Goal: Task Accomplishment & Management: Use online tool/utility

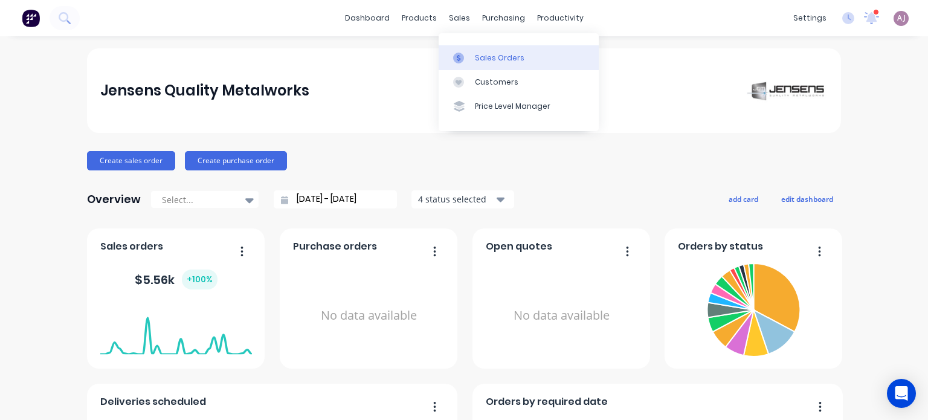
click at [481, 60] on div "Sales Orders" at bounding box center [500, 58] width 50 height 11
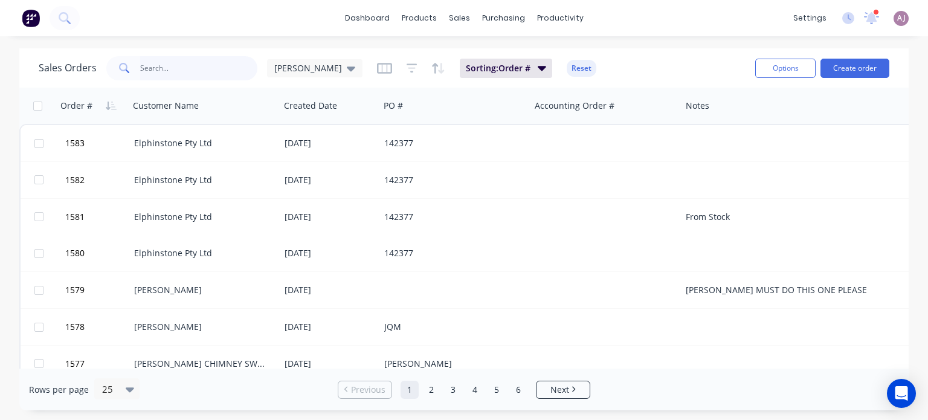
click at [176, 73] on input "text" at bounding box center [199, 68] width 118 height 24
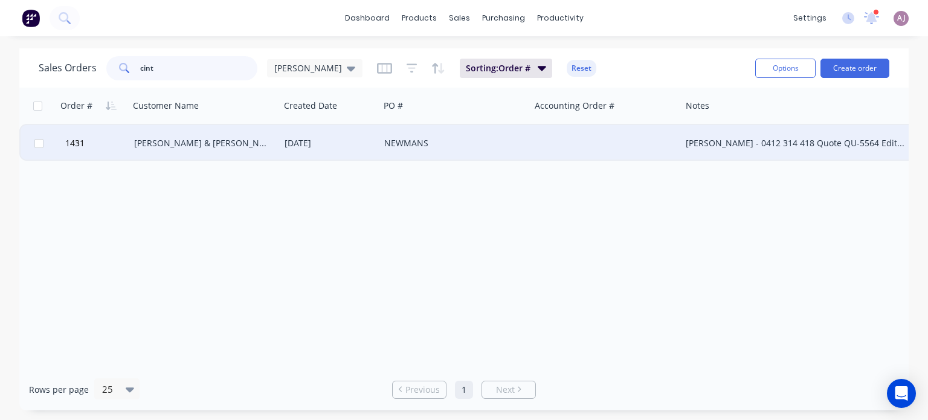
type input "cint"
click at [214, 146] on div "[PERSON_NAME] & [PERSON_NAME]" at bounding box center [201, 143] width 134 height 12
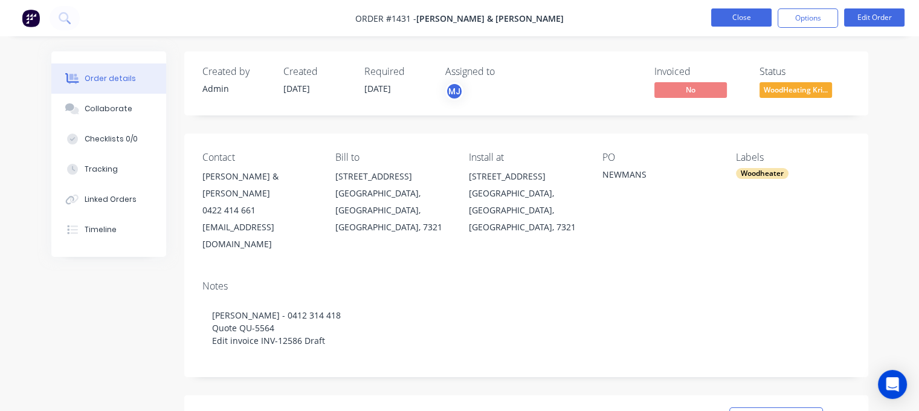
click at [738, 21] on button "Close" at bounding box center [741, 17] width 60 height 18
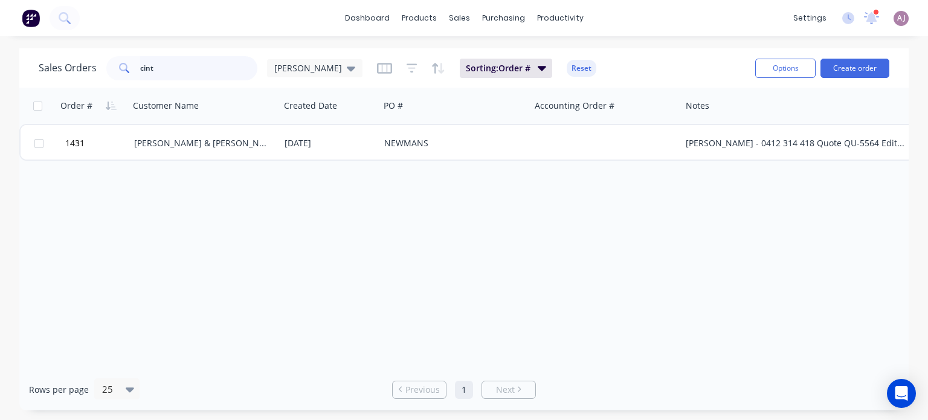
click at [200, 73] on input "cint" at bounding box center [199, 68] width 118 height 24
click at [175, 65] on input "5242" at bounding box center [199, 68] width 118 height 24
click at [174, 64] on input "5242" at bounding box center [199, 68] width 118 height 24
paste input "[STREET_ADDRESS][PERSON_NAME]"
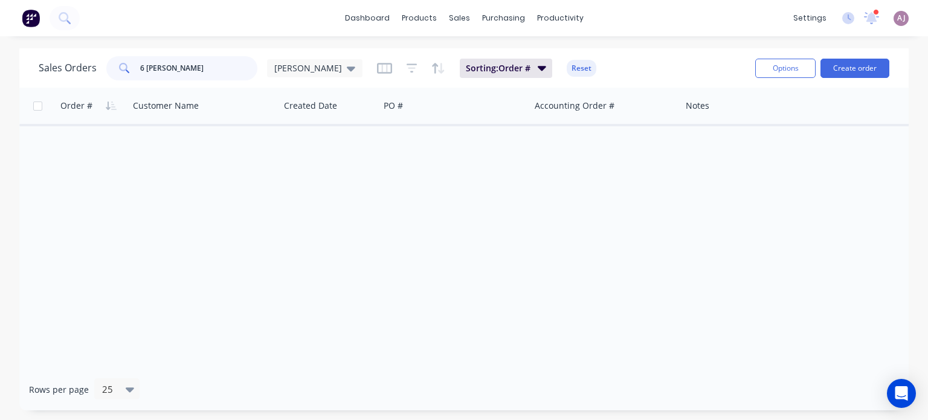
type input "6 [PERSON_NAME]"
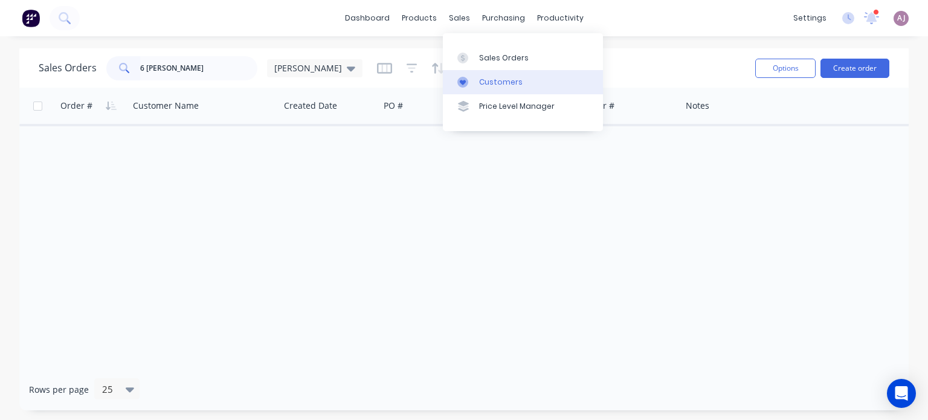
click at [495, 85] on div "Customers" at bounding box center [501, 82] width 44 height 11
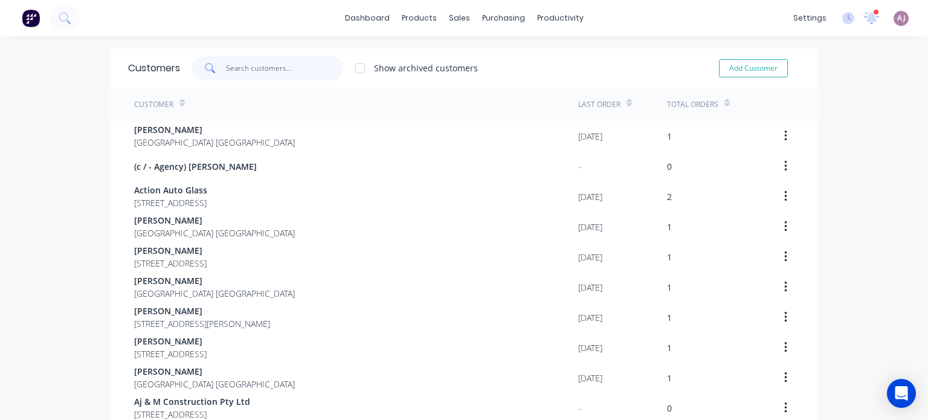
click at [256, 69] on input "text" at bounding box center [285, 68] width 118 height 24
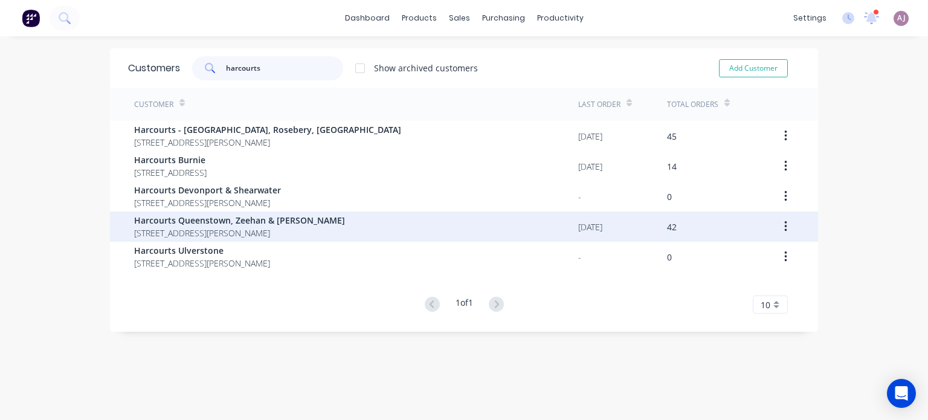
type input "harcourts"
click at [181, 229] on span "[STREET_ADDRESS][PERSON_NAME]" at bounding box center [239, 233] width 211 height 13
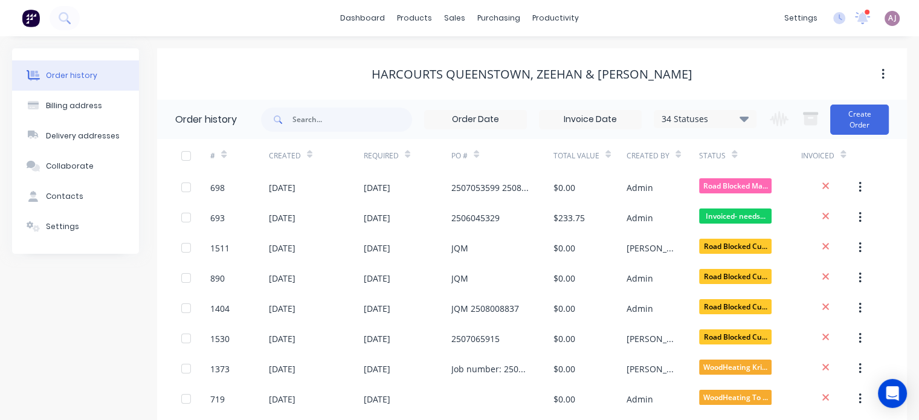
click at [747, 118] on icon at bounding box center [744, 118] width 9 height 5
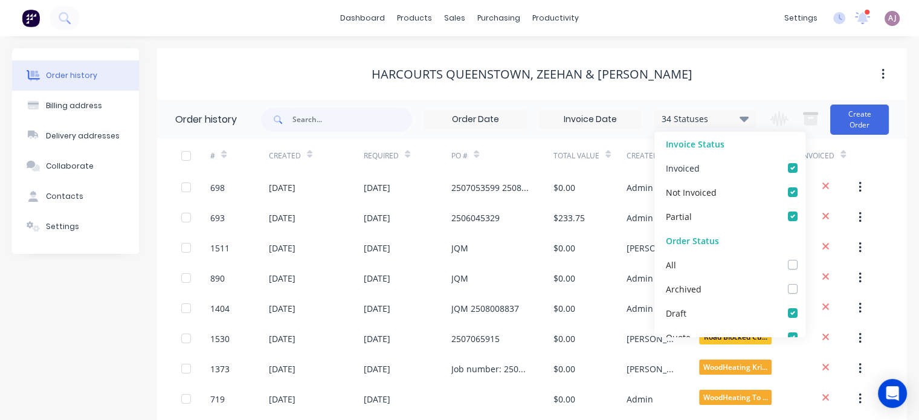
click at [805, 161] on label at bounding box center [805, 161] width 0 height 0
click at [805, 172] on input "checkbox" at bounding box center [810, 166] width 10 height 11
checkbox input "false"
click at [805, 185] on label at bounding box center [805, 185] width 0 height 0
click at [805, 193] on Invoiced_checkbox_Invoice_1undefined "checkbox" at bounding box center [810, 190] width 10 height 11
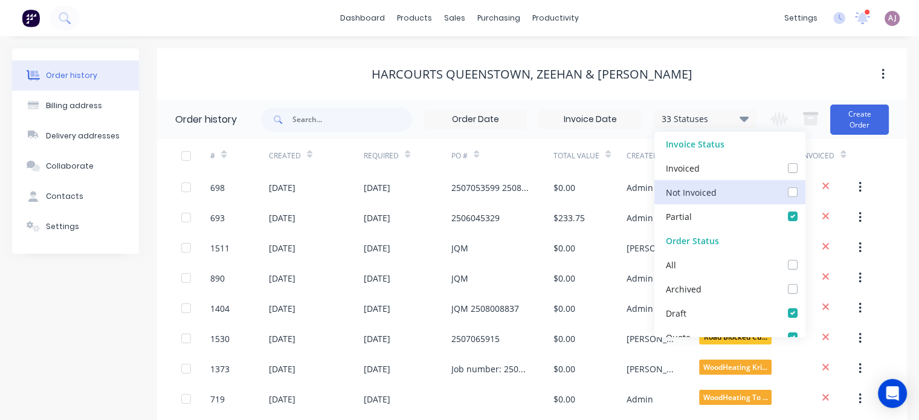
checkbox Invoiced_checkbox_Invoice_1undefined "false"
drag, startPoint x: 784, startPoint y: 214, endPoint x: 783, endPoint y: 261, distance: 47.1
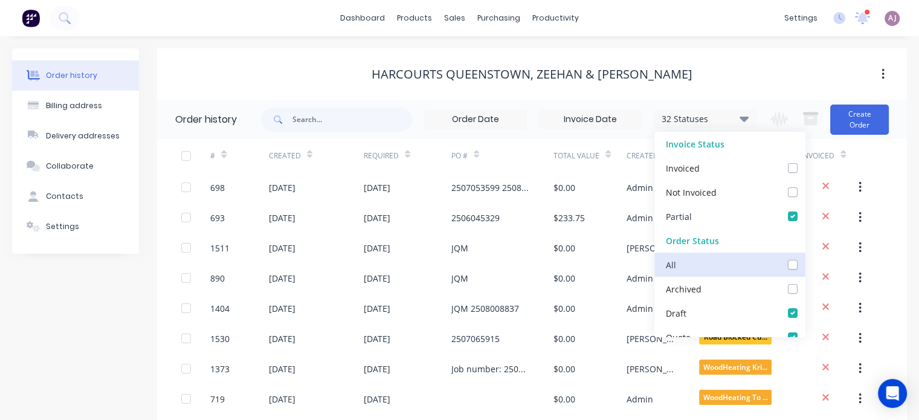
click at [805, 210] on label at bounding box center [805, 210] width 0 height 0
click at [805, 214] on input "checkbox" at bounding box center [810, 215] width 10 height 11
checkbox input "false"
click at [805, 282] on label at bounding box center [805, 282] width 0 height 0
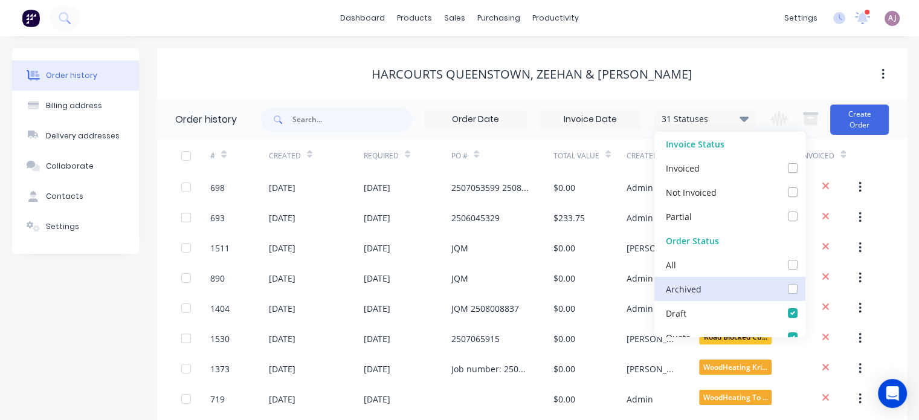
click at [805, 288] on input "checkbox" at bounding box center [810, 287] width 10 height 11
checkbox input "true"
click at [805, 258] on label at bounding box center [805, 258] width 0 height 0
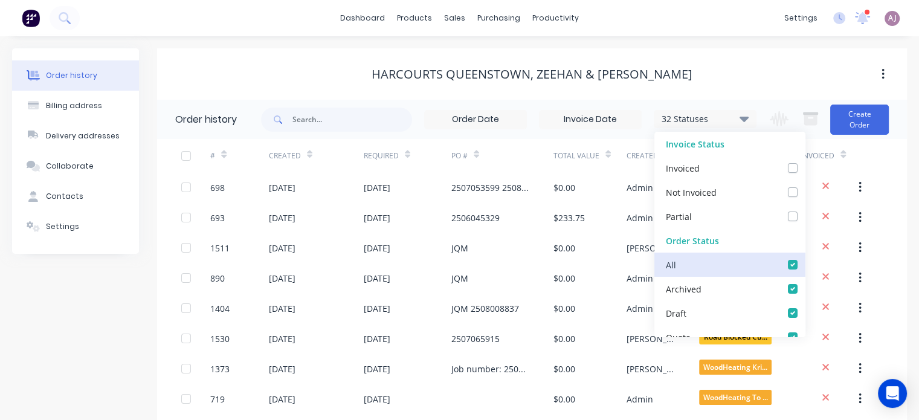
click at [805, 266] on input "checkbox" at bounding box center [810, 263] width 10 height 11
checkbox input "false"
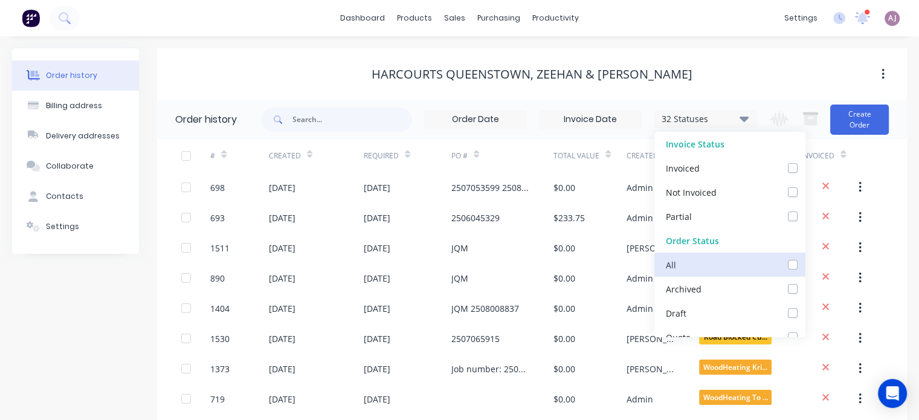
checkbox input "false"
checkbox Required_checkbox_0ee6be03-1581-4527-8a15-8fce2af5f8c3undefined "false"
checkbox now_checkbox_55d3ee04-8263-4f84-987a-179415d8d4d8undefined "false"
checkbox Action_checkbox_3a92324a-95c0-40e2-ba39-b8cbafb71241undefined "false"
checkbox Mark_checkbox_f1f39e6d-c746-43b2-adfc-4d37f1453f50undefined "false"
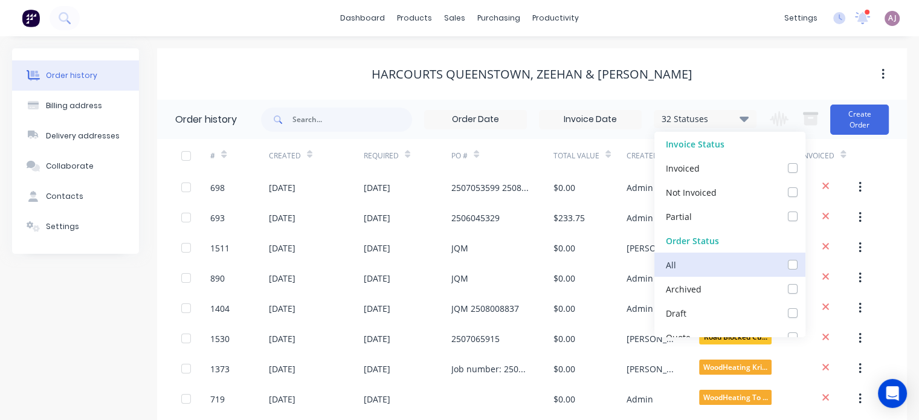
checkbox Kris_checkbox_f69544a4-6a86-4f2c-86a5-900467aa01caundefined "false"
checkbox Ivan_checkbox_ae06355e-4717-457b-9222-da4864b7aa14undefined "false"
checkbox Material_checkbox_eca06e1f-a0b7-45d8-9f13-862ce5b8f3b3undefined "false"
checkbox Customer_checkbox_0f6e4b47-5641-485f-a733-804fc630d6daundefined "false"
checkbox Programming_checkbox_fe64e6f4-78a7-4c20-bb11-5493075a5cddundefined "false"
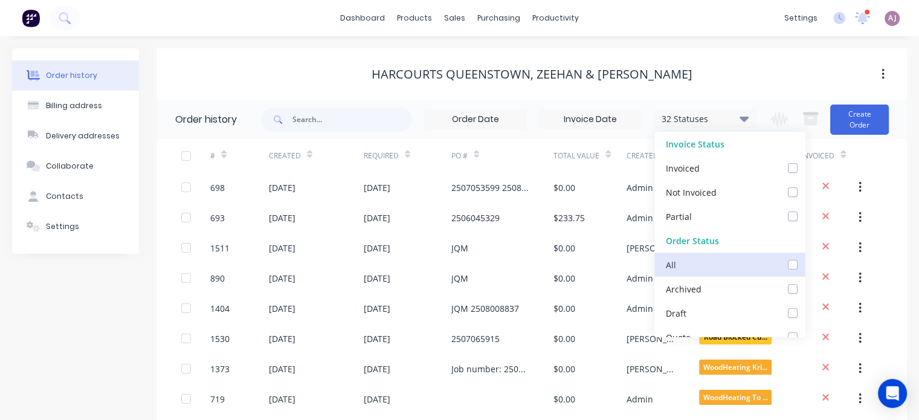
checkbox Cutting_checkbox_e4336d76-09b2-4f55-9150-2d1936e02552undefined "false"
checkbox Up_checkbox_966e3fd8-1298-48cb-bf0d-23770f9e7dbaundefined "false"
checkbox input "false"
checkbox Required_checkbox_3bc3e93d-d748-4a22-93ec-1f326c46bd67undefined "false"
checkbox Party_checkbox_86c14184-7684-4674-8d07-78124393c532undefined "false"
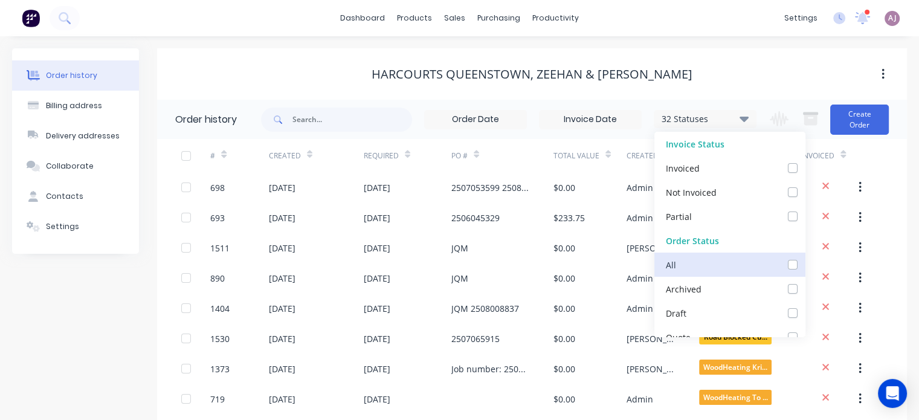
checkbox Machining_checkbox_95dcd722-3034-4b20-a291-a842b4d3321cundefined "false"
checkbox Laser_checkbox_a706fecd-bb03-47fe-9523-2d442e769e56undefined "false"
checkbox Welding_checkbox_fa2405b8-a506-47f0-a663-498ddb9138c3undefined "false"
checkbox _checkbox_173fd086-8150-4f82-94ab-040aee71726aundefined "false"
checkbox input "false"
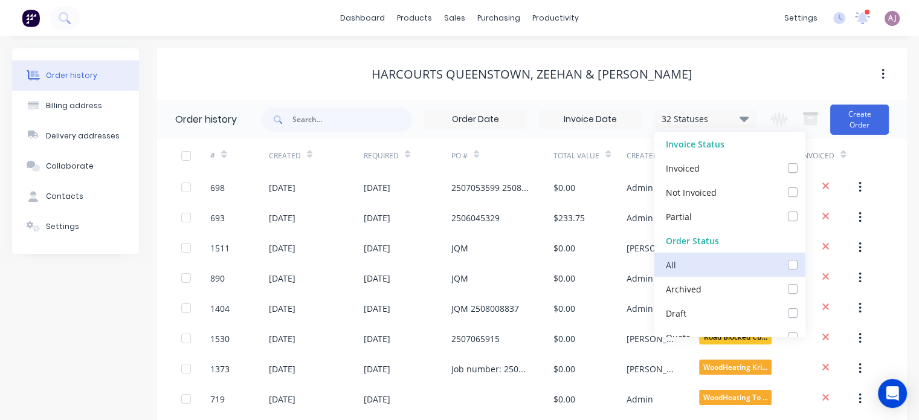
checkbox Reconciled_checkbox_62285764-0563-46f8-a026-02d37b2bdf70undefined "false"
checkbox reconciled_checkbox_1d4ed8e8-2df0-4f5c-9c28-fb905dff337dundefined "false"
checkbox Invoice_checkbox_39da86b1-cfbd-42d5-96f6-d540f1c8c175undefined "false"
checkbox updating_checkbox_0c3fd848-20e0-4056-805f-47c5459fb345undefined "false"
checkbox _checkbox_9a0ed752-e089-449c-be9c-a92d9348b16eundefined "false"
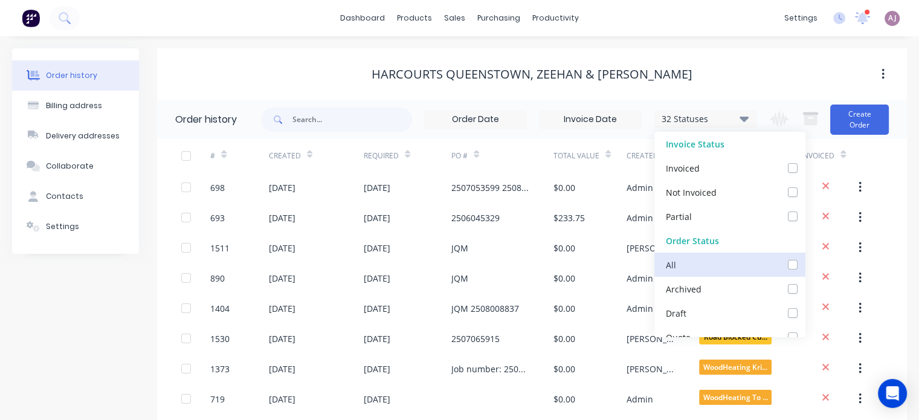
checkbox Docket_checkbox_44539b33-abaf-406a-9fe0-b6ac879cdd68undefined "false"
checkbox Collection_checkbox_be429e95-e1f7-47b2-b939-fb821229c05eundefined "false"
checkbox input "false"
checkbox Up_checkbox_bo7u3fundefined "false"
click at [805, 282] on label at bounding box center [805, 282] width 0 height 0
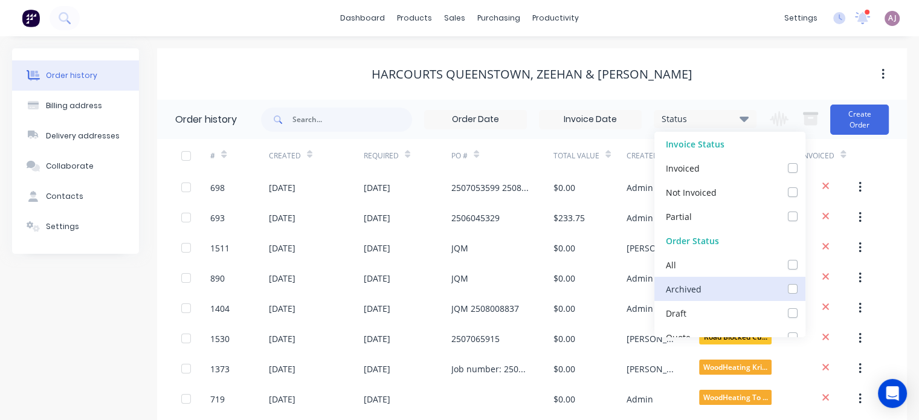
click at [805, 290] on input "checkbox" at bounding box center [810, 287] width 10 height 11
checkbox input "true"
click at [740, 68] on div "Harcourts Queenstown, Zeehan & [PERSON_NAME]" at bounding box center [532, 74] width 750 height 15
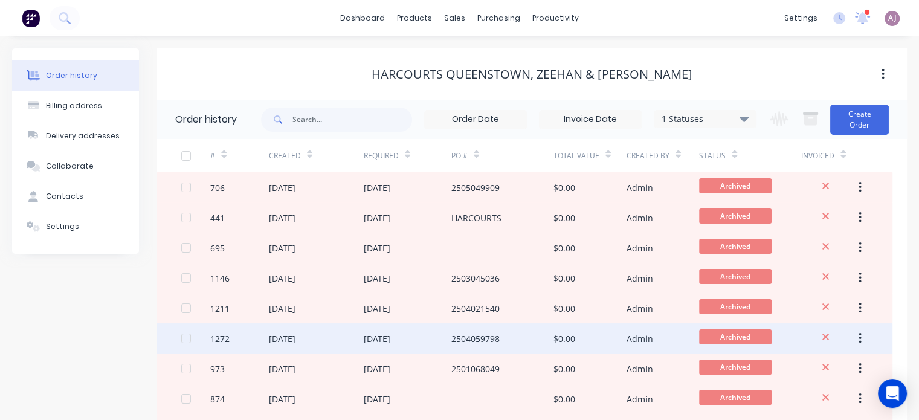
scroll to position [60, 0]
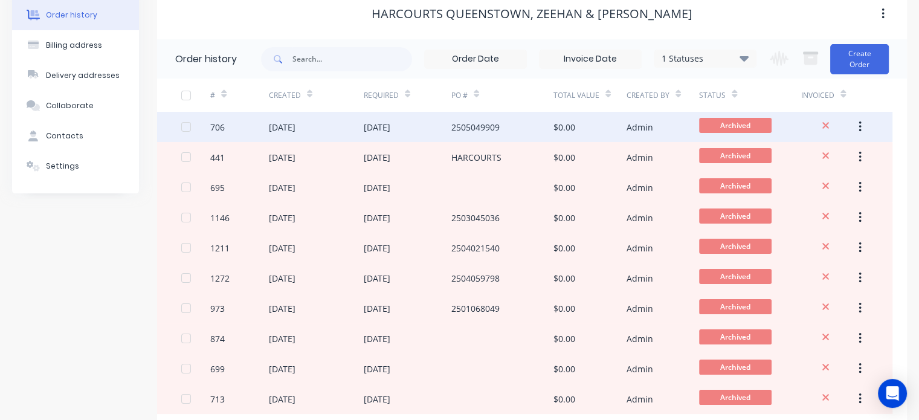
click at [379, 127] on div "[DATE]" at bounding box center [377, 127] width 27 height 13
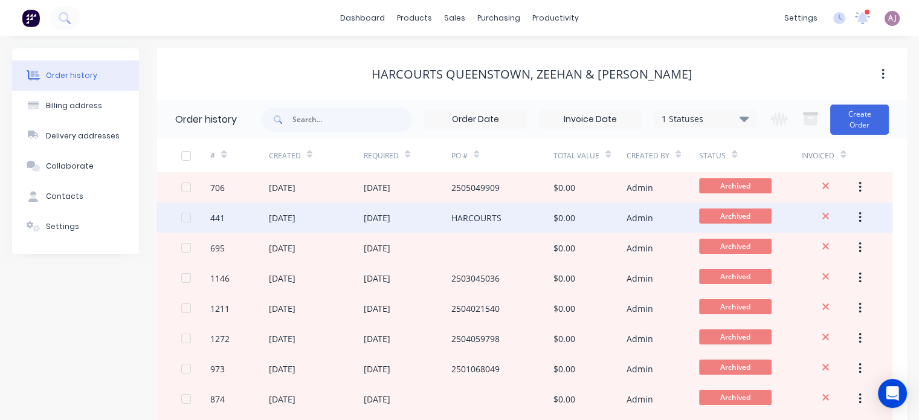
click at [295, 213] on div "[DATE]" at bounding box center [282, 217] width 27 height 13
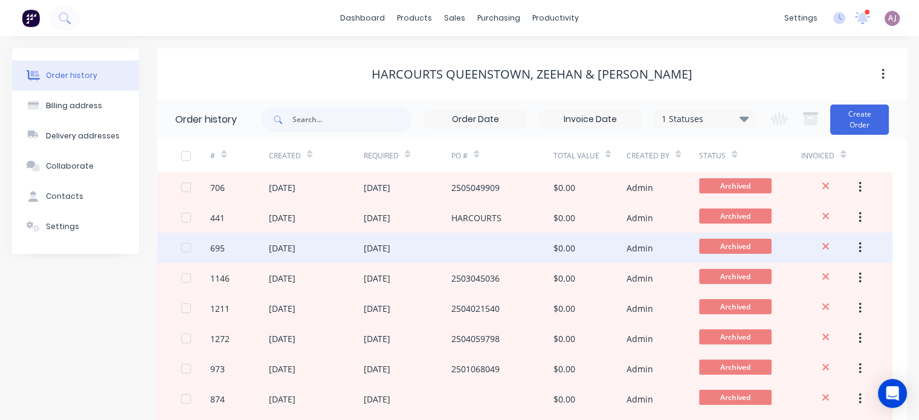
click at [319, 251] on div "[DATE]" at bounding box center [316, 248] width 95 height 30
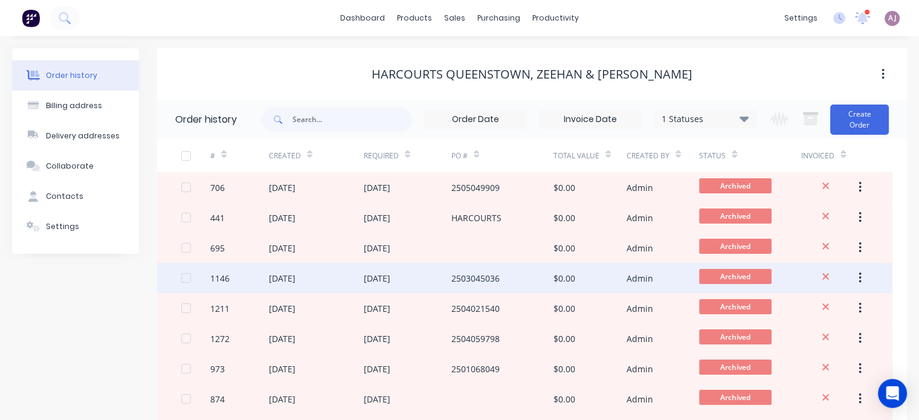
click at [295, 274] on div "[DATE]" at bounding box center [282, 278] width 27 height 13
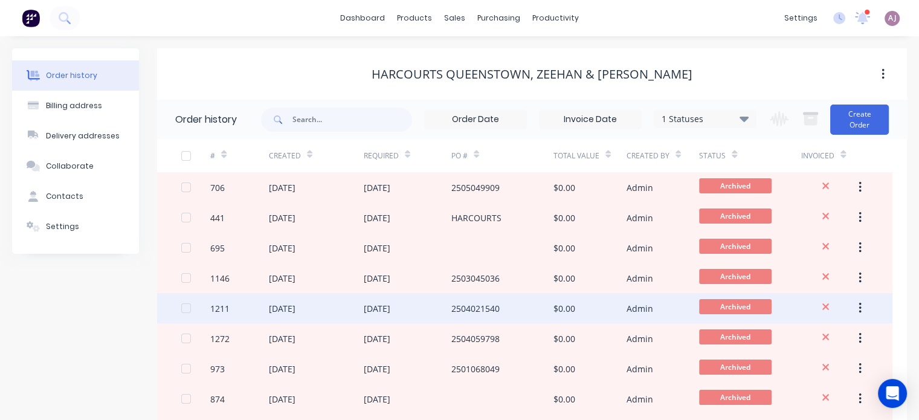
click at [295, 303] on div "[DATE]" at bounding box center [282, 308] width 27 height 13
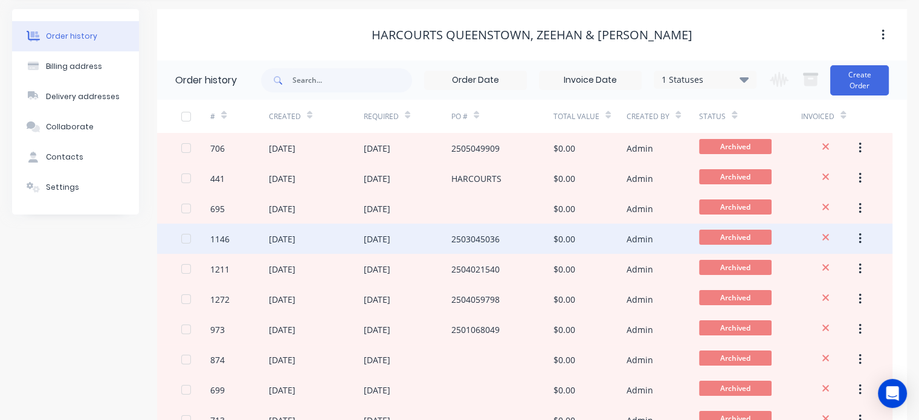
scroll to position [60, 0]
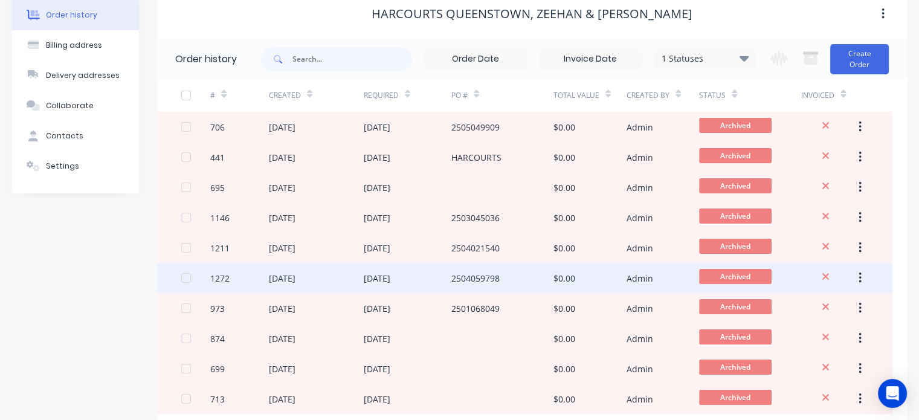
click at [390, 277] on div "[DATE]" at bounding box center [377, 278] width 27 height 13
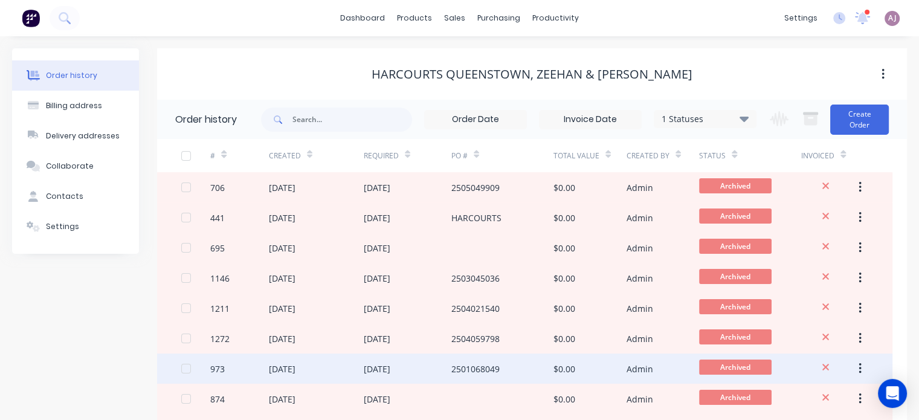
click at [369, 373] on div "[DATE]" at bounding box center [377, 369] width 27 height 13
click at [390, 367] on div "[DATE]" at bounding box center [377, 369] width 27 height 13
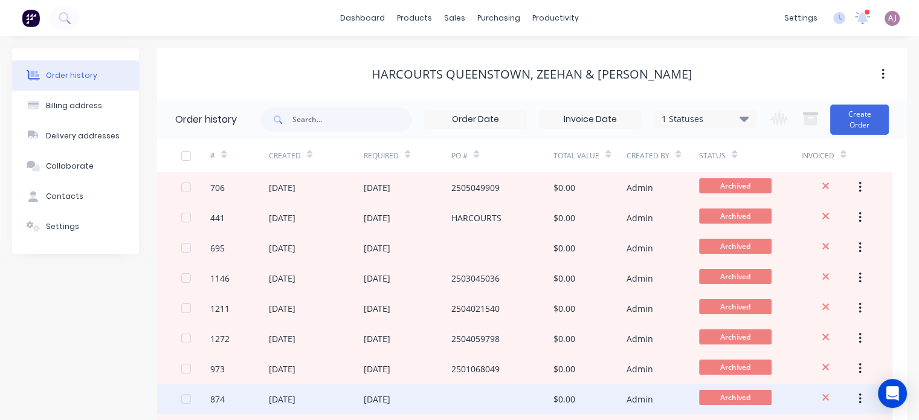
click at [295, 393] on div "[DATE]" at bounding box center [282, 399] width 27 height 13
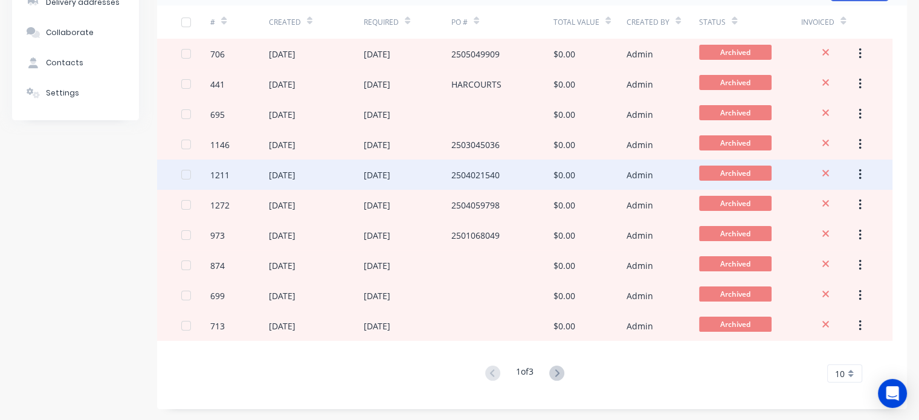
scroll to position [134, 0]
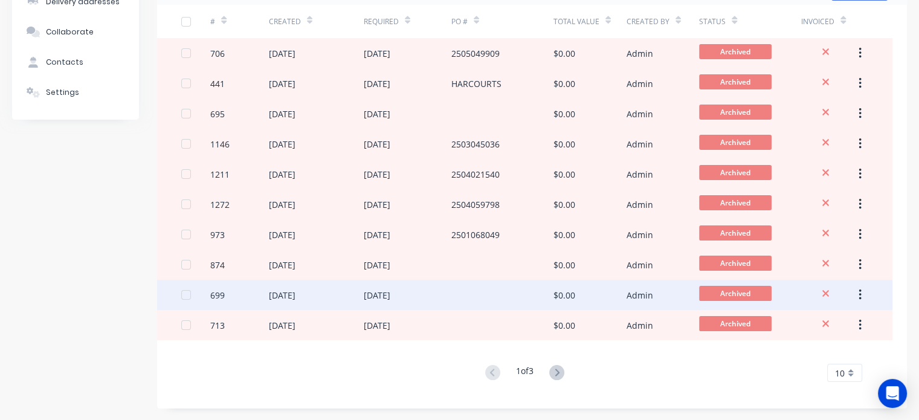
click at [390, 298] on div "[DATE]" at bounding box center [377, 295] width 27 height 13
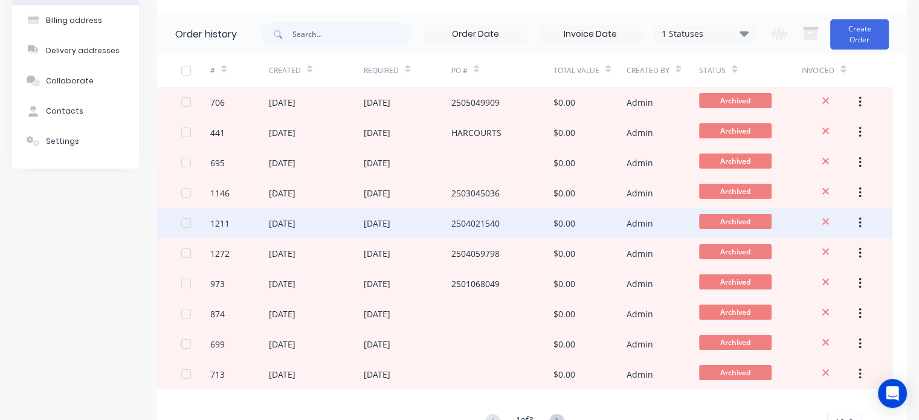
scroll to position [134, 0]
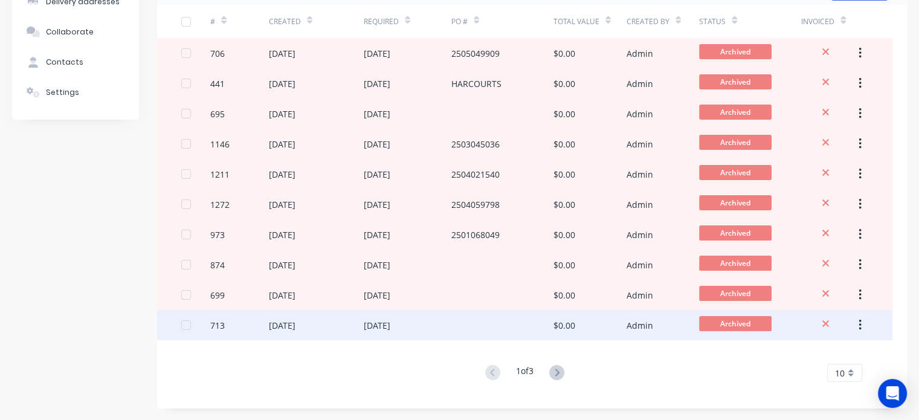
click at [377, 324] on div "[DATE]" at bounding box center [377, 325] width 27 height 13
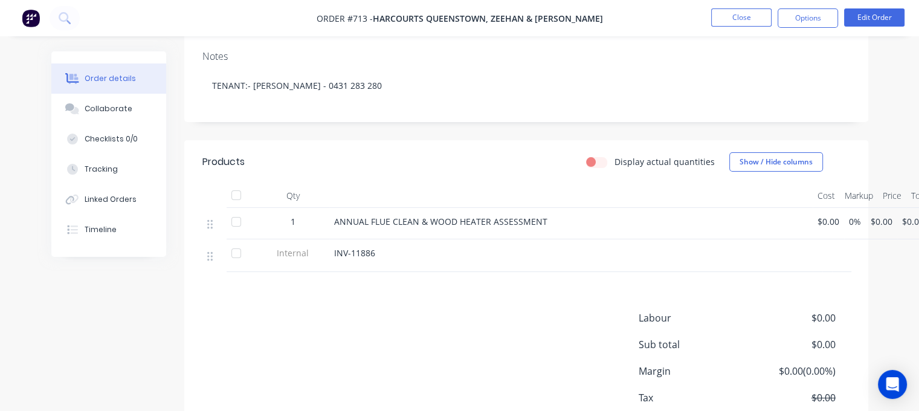
scroll to position [211, 0]
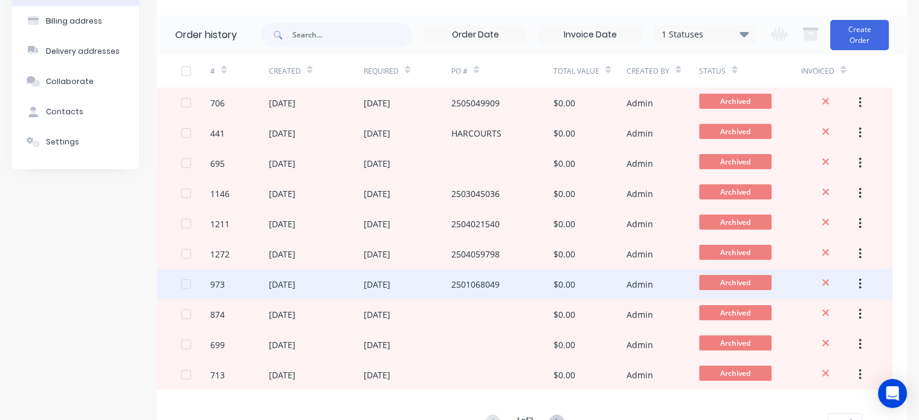
scroll to position [134, 0]
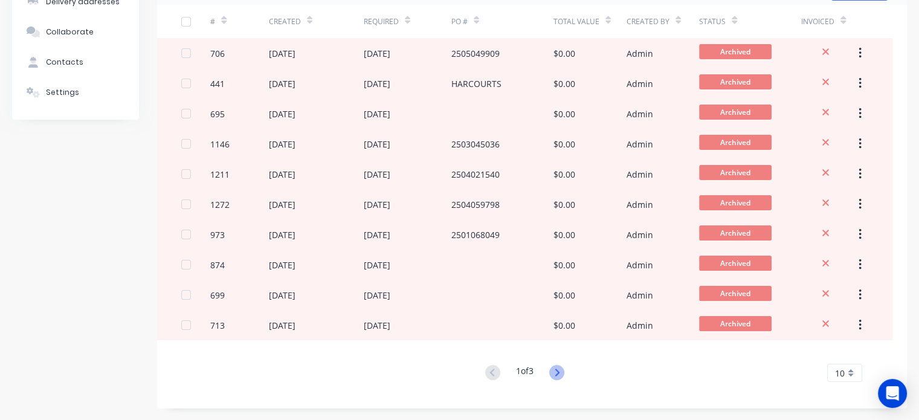
click at [556, 373] on icon at bounding box center [556, 372] width 15 height 15
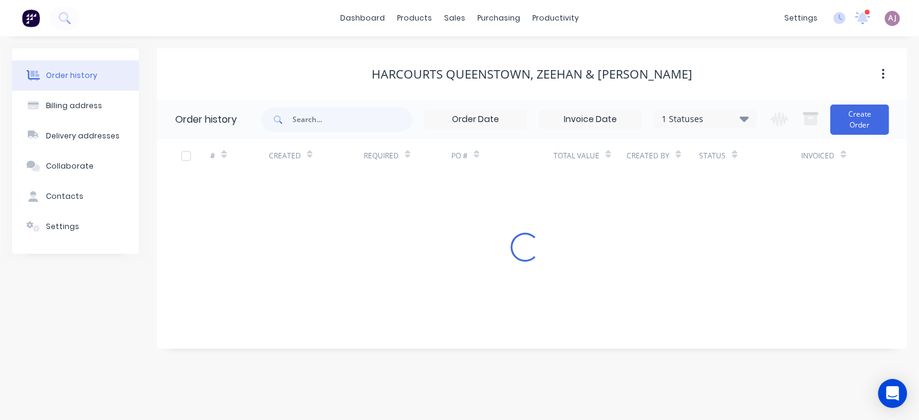
scroll to position [0, 0]
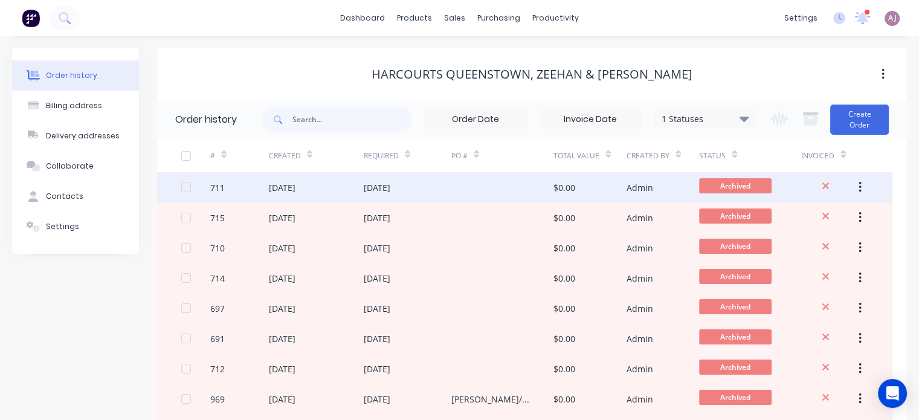
click at [380, 189] on div "[DATE]" at bounding box center [377, 187] width 27 height 13
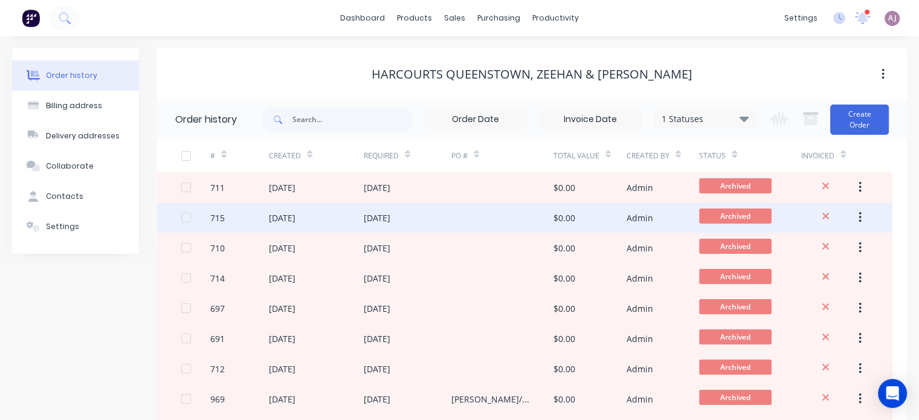
drag, startPoint x: 417, startPoint y: 202, endPoint x: 417, endPoint y: 210, distance: 7.3
click at [417, 210] on div "[DATE]" at bounding box center [408, 217] width 88 height 30
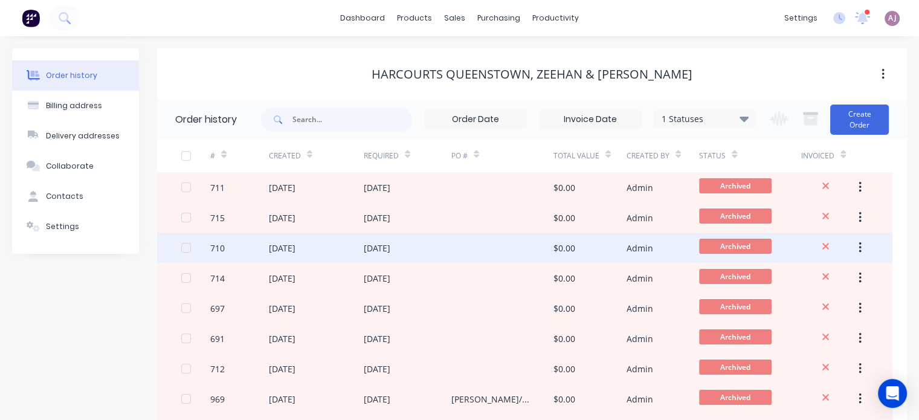
click at [390, 250] on div "[DATE]" at bounding box center [377, 248] width 27 height 13
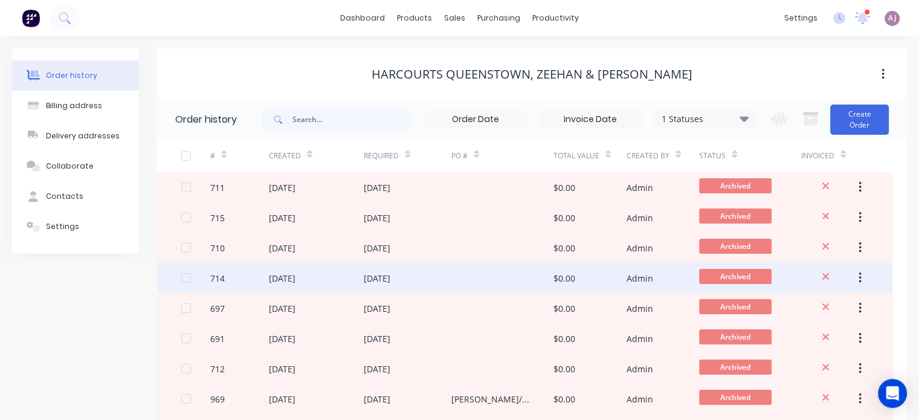
click at [390, 277] on div "[DATE]" at bounding box center [377, 278] width 27 height 13
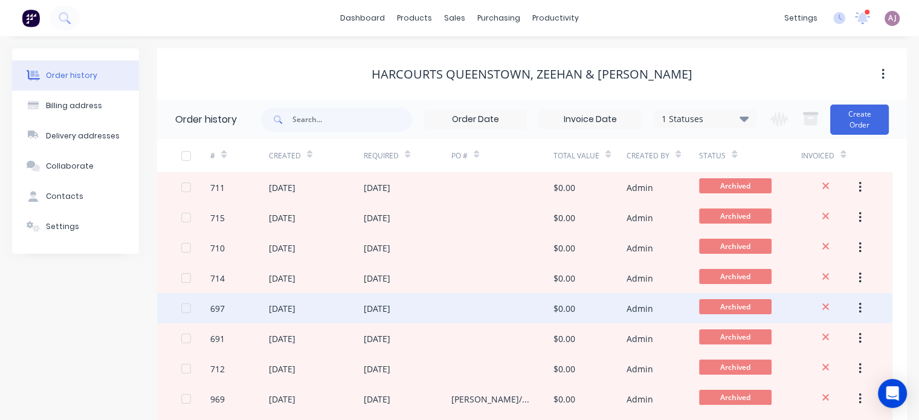
click at [390, 304] on div "[DATE]" at bounding box center [377, 308] width 27 height 13
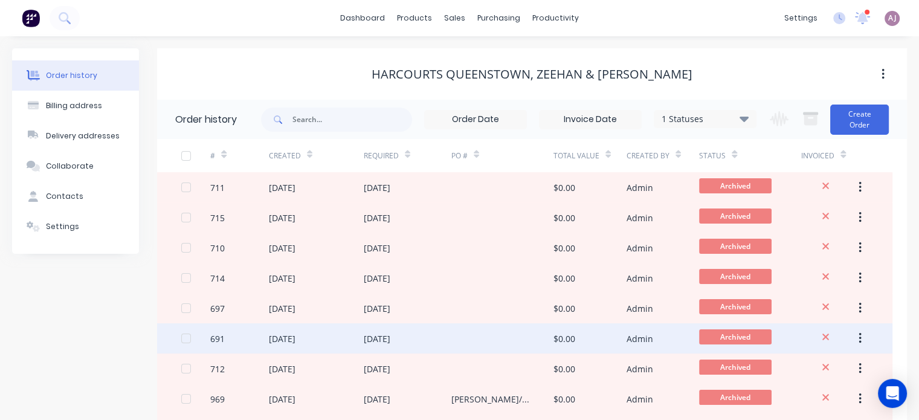
click at [390, 337] on div "[DATE]" at bounding box center [377, 338] width 27 height 13
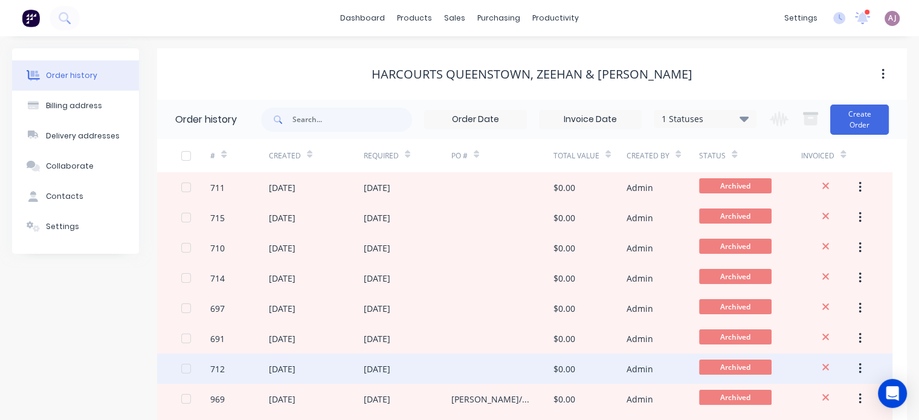
click at [384, 363] on div "[DATE]" at bounding box center [377, 369] width 27 height 13
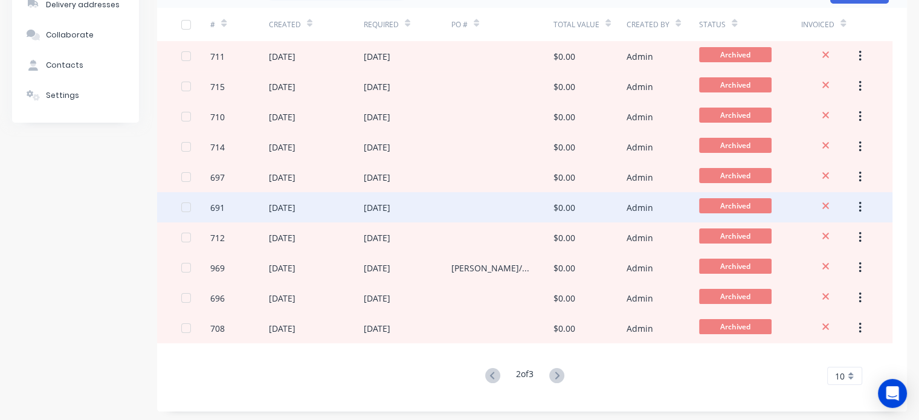
scroll to position [134, 0]
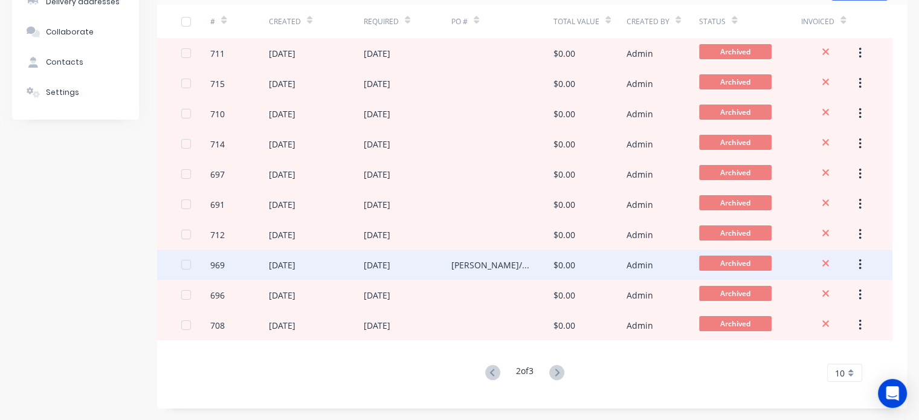
click at [384, 259] on div "[DATE]" at bounding box center [377, 265] width 27 height 13
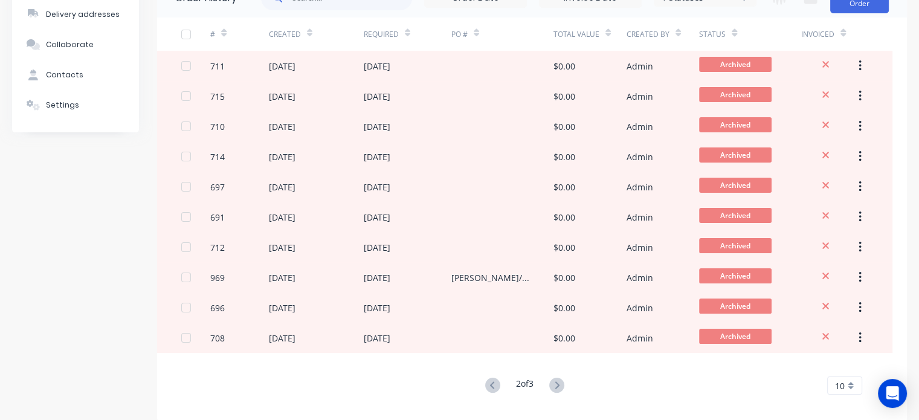
scroll to position [134, 0]
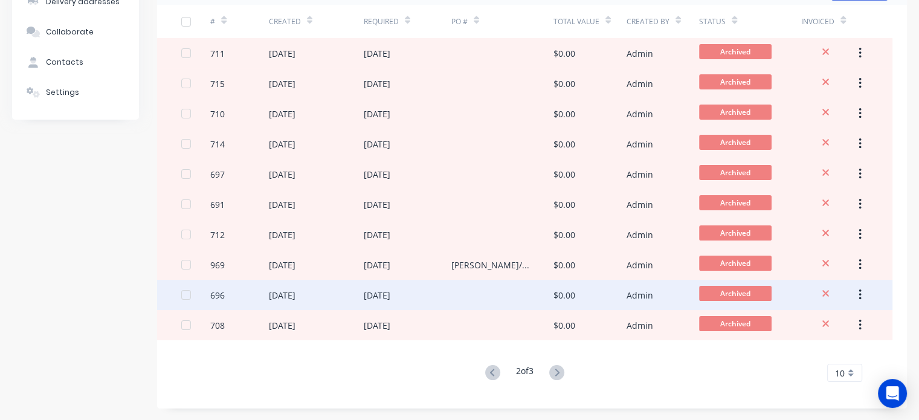
click at [377, 293] on div "[DATE]" at bounding box center [377, 295] width 27 height 13
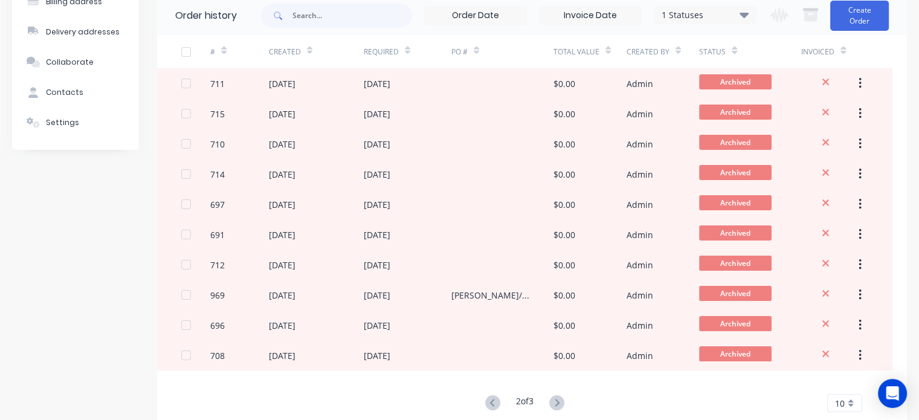
scroll to position [134, 0]
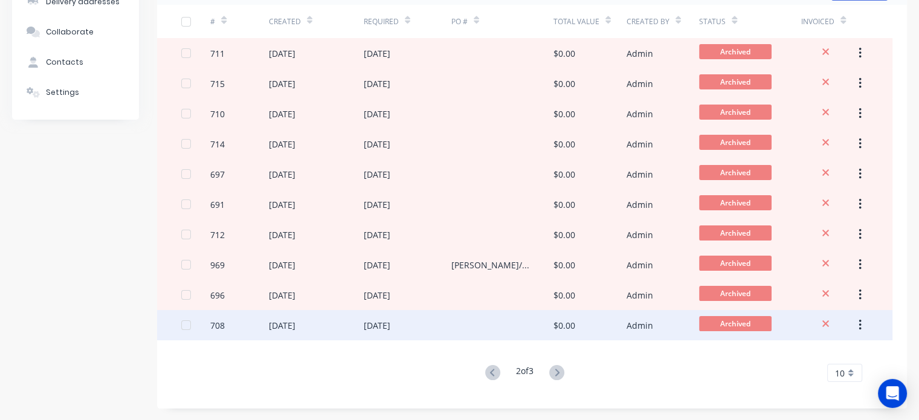
click at [390, 324] on div "[DATE]" at bounding box center [377, 325] width 27 height 13
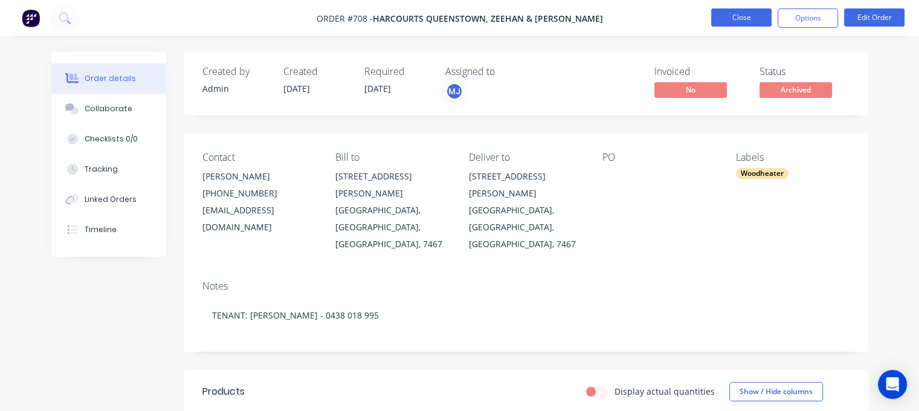
click at [750, 18] on button "Close" at bounding box center [741, 17] width 60 height 18
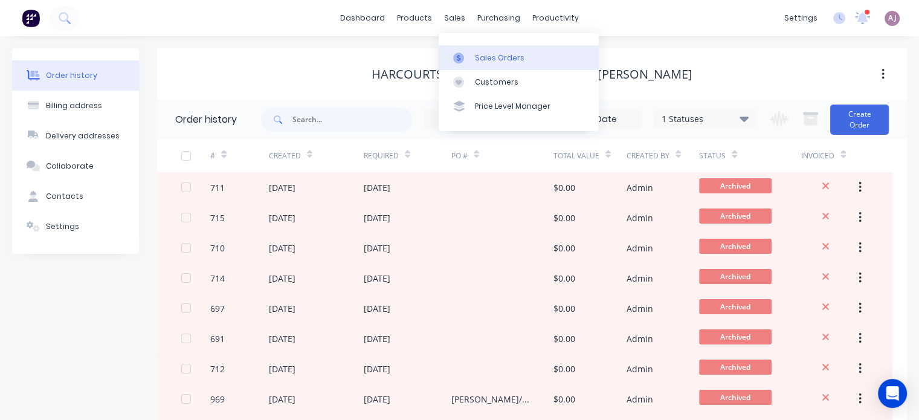
click at [483, 59] on div "Sales Orders" at bounding box center [500, 58] width 50 height 11
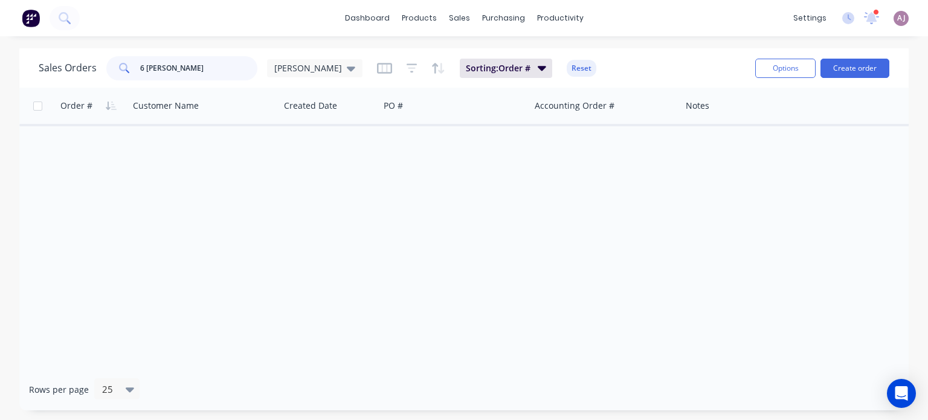
click at [164, 68] on input "6 [PERSON_NAME]" at bounding box center [199, 68] width 118 height 24
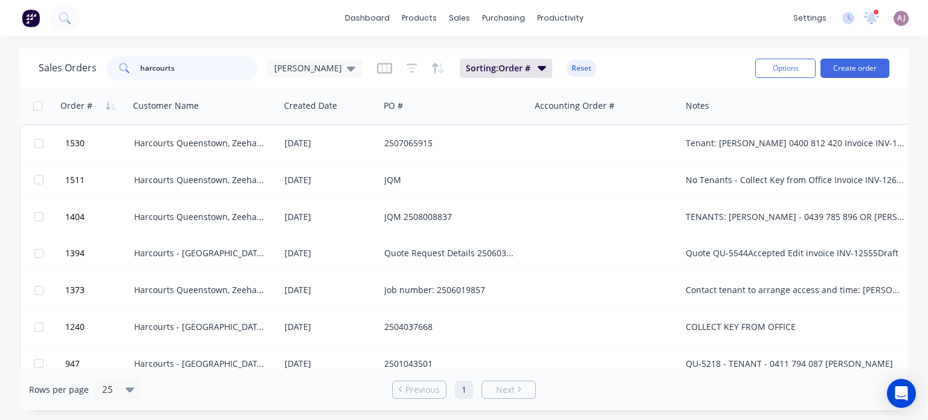
type input "harcourts"
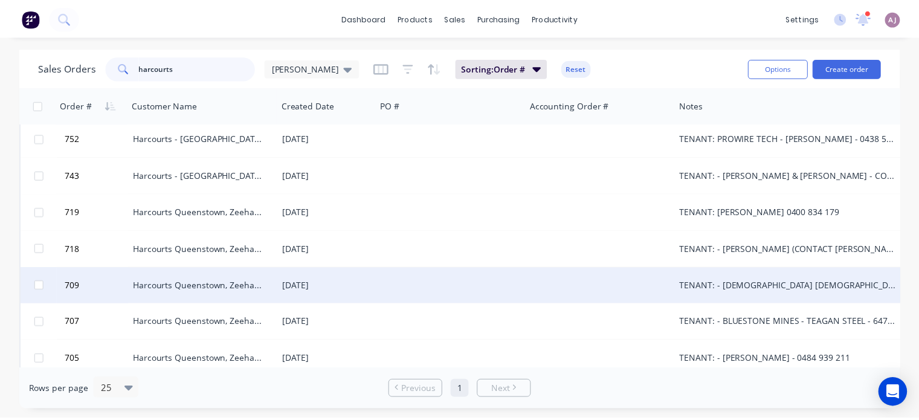
scroll to position [301, 0]
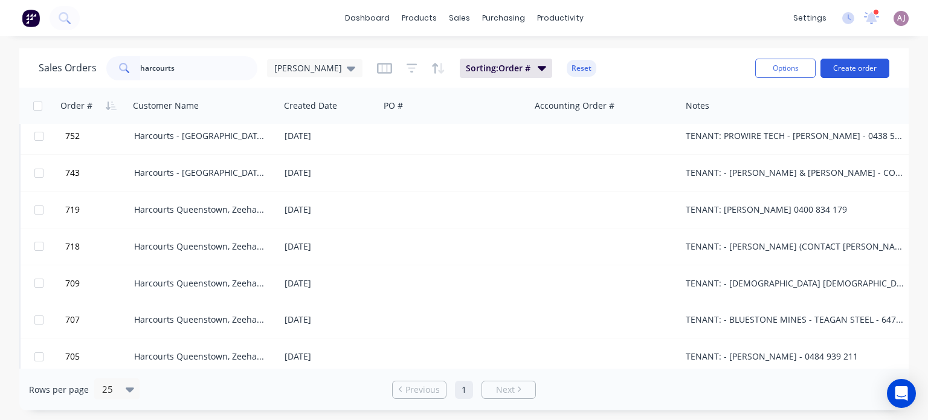
click at [846, 68] on button "Create order" at bounding box center [855, 68] width 69 height 19
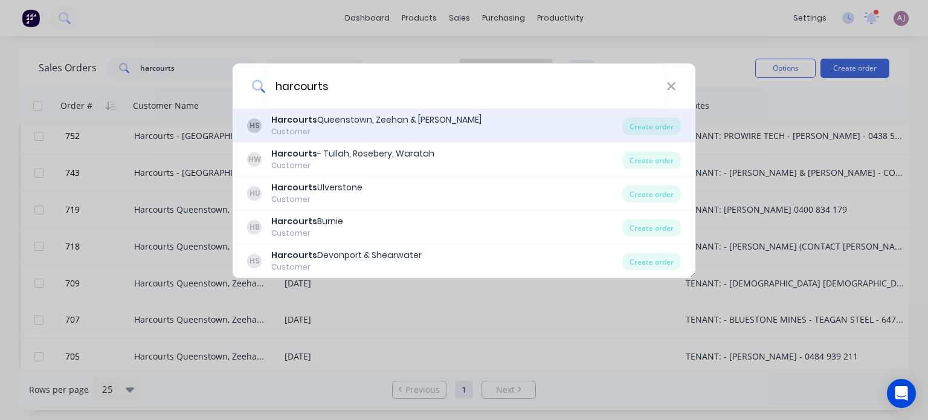
type input "harcourts"
click at [384, 123] on div "Harcourts Queenstown, Zeehan & [PERSON_NAME]" at bounding box center [376, 120] width 210 height 13
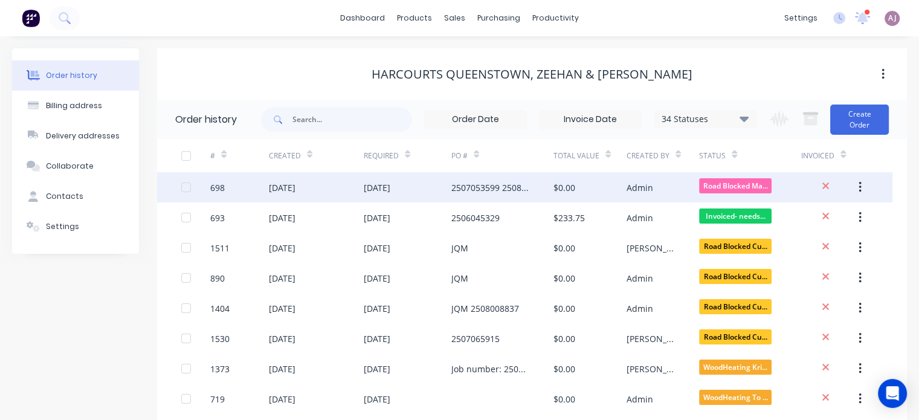
click at [504, 193] on div "2507053599 2508019330" at bounding box center [490, 187] width 78 height 13
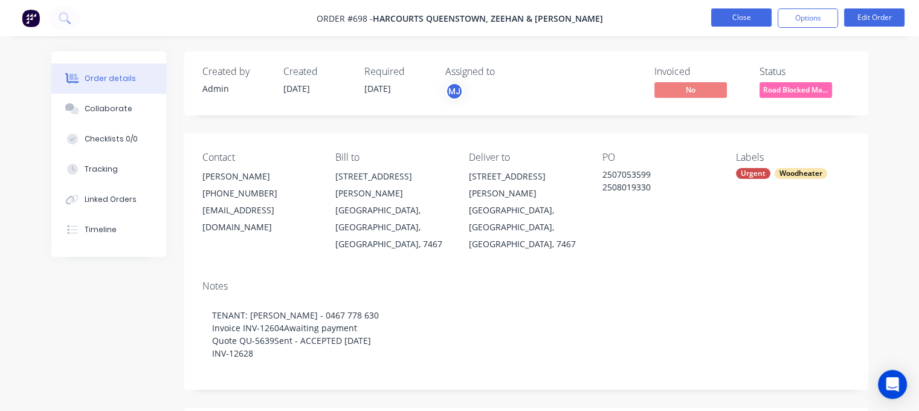
click at [731, 19] on button "Close" at bounding box center [741, 17] width 60 height 18
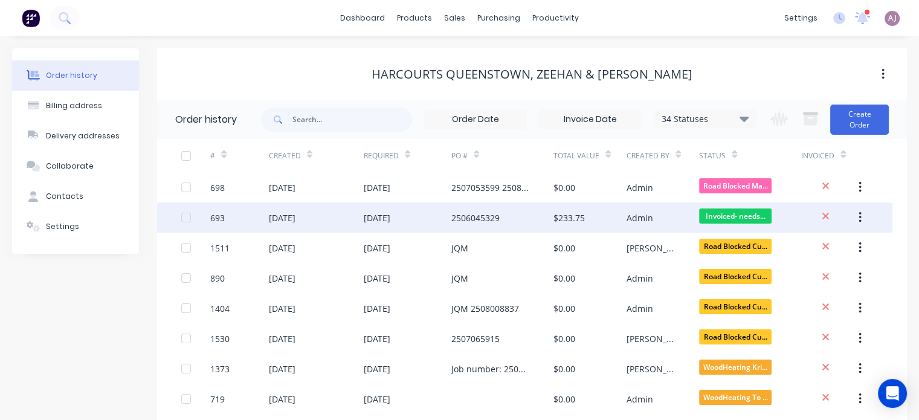
click at [467, 220] on div "2506045329" at bounding box center [475, 217] width 48 height 13
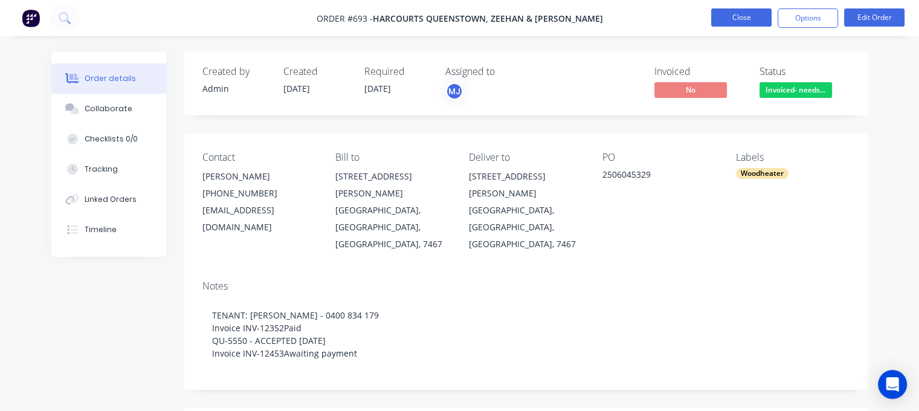
click at [737, 21] on button "Close" at bounding box center [741, 17] width 60 height 18
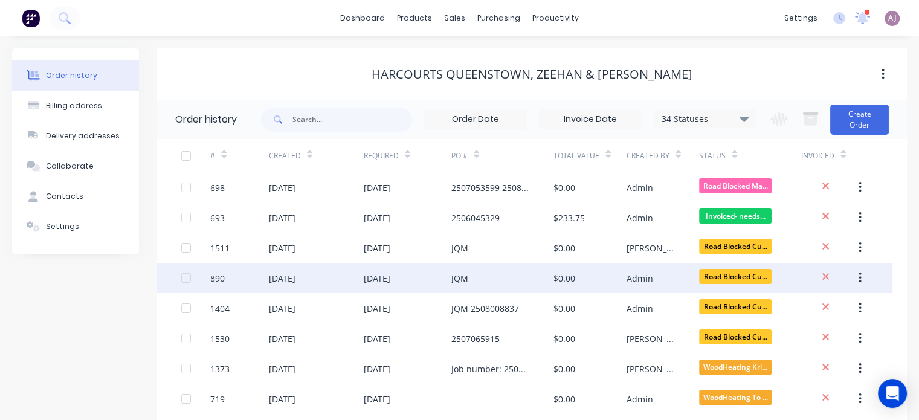
click at [390, 276] on div "[DATE]" at bounding box center [377, 278] width 27 height 13
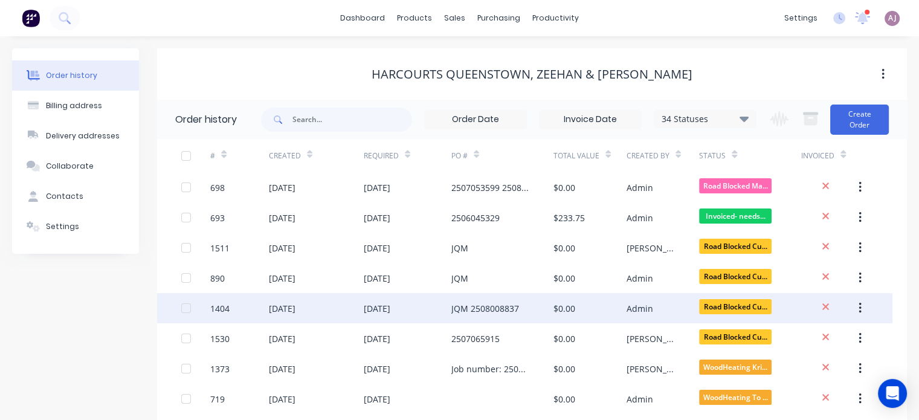
click at [438, 308] on div "[DATE]" at bounding box center [408, 308] width 88 height 30
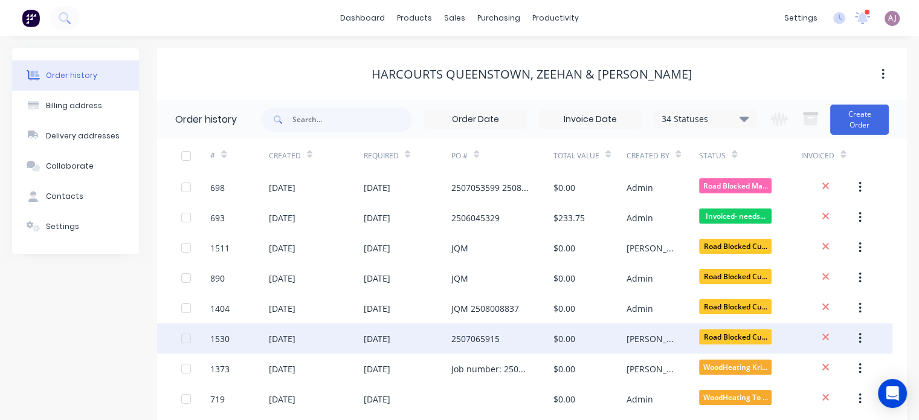
click at [452, 338] on div "2507065915" at bounding box center [475, 338] width 48 height 13
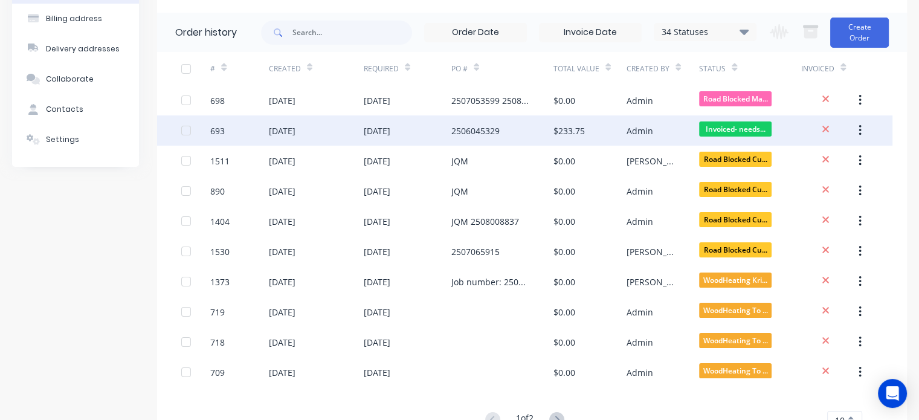
scroll to position [121, 0]
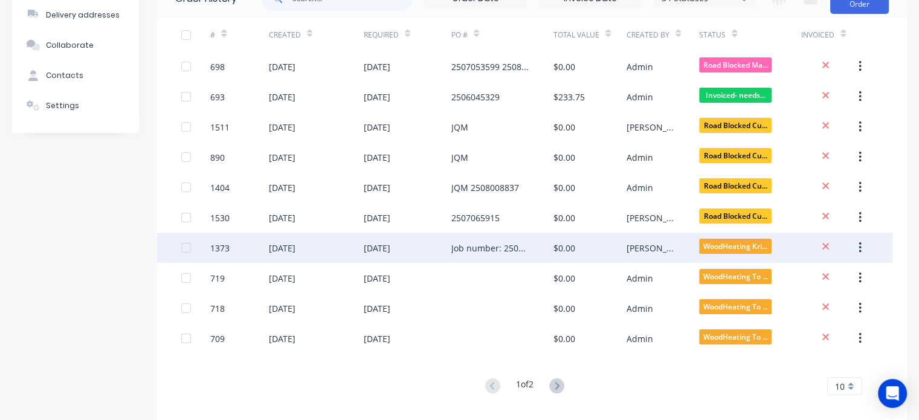
click at [503, 253] on div "Job number: 2506019857" at bounding box center [490, 248] width 78 height 13
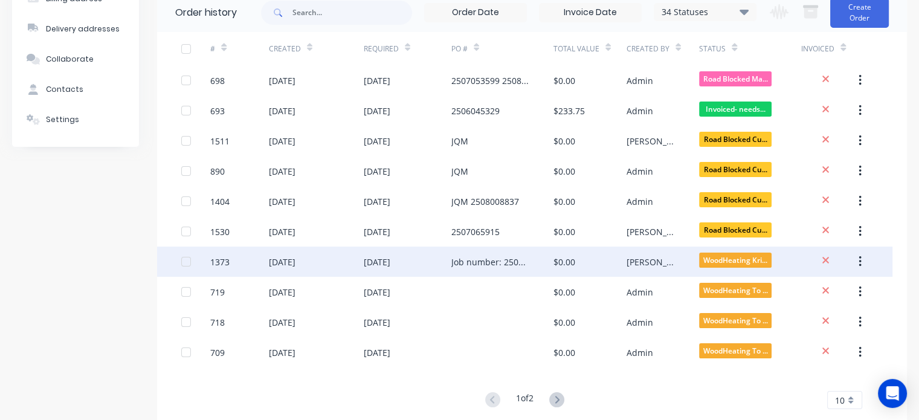
scroll to position [121, 0]
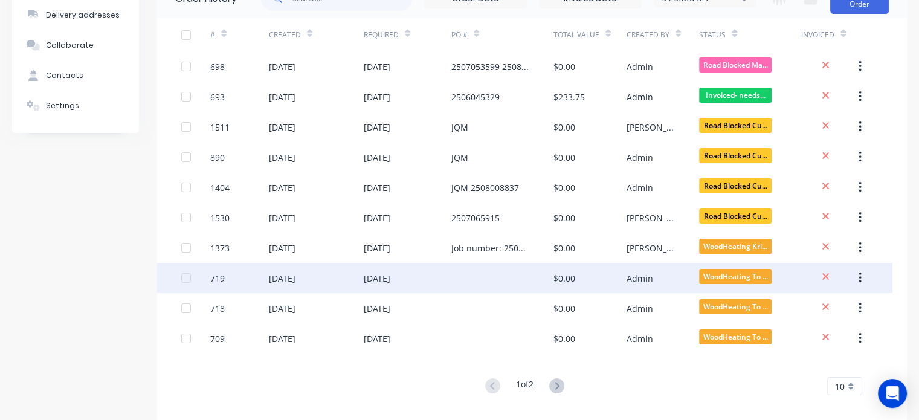
click at [390, 275] on div "[DATE]" at bounding box center [377, 278] width 27 height 13
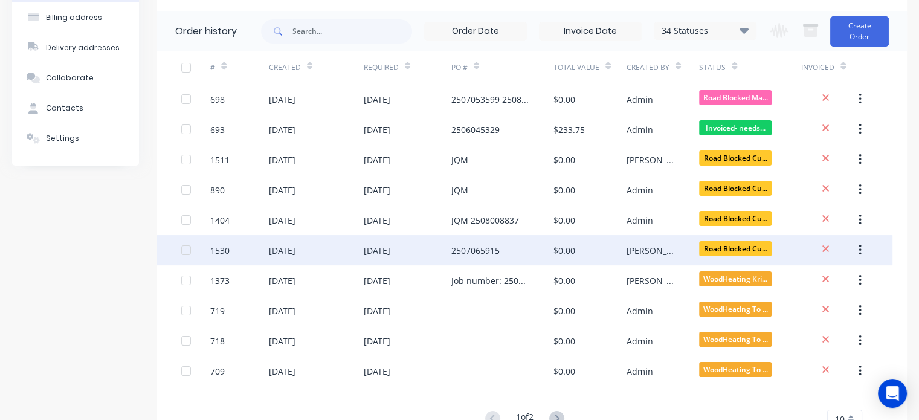
scroll to position [134, 0]
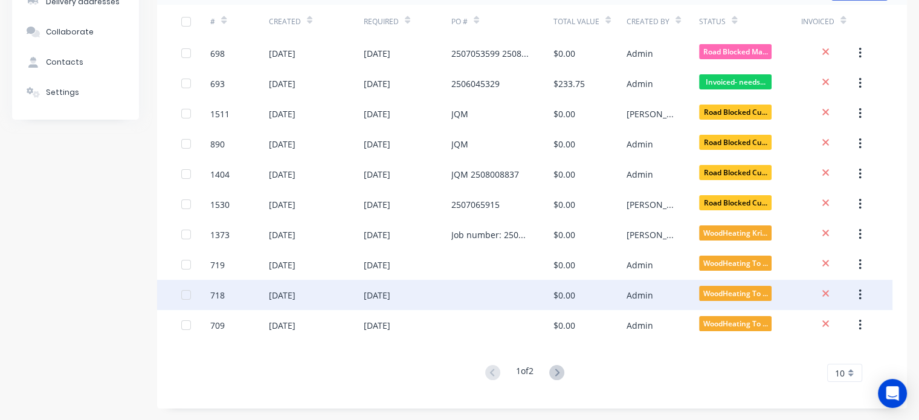
click at [382, 292] on div "[DATE]" at bounding box center [377, 295] width 27 height 13
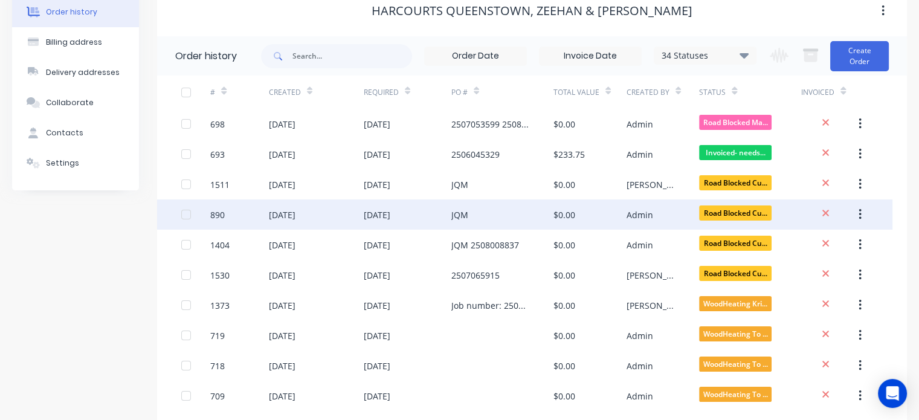
scroll to position [134, 0]
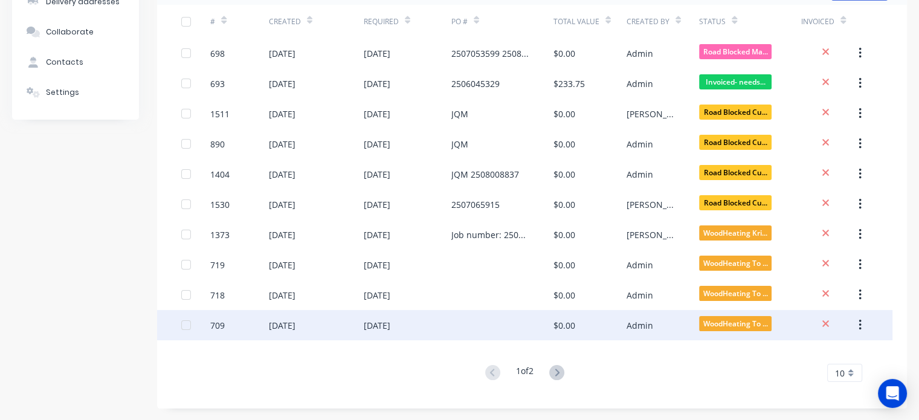
click at [390, 326] on div "[DATE]" at bounding box center [377, 325] width 27 height 13
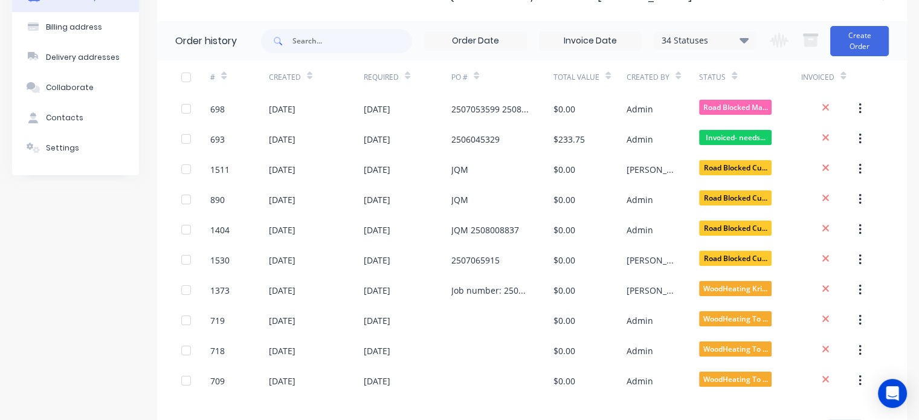
scroll to position [134, 0]
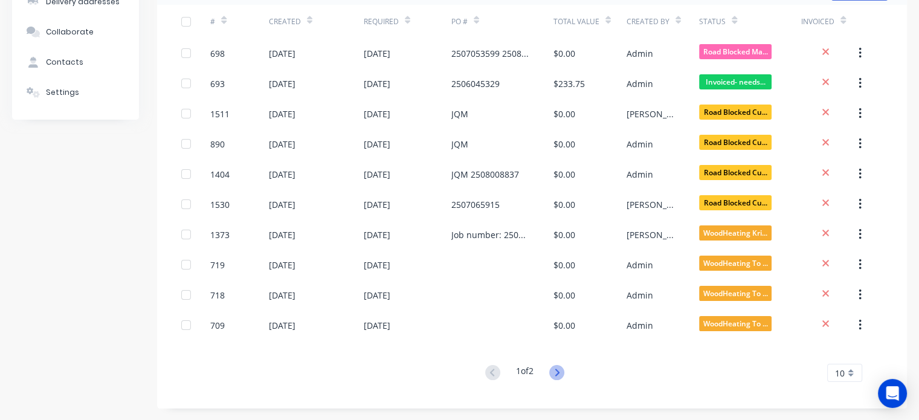
click at [560, 370] on icon at bounding box center [557, 372] width 4 height 7
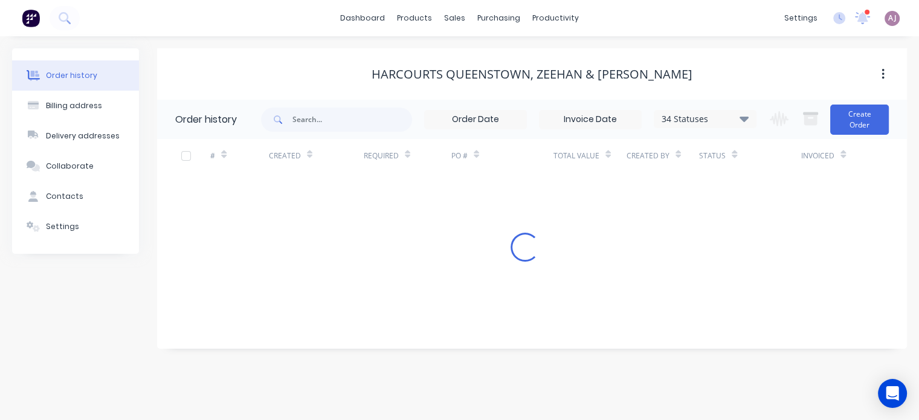
scroll to position [0, 0]
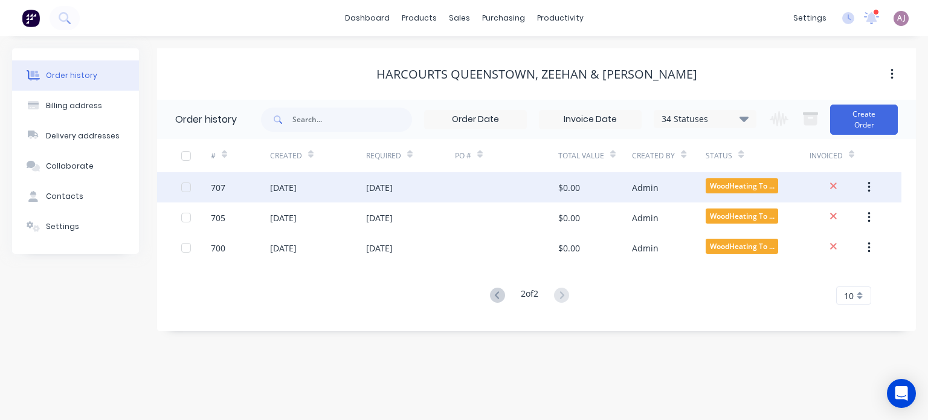
click at [382, 187] on div "[DATE]" at bounding box center [379, 187] width 27 height 13
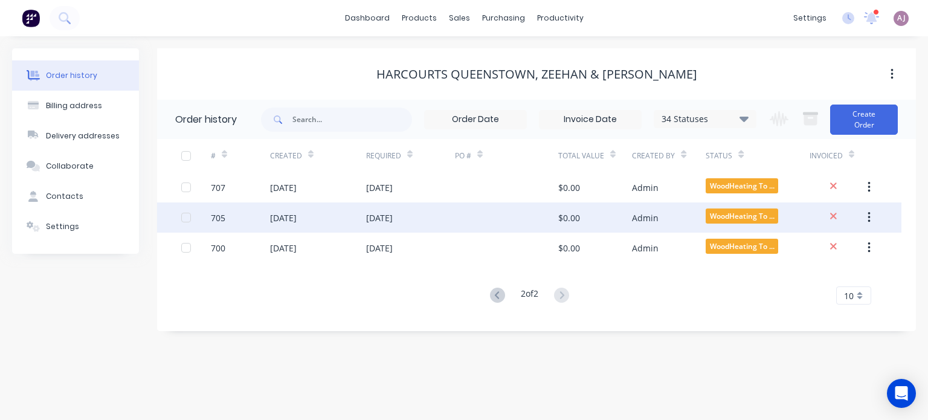
click at [393, 214] on div "[DATE]" at bounding box center [379, 217] width 27 height 13
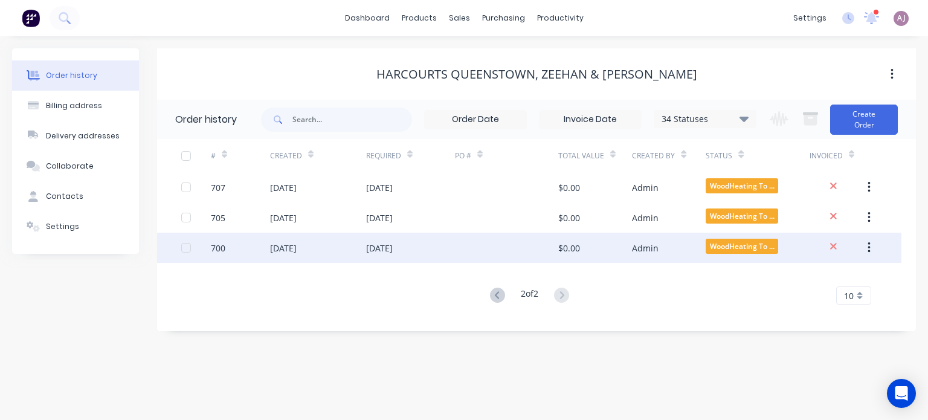
click at [393, 251] on div "[DATE]" at bounding box center [379, 248] width 27 height 13
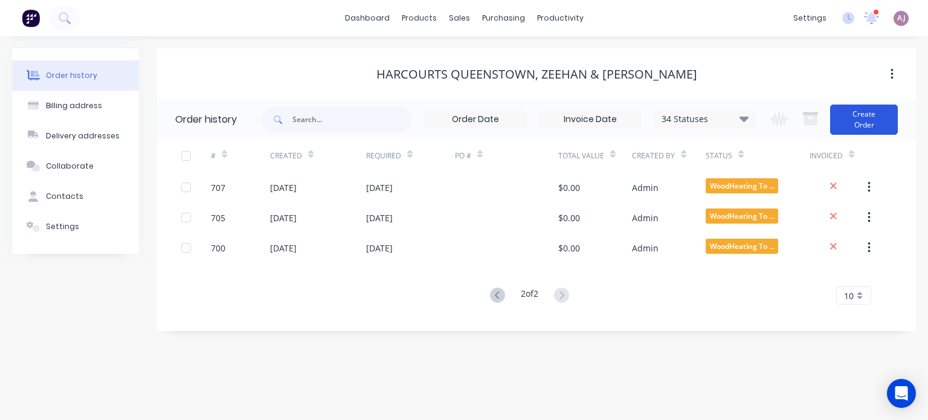
click at [873, 124] on button "Create Order" at bounding box center [864, 120] width 68 height 30
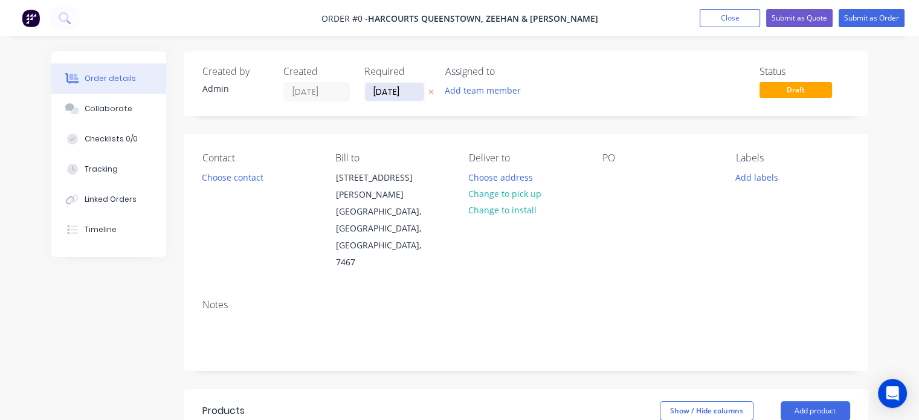
click at [405, 91] on input "[DATE]" at bounding box center [394, 92] width 59 height 18
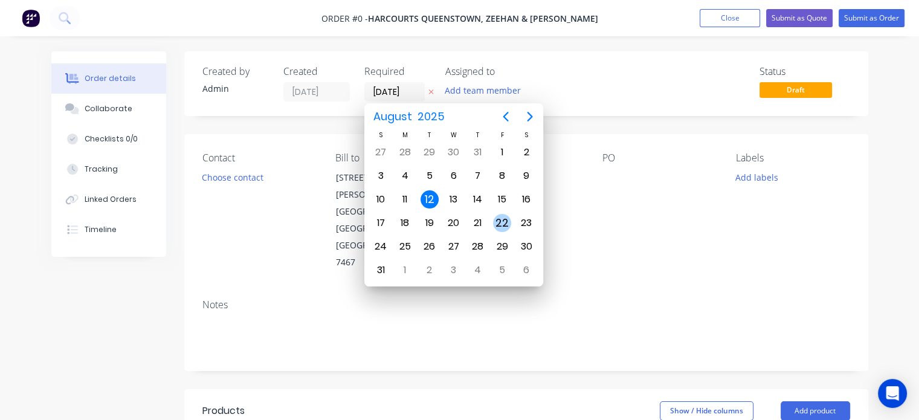
click at [508, 222] on div "22" at bounding box center [502, 223] width 18 height 18
type input "[DATE]"
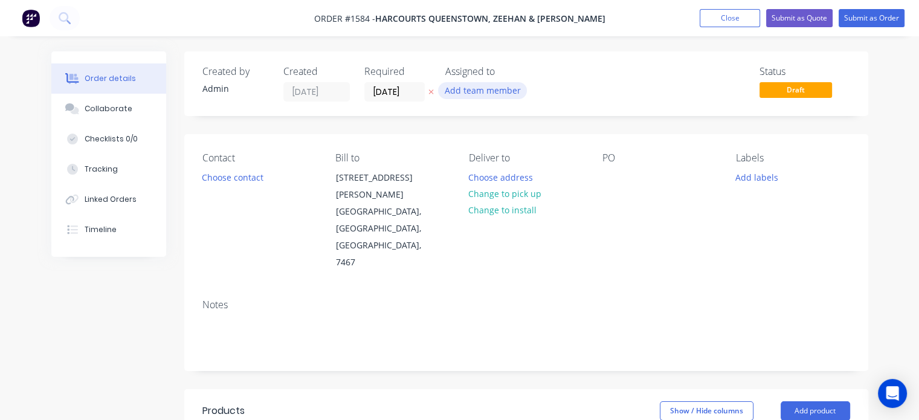
click at [491, 92] on button "Add team member" at bounding box center [482, 90] width 89 height 16
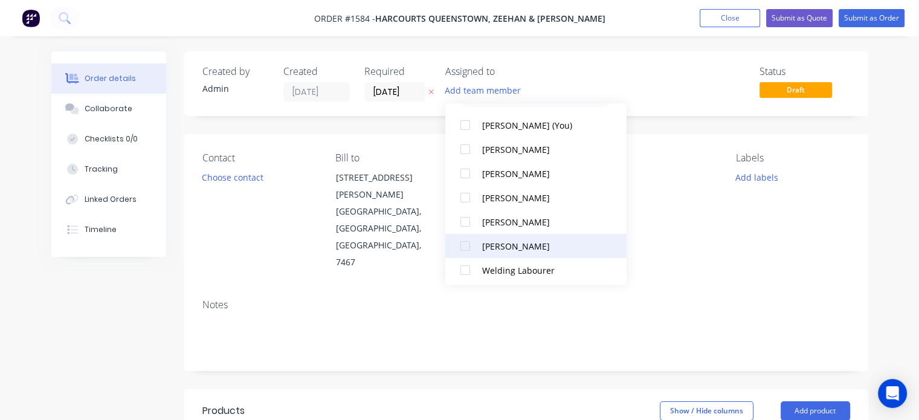
scroll to position [60, 0]
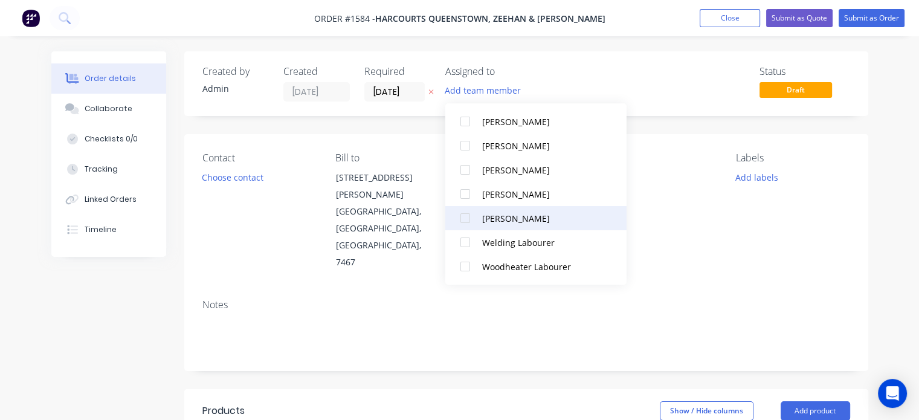
click at [466, 218] on div at bounding box center [465, 218] width 24 height 24
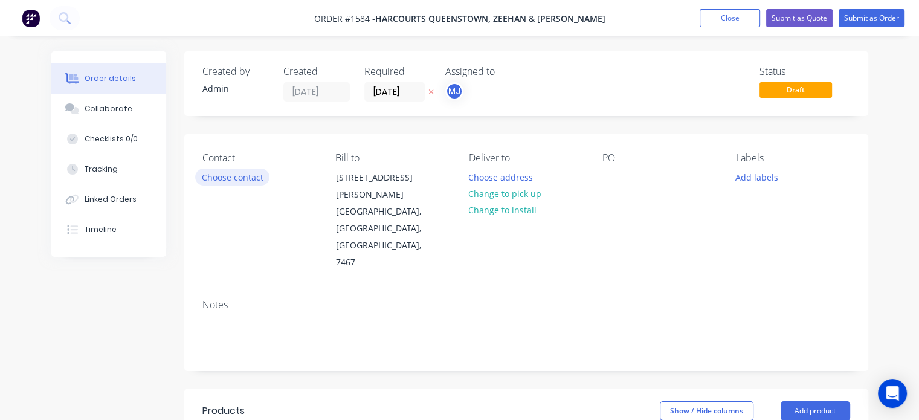
click at [238, 179] on button "Choose contact" at bounding box center [232, 177] width 74 height 16
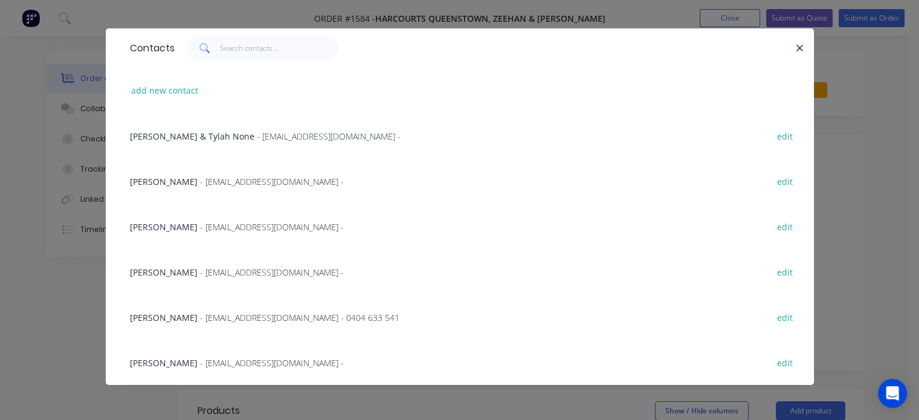
scroll to position [60, 0]
click at [277, 319] on span "- [EMAIL_ADDRESS][DOMAIN_NAME] - 0404 633 541" at bounding box center [299, 317] width 199 height 11
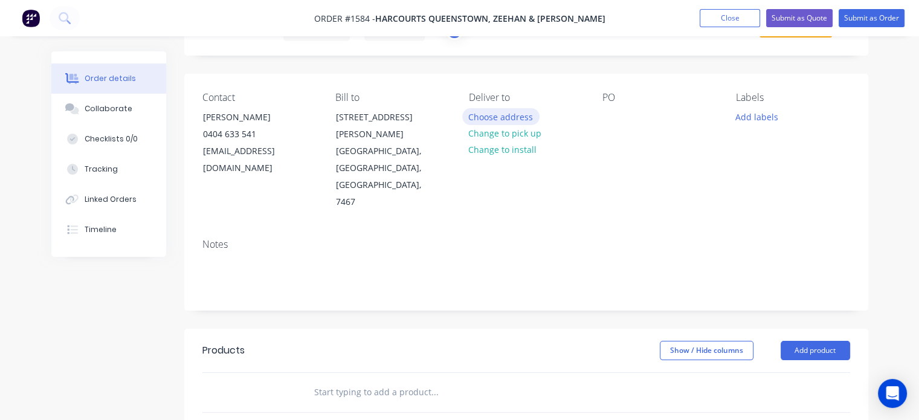
click at [509, 117] on button "Choose address" at bounding box center [500, 116] width 77 height 16
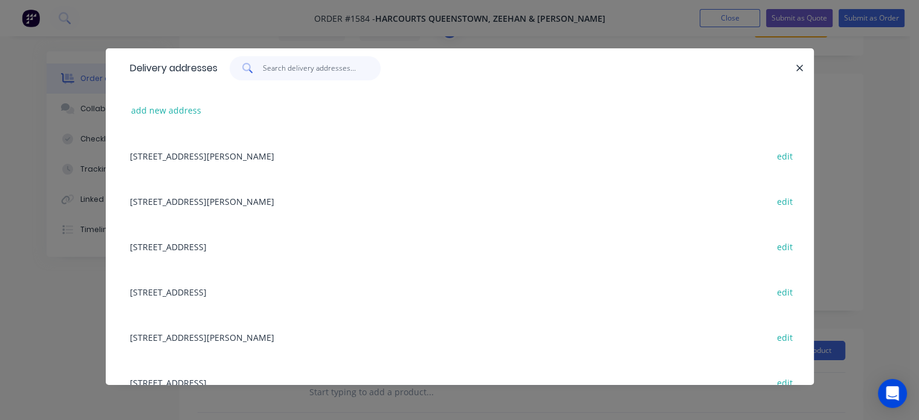
click at [297, 71] on input "text" at bounding box center [322, 68] width 118 height 24
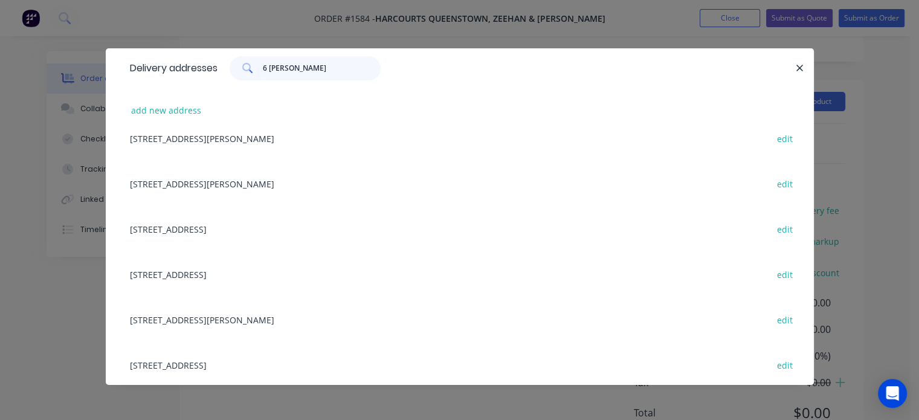
scroll to position [0, 0]
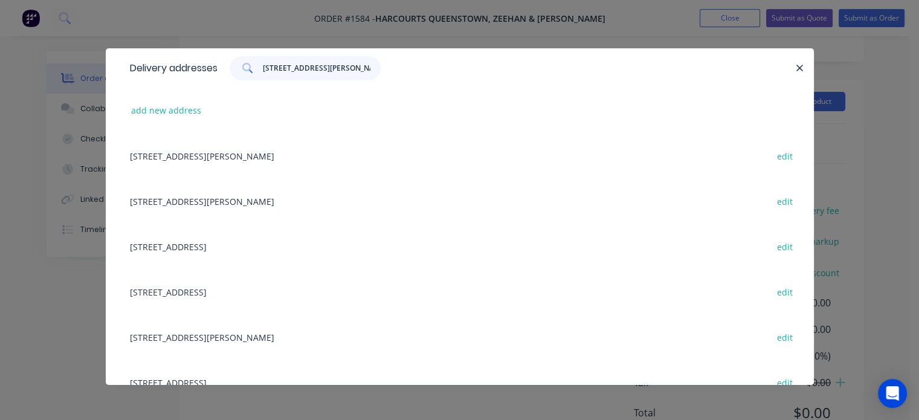
type input "[STREET_ADDRESS][PERSON_NAME]"
click at [799, 66] on icon "button" at bounding box center [800, 68] width 8 height 11
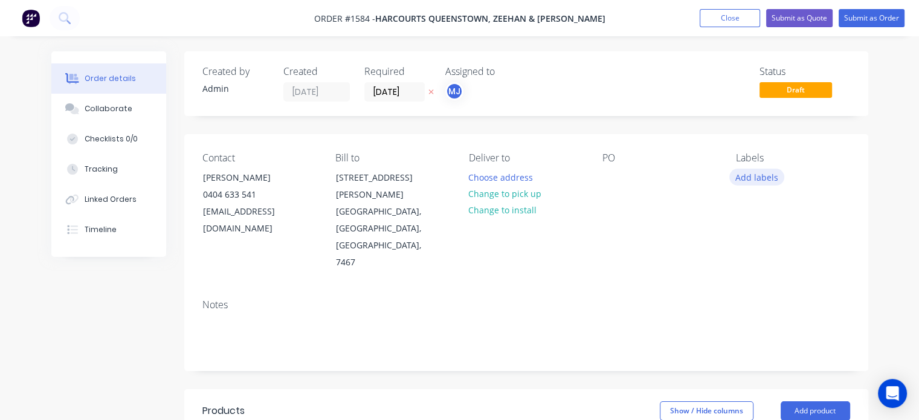
click at [747, 178] on button "Add labels" at bounding box center [757, 177] width 56 height 16
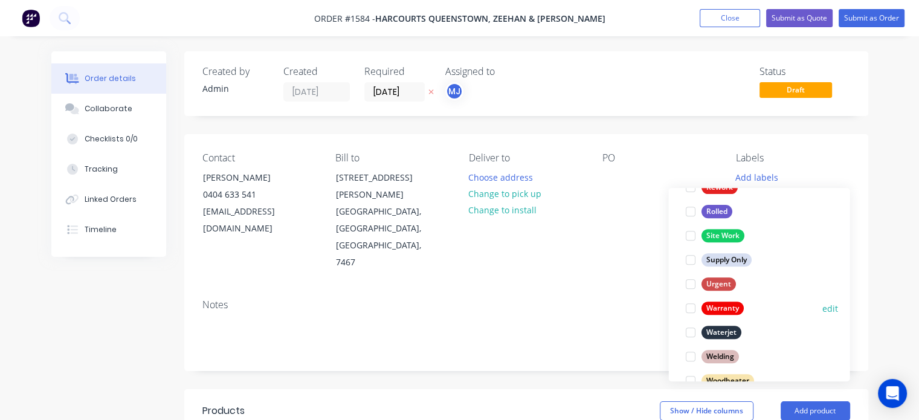
scroll to position [580, 0]
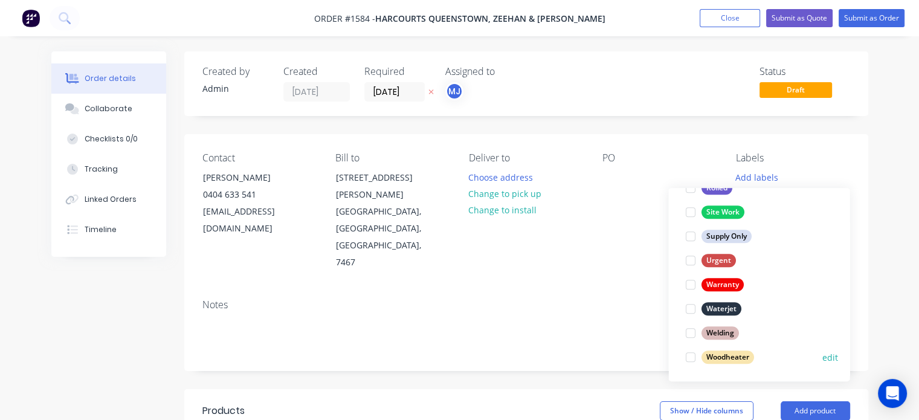
click at [723, 355] on div "Woodheater" at bounding box center [727, 356] width 53 height 13
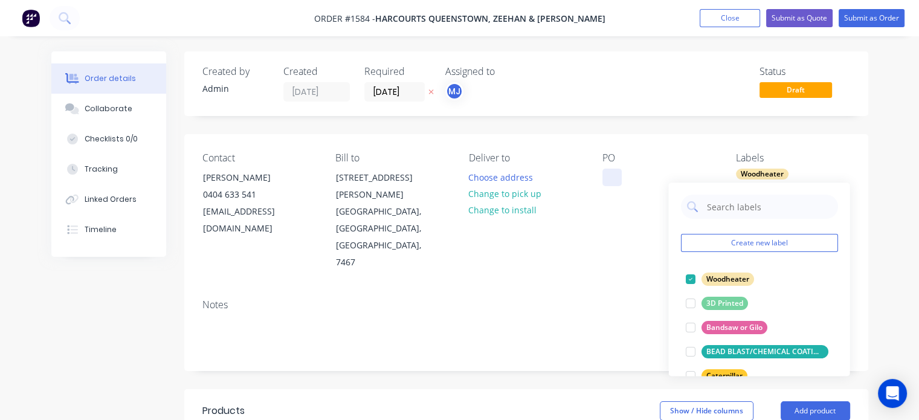
click at [609, 178] on div at bounding box center [611, 178] width 19 height 18
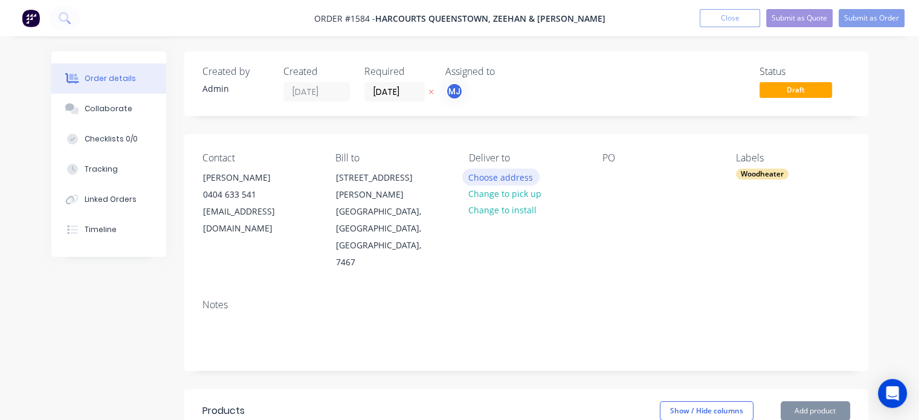
click at [493, 175] on button "Choose address" at bounding box center [500, 177] width 77 height 16
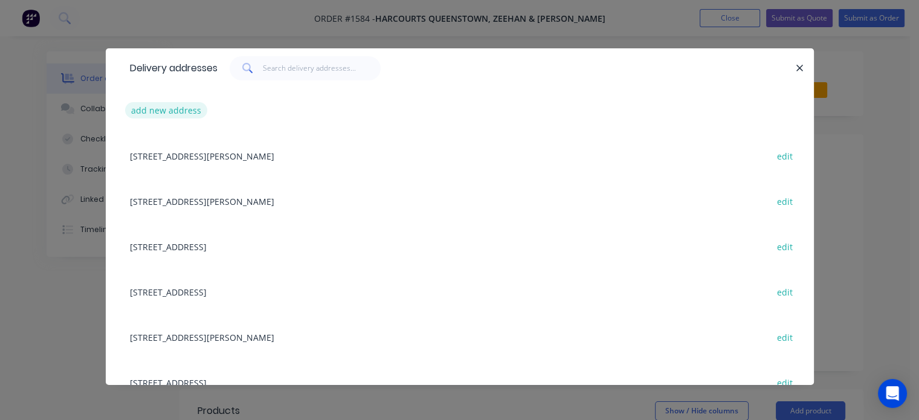
click at [158, 112] on button "add new address" at bounding box center [166, 110] width 83 height 16
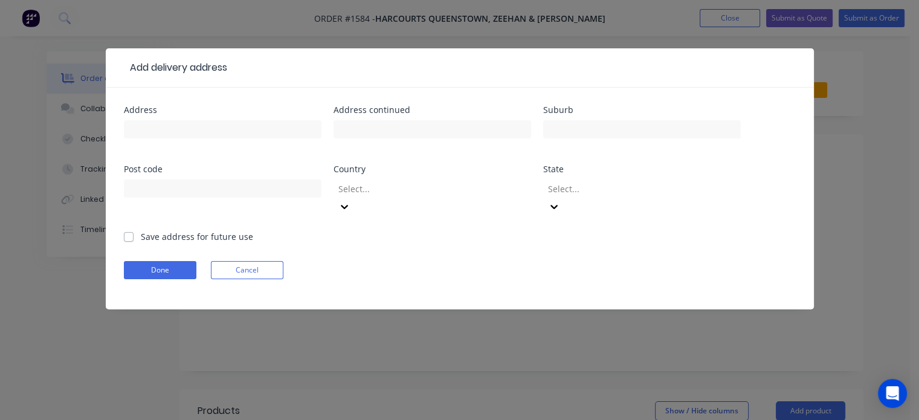
click at [164, 119] on div at bounding box center [223, 135] width 198 height 36
click at [163, 129] on input "text" at bounding box center [223, 129] width 198 height 18
type input "[STREET_ADDRESS][PERSON_NAME]"
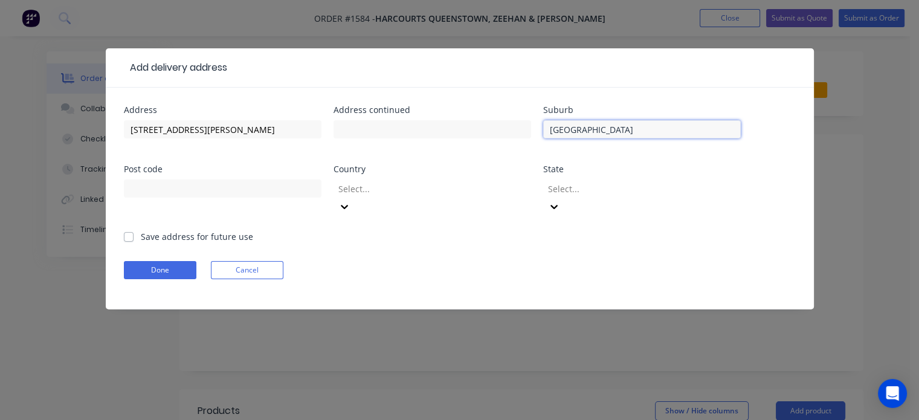
type input "[GEOGRAPHIC_DATA]"
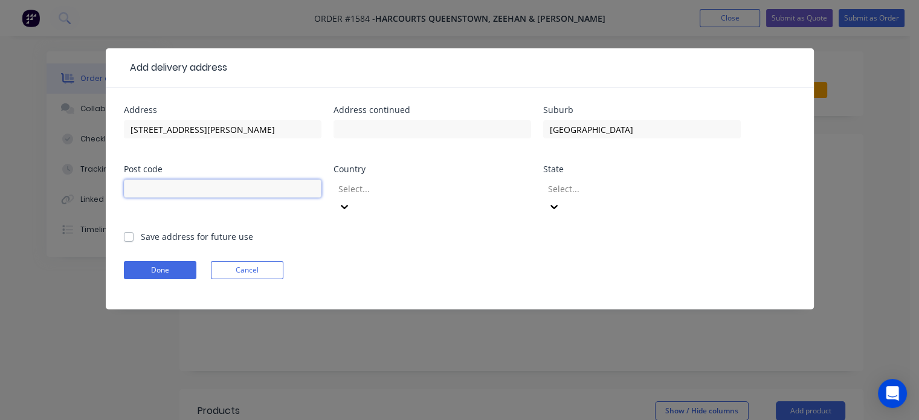
click at [216, 193] on input "text" at bounding box center [223, 188] width 198 height 18
type input "7467"
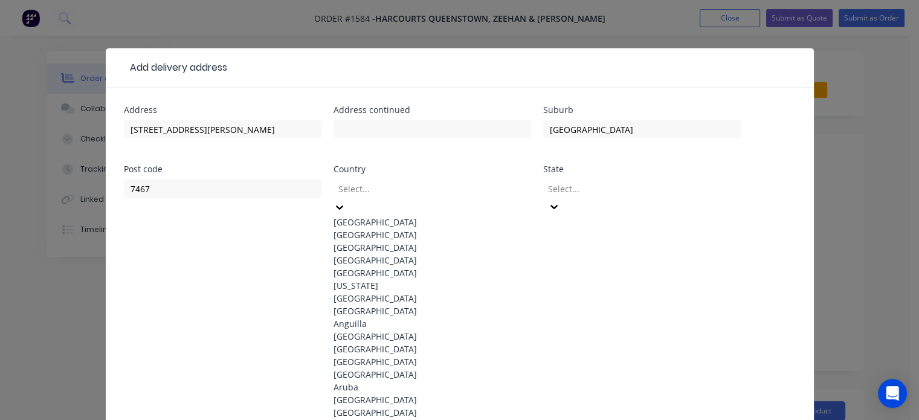
click at [413, 217] on div "[GEOGRAPHIC_DATA]" at bounding box center [433, 222] width 198 height 13
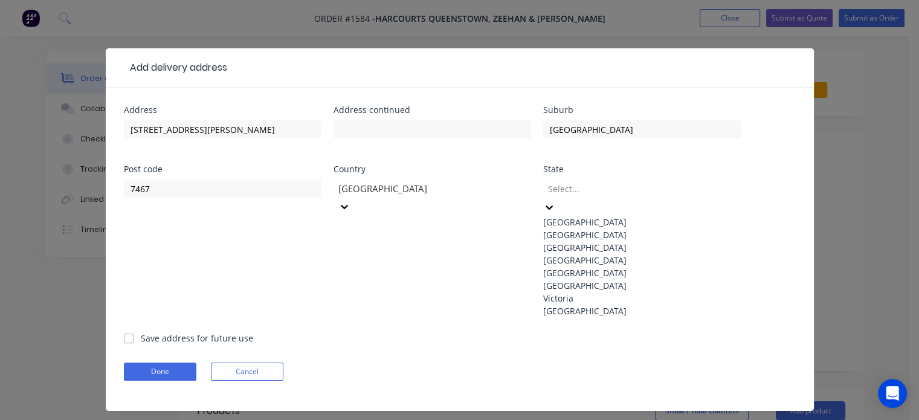
click at [555, 201] on icon at bounding box center [549, 207] width 12 height 12
click at [599, 292] on div "[GEOGRAPHIC_DATA]" at bounding box center [642, 285] width 198 height 13
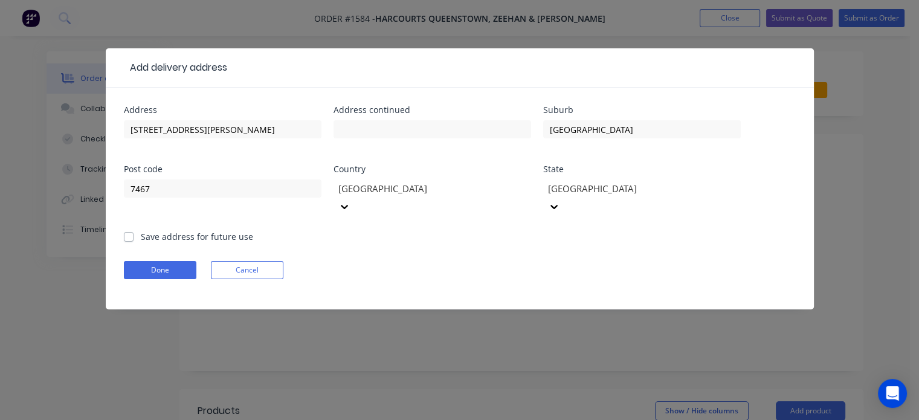
click at [141, 230] on label "Save address for future use" at bounding box center [197, 236] width 112 height 13
click at [131, 230] on input "Save address for future use" at bounding box center [129, 235] width 10 height 11
checkbox input "true"
click at [171, 261] on button "Done" at bounding box center [160, 270] width 73 height 18
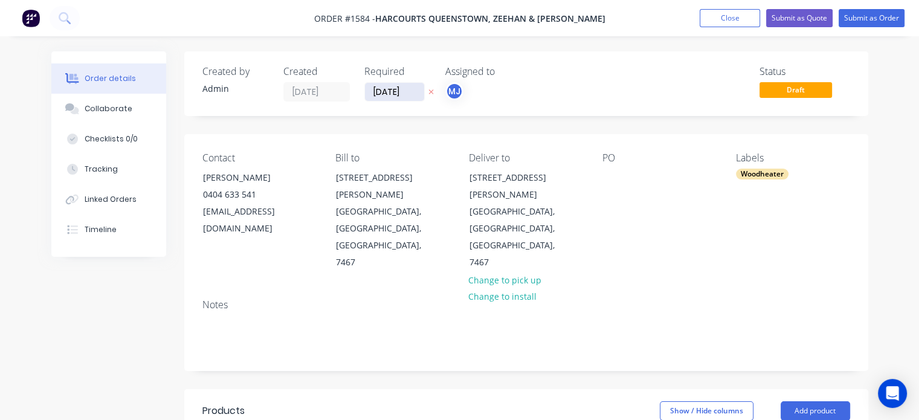
click at [407, 96] on input "[DATE]" at bounding box center [394, 92] width 59 height 18
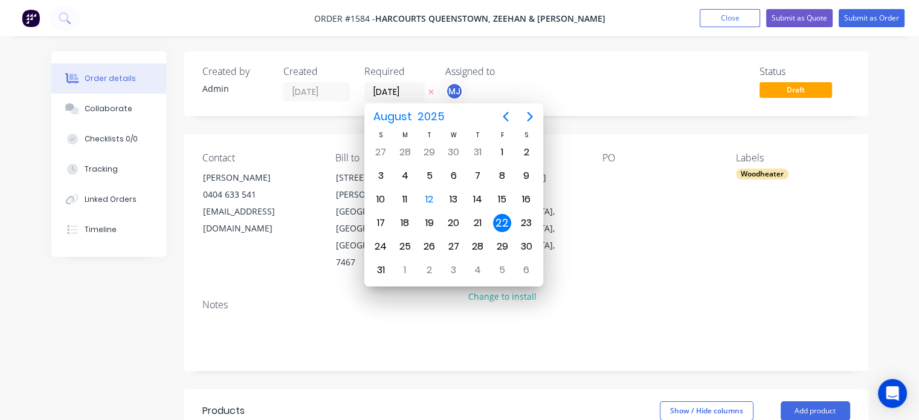
click at [525, 389] on header "Products Show / Hide columns Add product" at bounding box center [526, 411] width 684 height 44
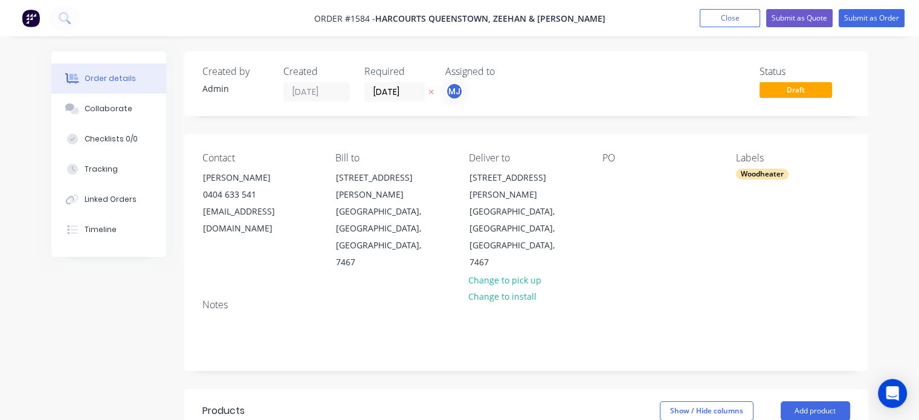
paste input "THE FLUE SYSTEM DOES NOT HAVE A DROP BOX PENETRATING THROUGH THE CEILING AND RO…"
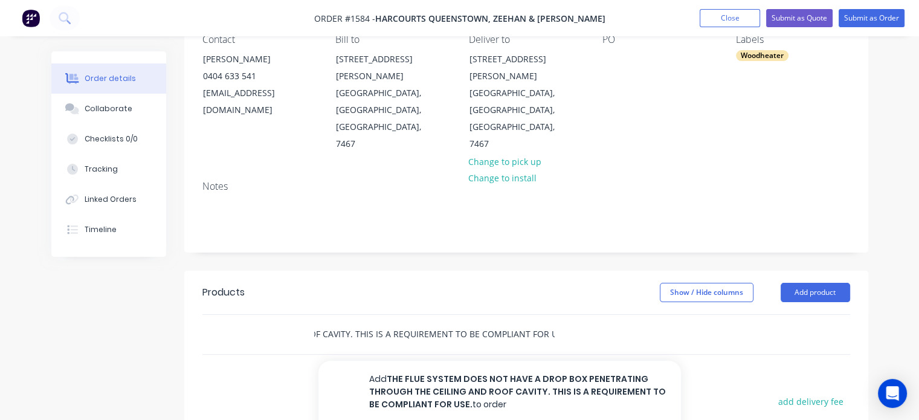
scroll to position [121, 0]
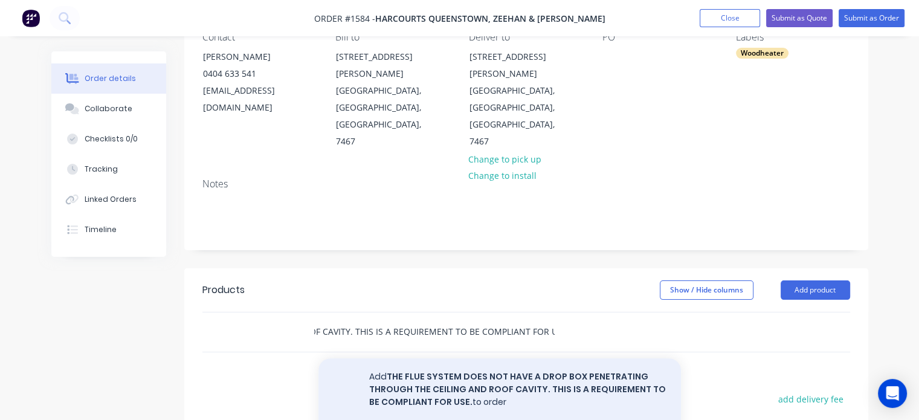
type input "THE FLUE SYSTEM DOES NOT HAVE A DROP BOX PENETRATING THROUGH THE CEILING AND RO…"
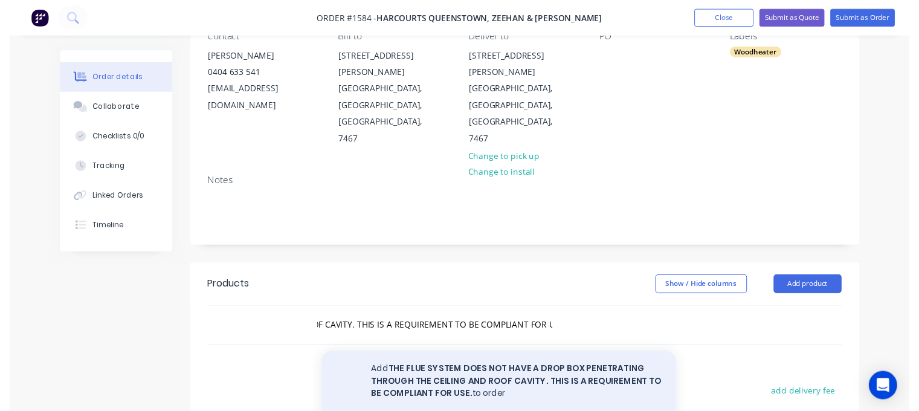
scroll to position [0, 0]
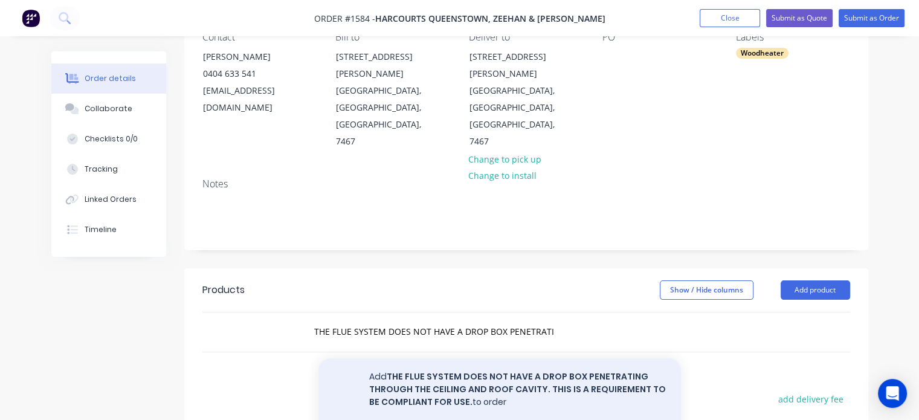
click at [459, 358] on button "Add THE FLUE SYSTEM DOES NOT HAVE A DROP BOX PENETRATING THROUGH THE CEILING AN…" at bounding box center [499, 389] width 363 height 62
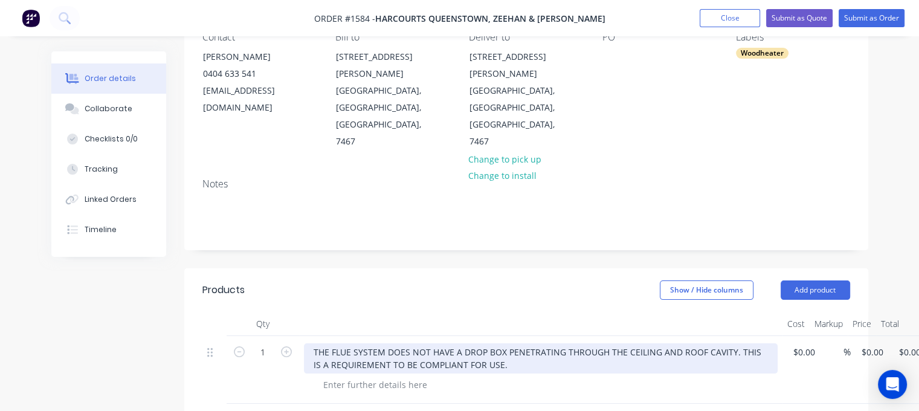
click at [735, 343] on div "THE FLUE SYSTEM DOES NOT HAVE A DROP BOX PENETRATING THROUGH THE CEILING AND RO…" at bounding box center [541, 358] width 474 height 30
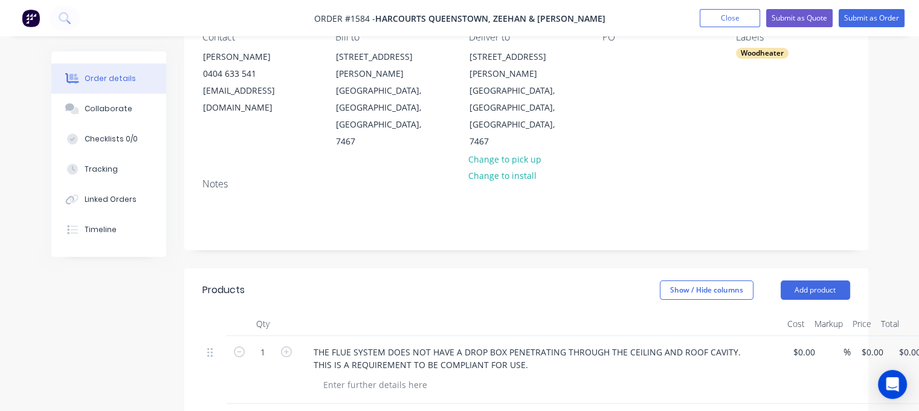
paste input "NEW FLUE SYSTEM INSTALLATION ([GEOGRAPHIC_DATA] 7467)"
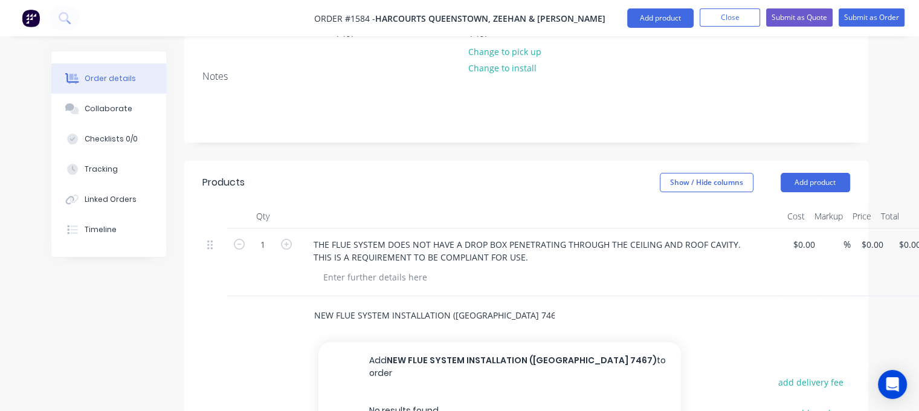
scroll to position [363, 0]
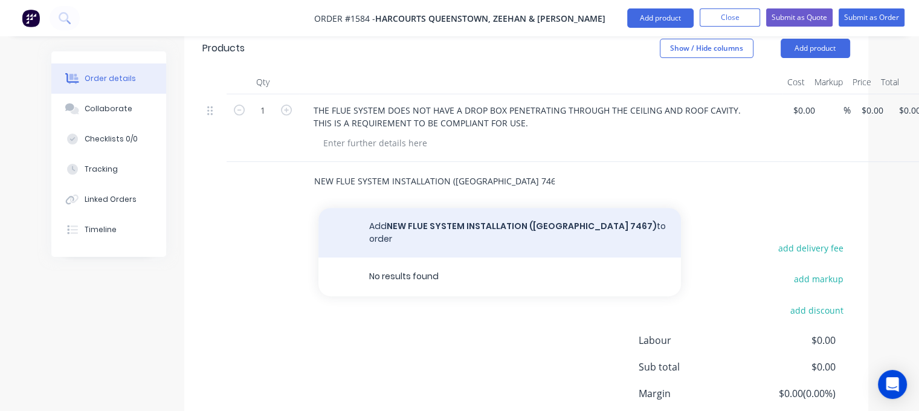
type input "NEW FLUE SYSTEM INSTALLATION ([GEOGRAPHIC_DATA] 7467)"
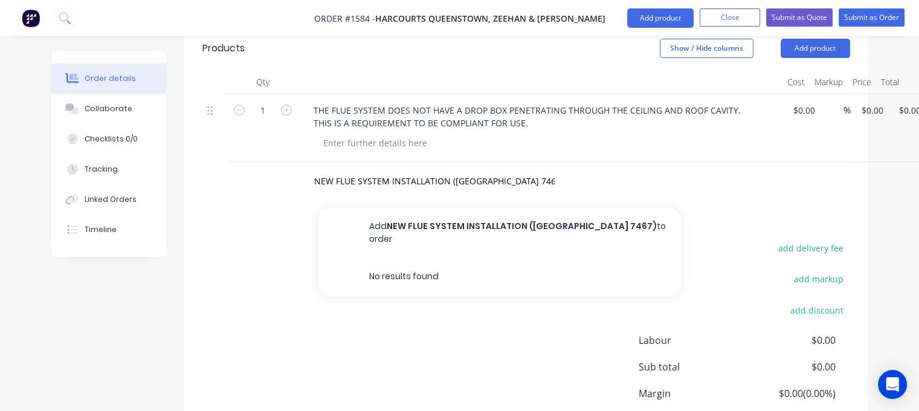
click at [517, 208] on button "Add NEW FLUE SYSTEM INSTALLATION ([GEOGRAPHIC_DATA] 7467) to order" at bounding box center [499, 233] width 363 height 50
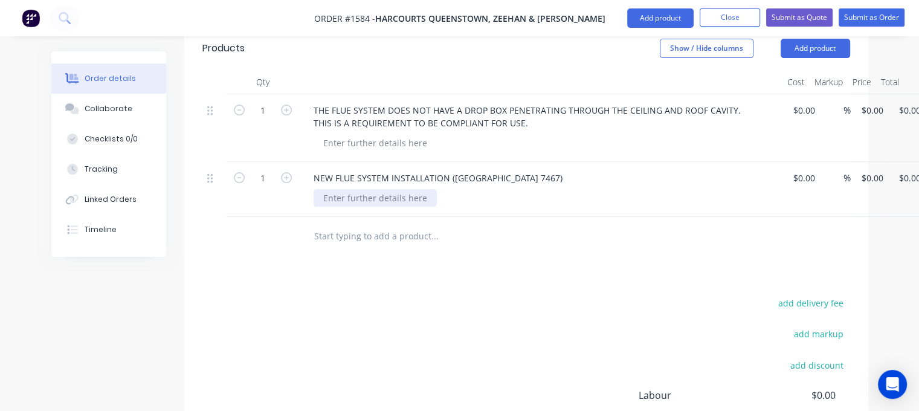
click at [331, 189] on div at bounding box center [375, 198] width 123 height 18
paste div
click at [525, 189] on div "MAXIHEAT 6" DEC MESH FLUE KIT METALLIC BLACK" at bounding box center [426, 198] width 224 height 18
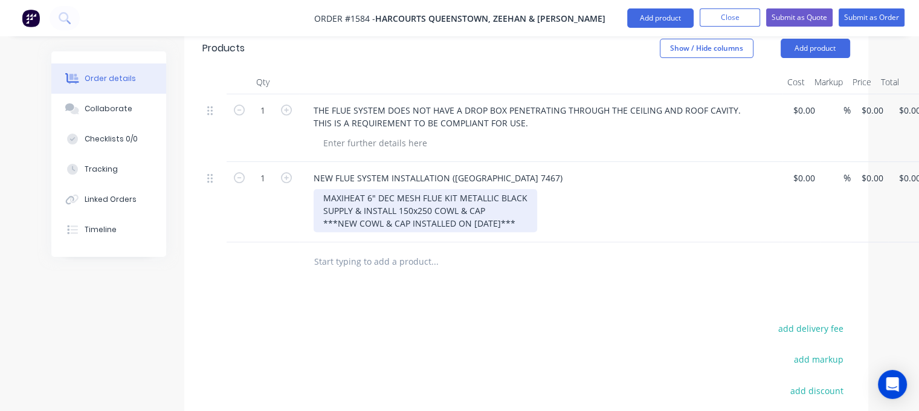
click at [321, 189] on div "MAXIHEAT 6" DEC MESH FLUE KIT METALLIC BLACK SUPPLY & INSTALL 150x250 COWL & CA…" at bounding box center [426, 210] width 224 height 43
click at [318, 189] on div "- MAXIHEAT 6" DEC MESH FLUE KIT METALLIC BLACK SUPPLY & INSTALL 150x250 COWL & …" at bounding box center [428, 210] width 229 height 43
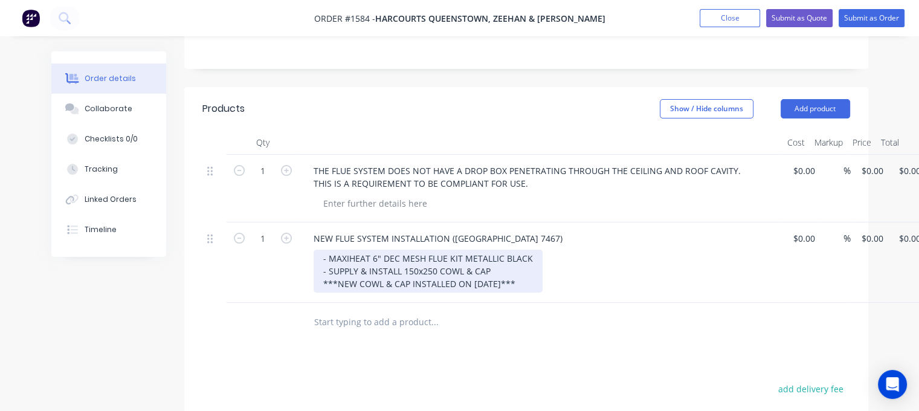
scroll to position [121, 0]
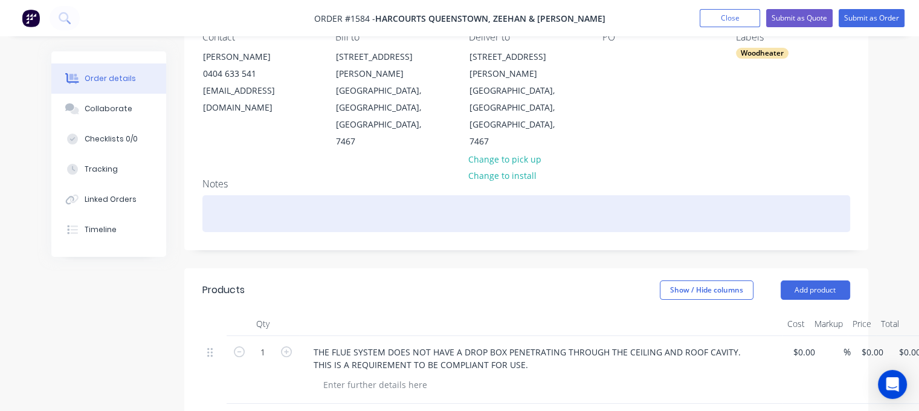
click at [227, 195] on div at bounding box center [526, 213] width 648 height 37
paste div
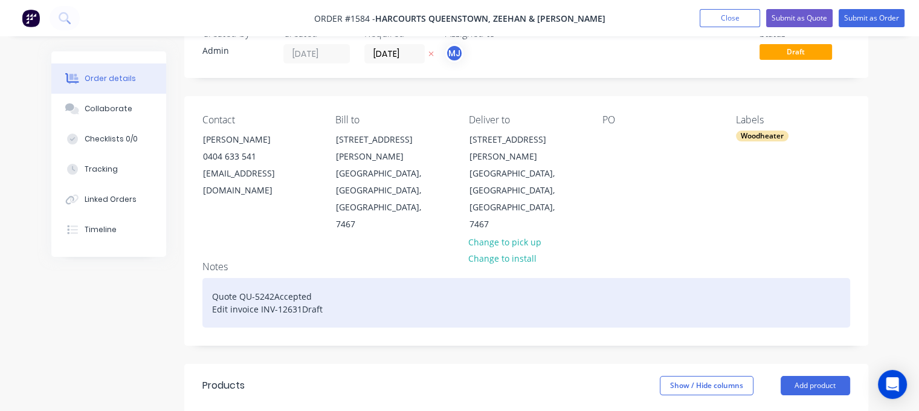
scroll to position [0, 0]
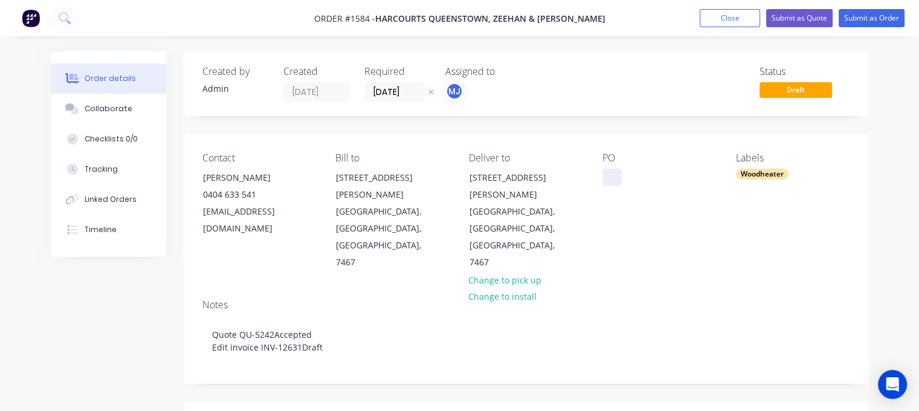
click at [607, 183] on div at bounding box center [611, 178] width 19 height 18
click at [865, 11] on button "Submit as Order" at bounding box center [872, 18] width 66 height 18
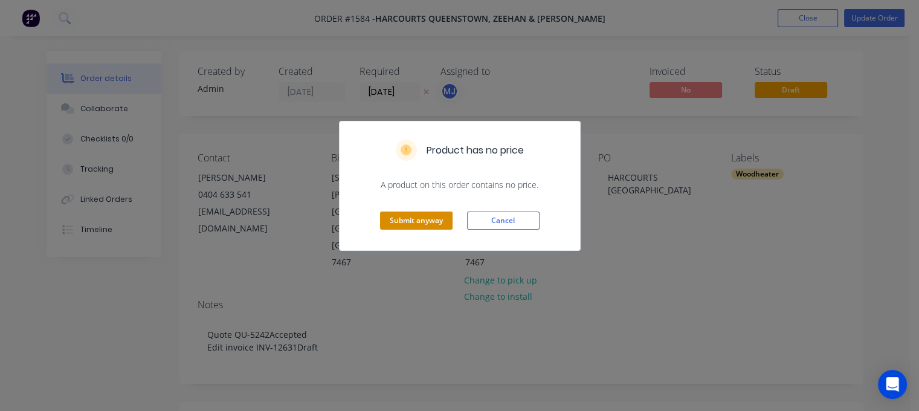
click at [414, 218] on button "Submit anyway" at bounding box center [416, 220] width 73 height 18
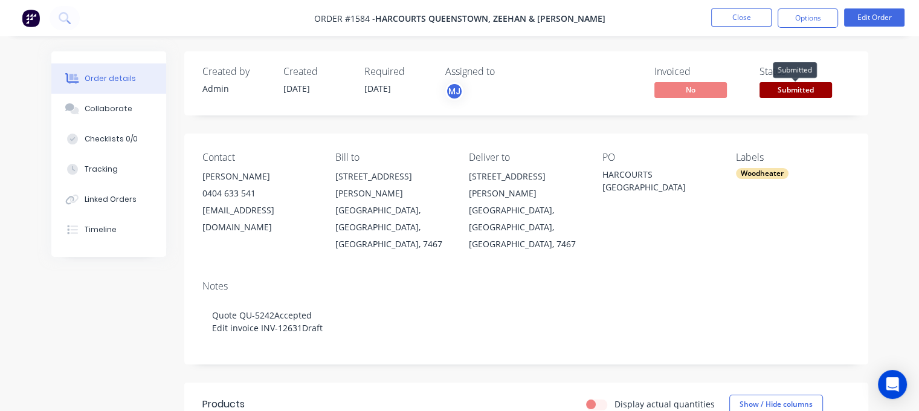
click at [787, 94] on span "Submitted" at bounding box center [796, 89] width 73 height 15
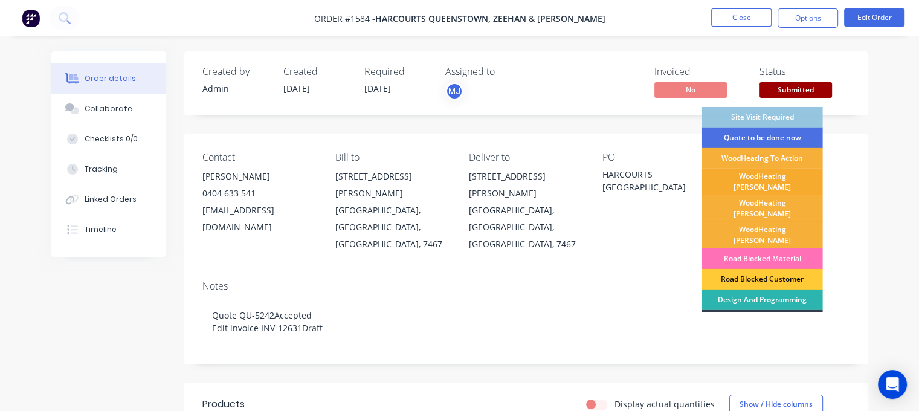
click at [769, 172] on div "WoodHeating [PERSON_NAME]" at bounding box center [762, 182] width 121 height 27
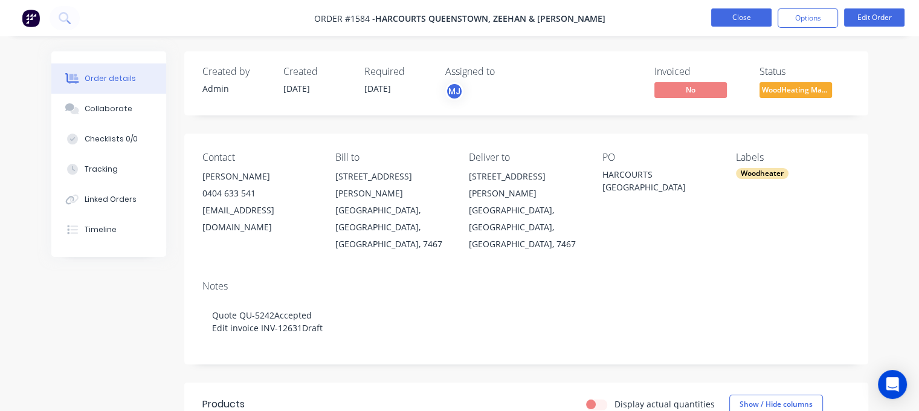
click at [727, 14] on button "Close" at bounding box center [741, 17] width 60 height 18
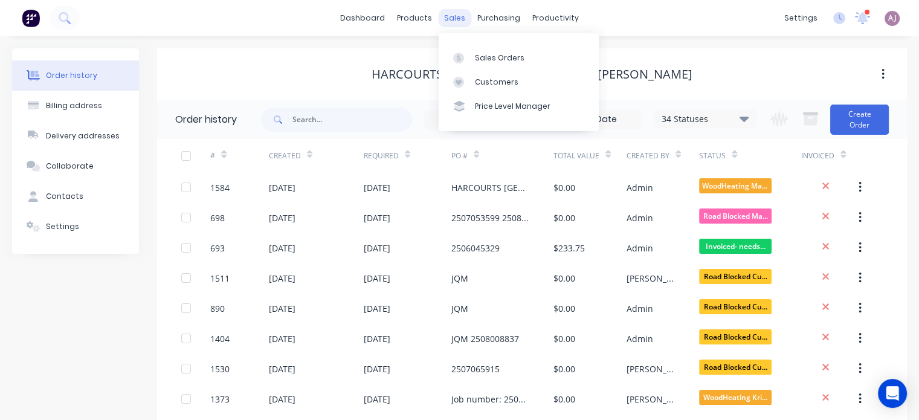
click at [444, 20] on div "sales" at bounding box center [454, 18] width 33 height 18
click at [494, 64] on link "Sales Orders" at bounding box center [519, 57] width 160 height 24
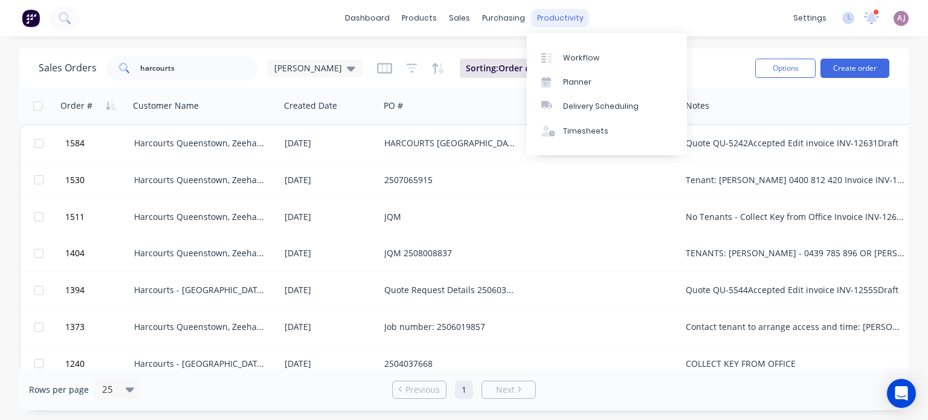
click at [562, 21] on div "productivity" at bounding box center [560, 18] width 59 height 18
click at [587, 80] on div "Planner" at bounding box center [577, 82] width 28 height 11
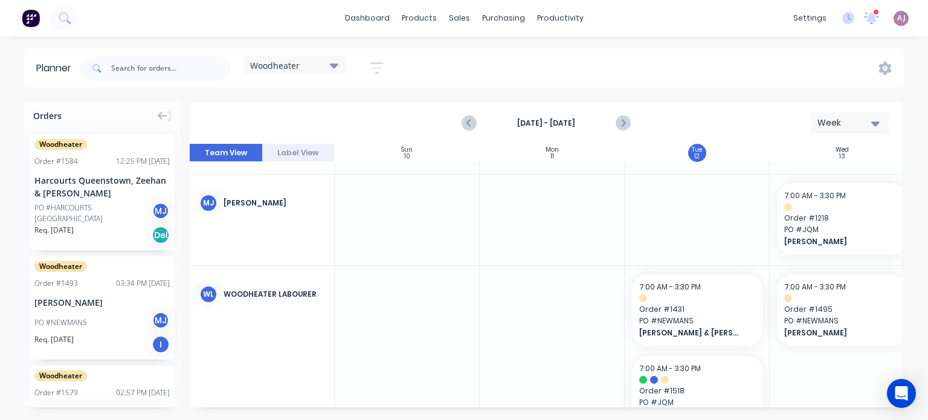
scroll to position [60, 0]
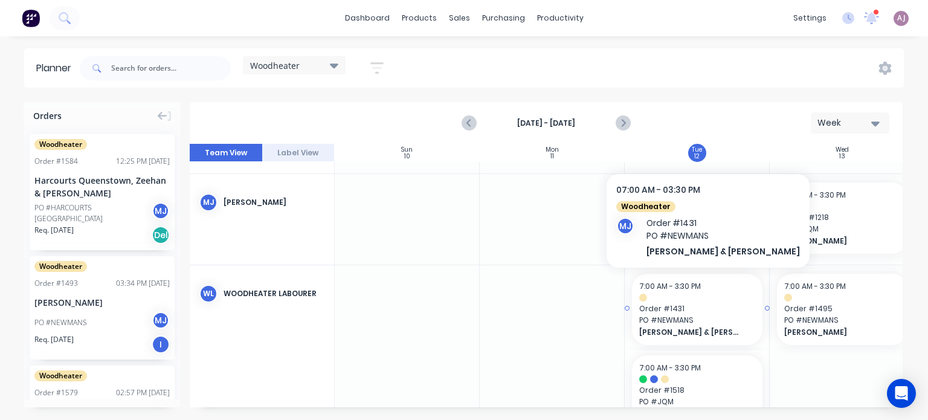
click at [684, 328] on span "[PERSON_NAME] & [PERSON_NAME]" at bounding box center [691, 332] width 105 height 11
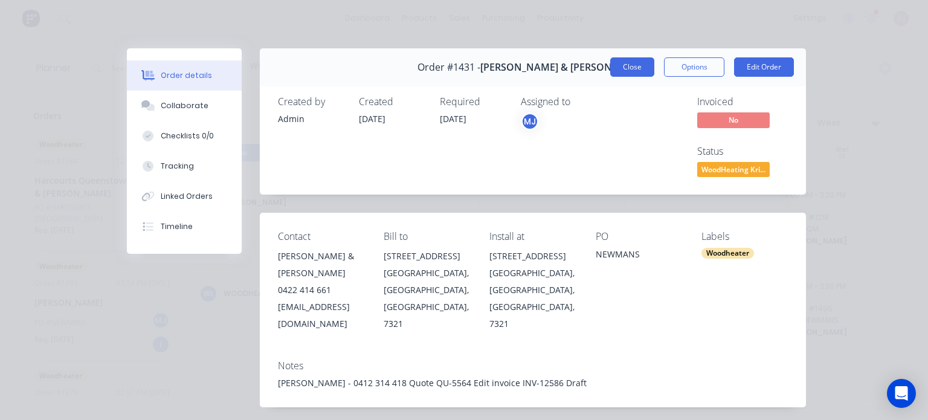
click at [637, 66] on button "Close" at bounding box center [632, 66] width 44 height 19
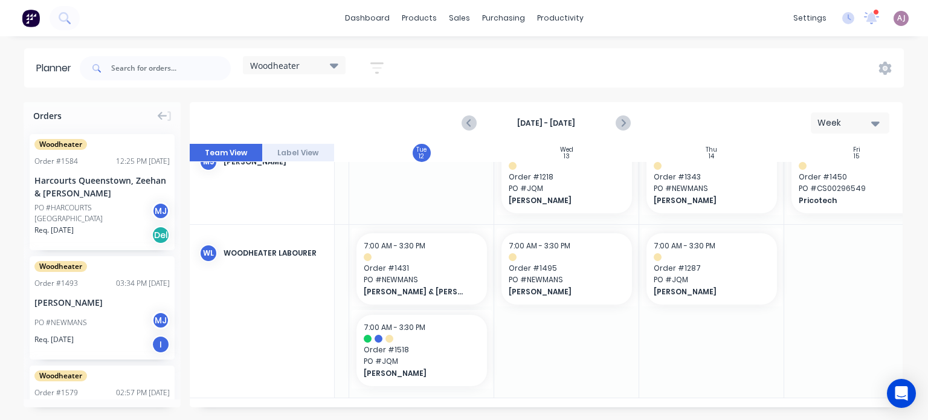
scroll to position [0, 276]
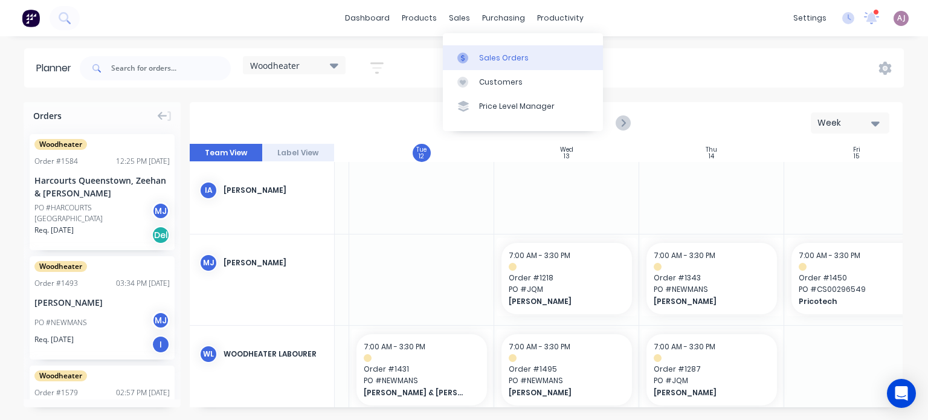
click at [481, 50] on link "Sales Orders" at bounding box center [523, 57] width 160 height 24
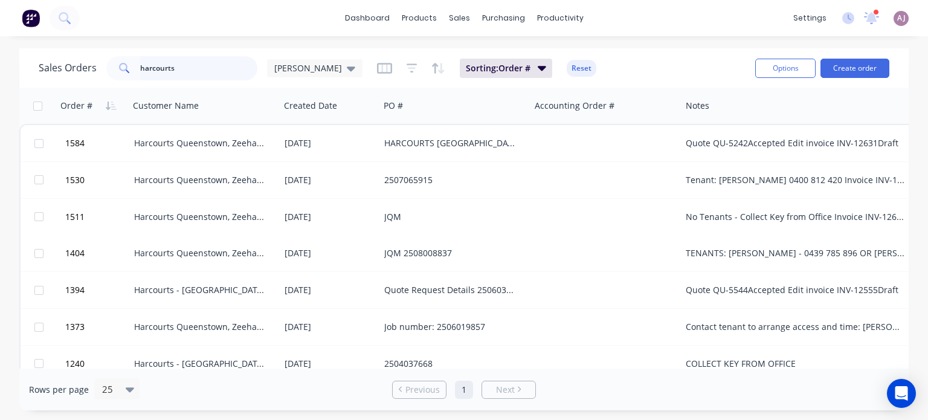
click at [165, 64] on input "harcourts" at bounding box center [199, 68] width 118 height 24
type input "[PERSON_NAME]"
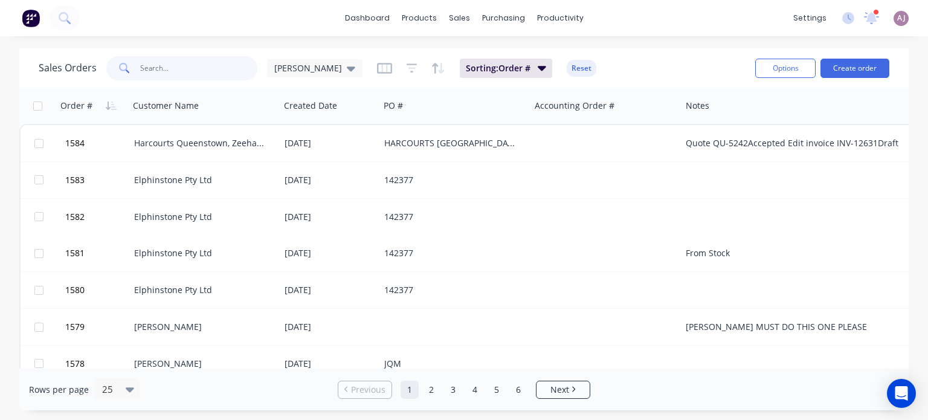
click at [155, 59] on input "text" at bounding box center [199, 68] width 118 height 24
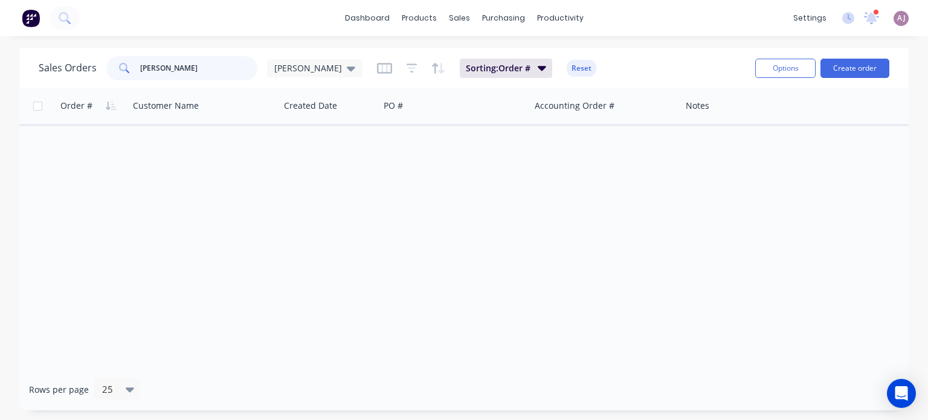
click at [190, 65] on input "[PERSON_NAME]" at bounding box center [199, 68] width 118 height 24
click at [190, 66] on input "[PERSON_NAME]" at bounding box center [199, 68] width 118 height 24
click at [195, 101] on div "Customer Name" at bounding box center [203, 106] width 151 height 36
click at [186, 69] on input "[PERSON_NAME]" at bounding box center [199, 68] width 118 height 24
click at [187, 70] on input "[PERSON_NAME]" at bounding box center [199, 68] width 118 height 24
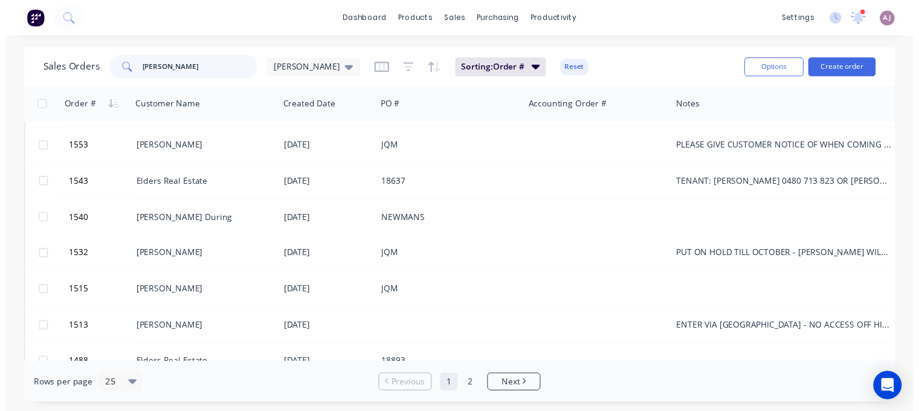
scroll to position [181, 0]
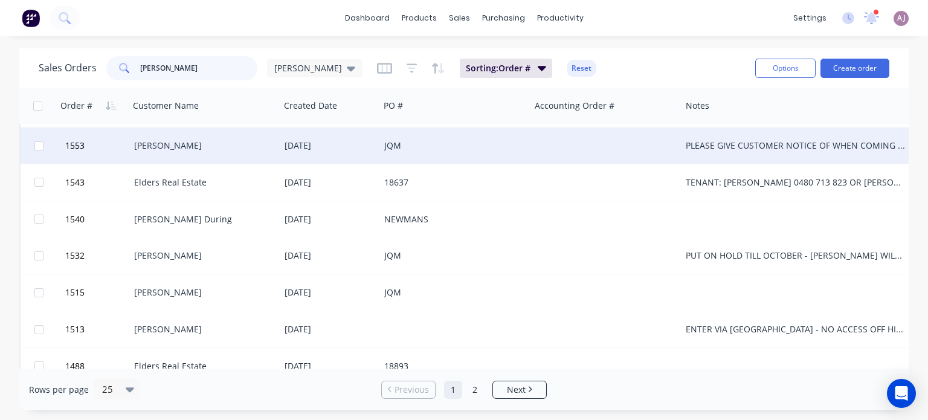
type input "WIL"
click at [178, 142] on div "[PERSON_NAME]" at bounding box center [201, 146] width 134 height 12
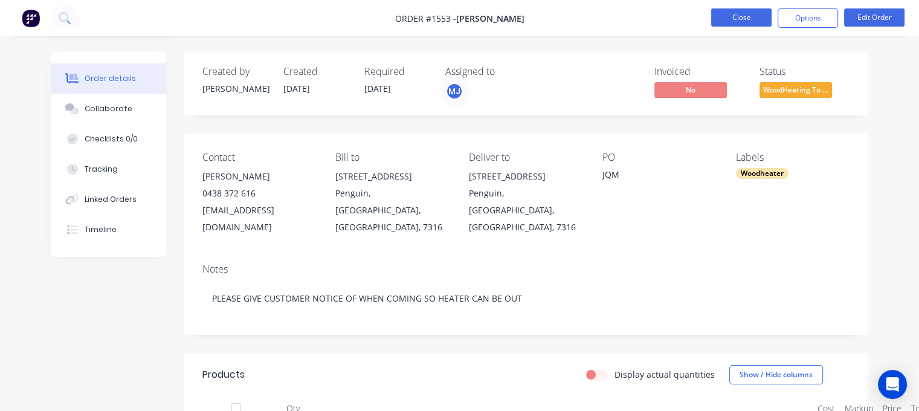
click at [731, 22] on button "Close" at bounding box center [741, 17] width 60 height 18
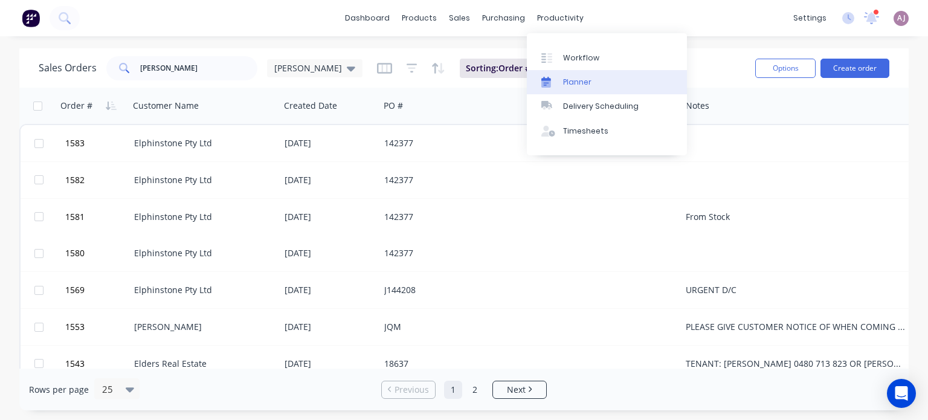
click at [584, 79] on div "Planner" at bounding box center [577, 82] width 28 height 11
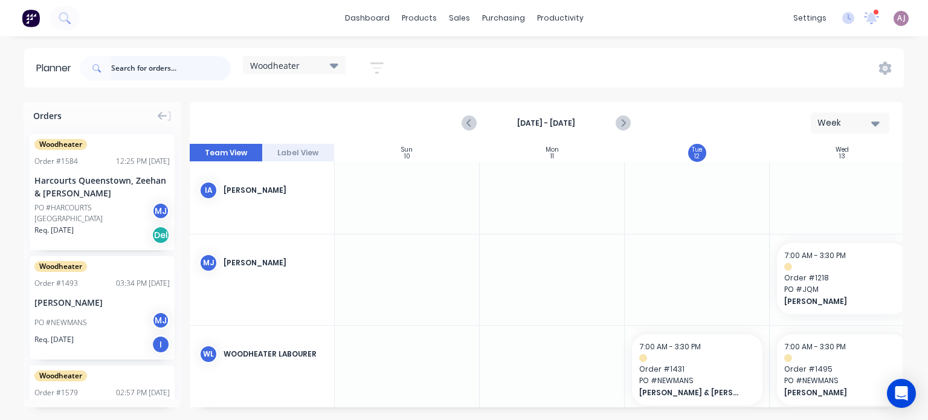
click at [141, 77] on input "text" at bounding box center [171, 68] width 120 height 24
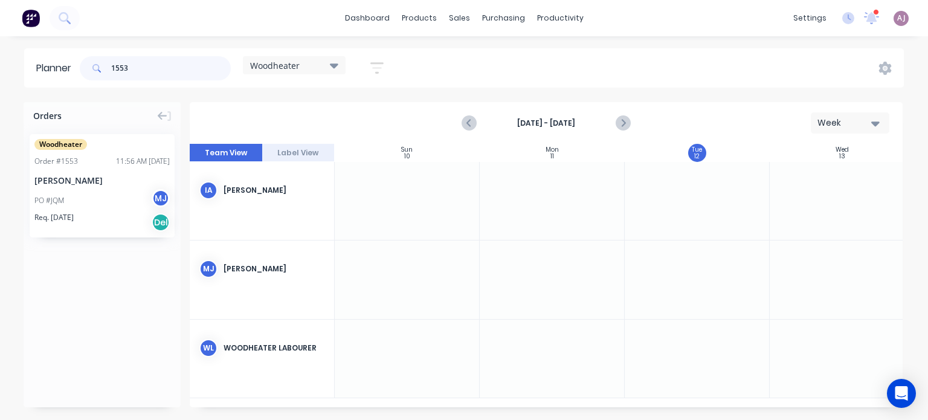
type input "1553"
drag, startPoint x: 537, startPoint y: 408, endPoint x: 727, endPoint y: 410, distance: 190.9
click at [727, 410] on div "Orders Woodheater Order # 1553 11:56 AM 04/08/25 Lorraine Willcox PO #JQM MJ Re…" at bounding box center [464, 260] width 928 height 317
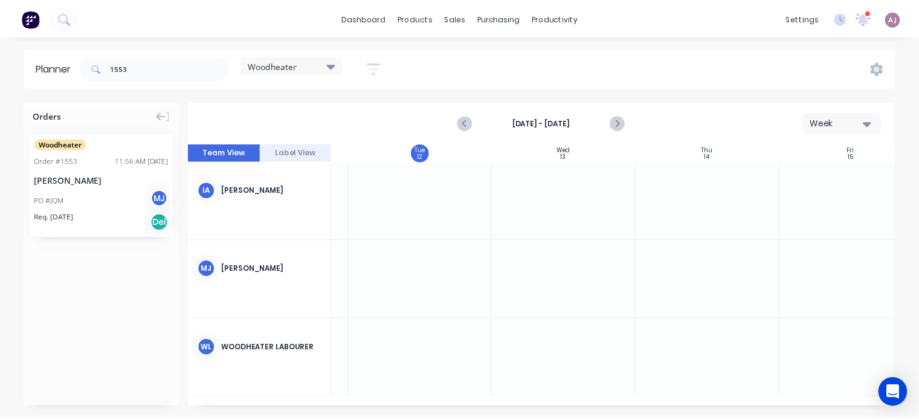
scroll to position [0, 326]
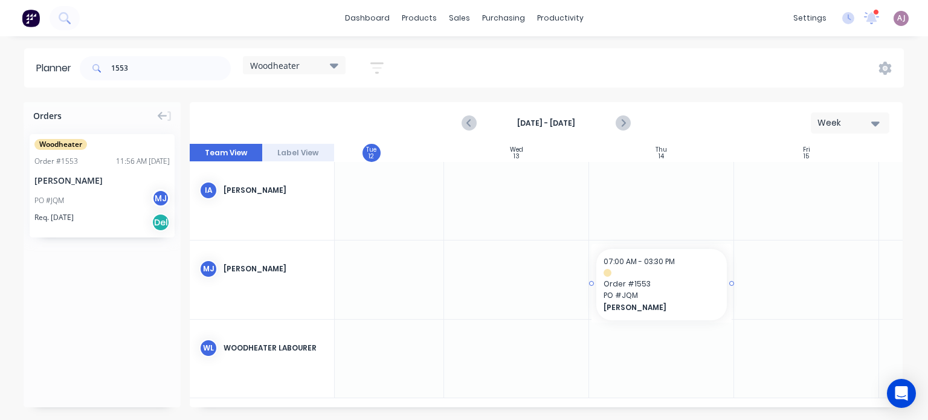
drag, startPoint x: 68, startPoint y: 169, endPoint x: 651, endPoint y: 278, distance: 593.2
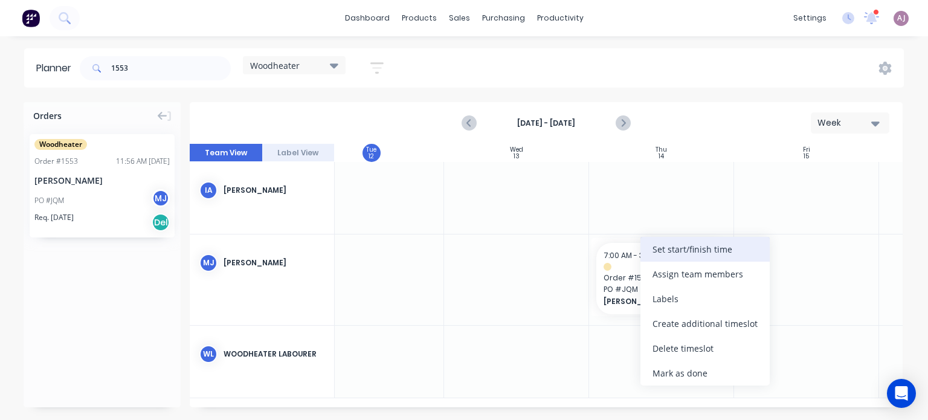
click at [672, 248] on div "Set start/finish time" at bounding box center [704, 249] width 129 height 25
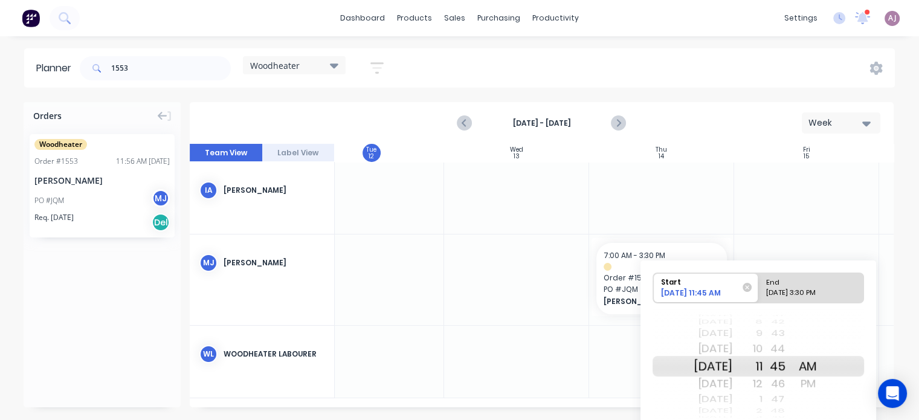
click at [785, 288] on div "08/14/2025 3:30 PM" at bounding box center [806, 295] width 88 height 15
click at [759, 287] on input "End 08/14/2025 3:30 PM" at bounding box center [758, 288] width 1 height 30
radio input "true"
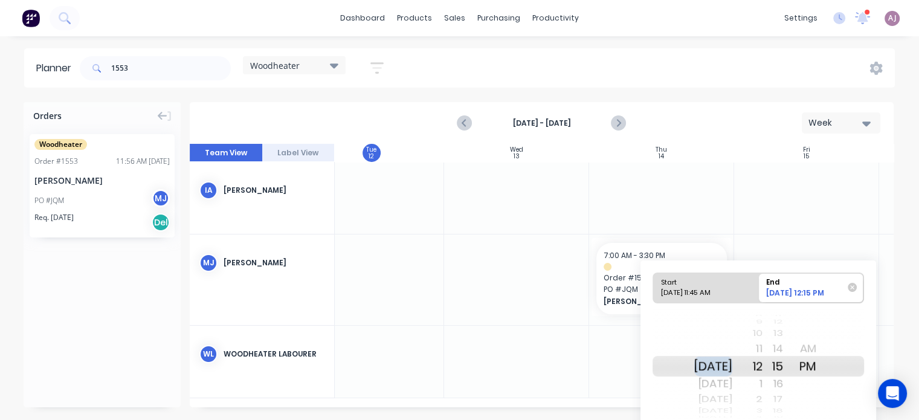
scroll to position [44, 0]
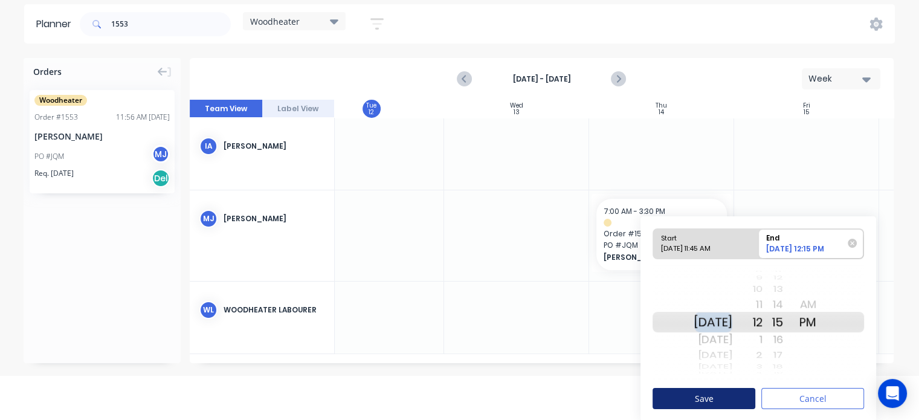
click at [708, 395] on button "Save" at bounding box center [704, 398] width 103 height 21
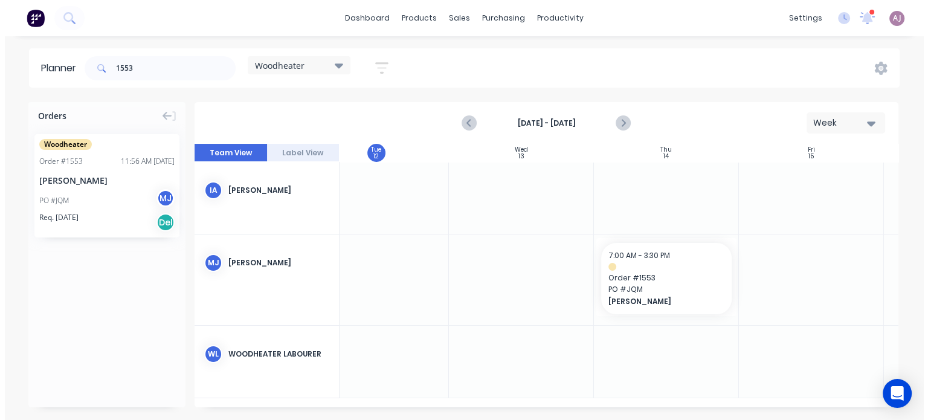
scroll to position [0, 0]
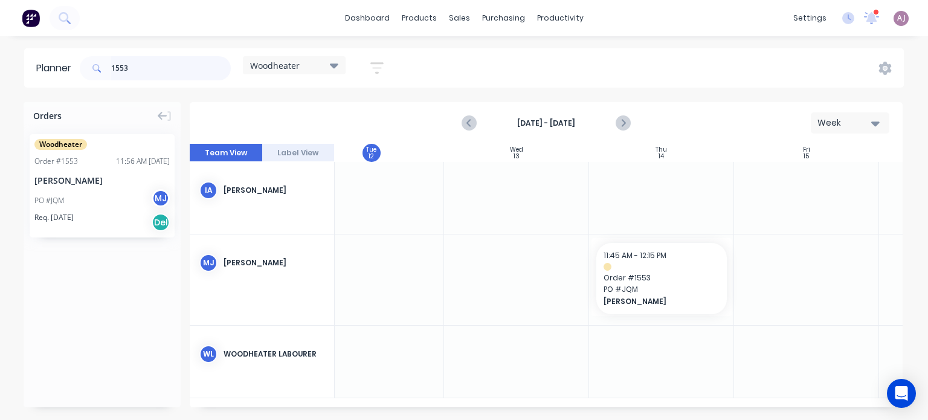
click at [151, 65] on input "1553" at bounding box center [171, 68] width 120 height 24
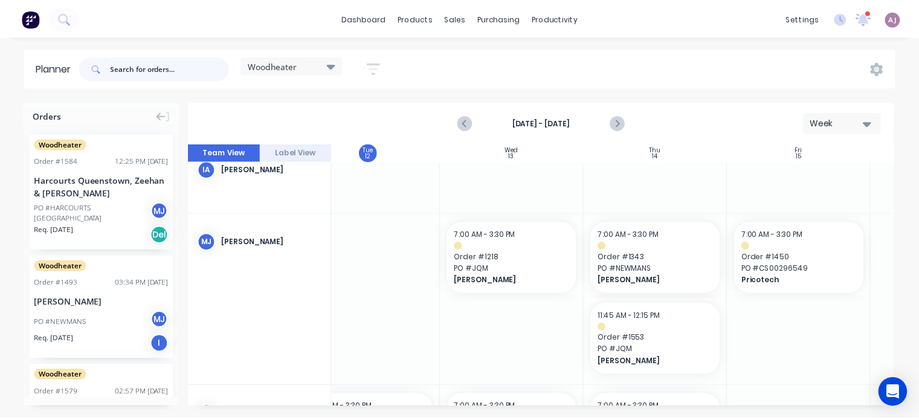
scroll to position [0, 326]
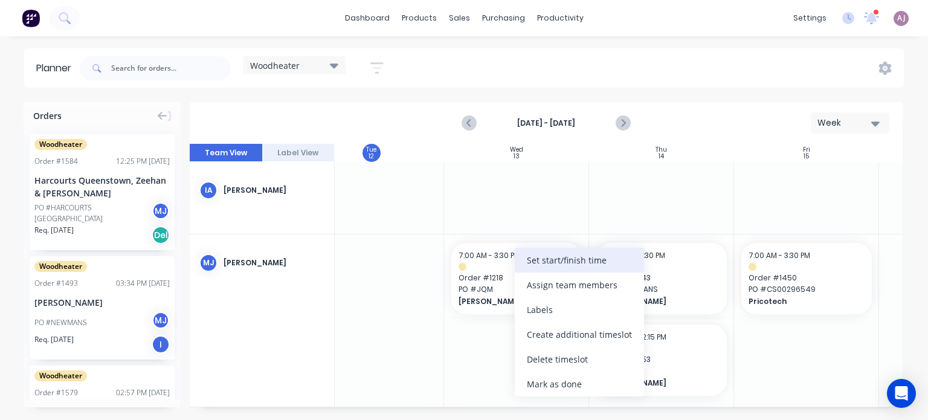
click at [572, 256] on div "Set start/finish time" at bounding box center [579, 260] width 129 height 25
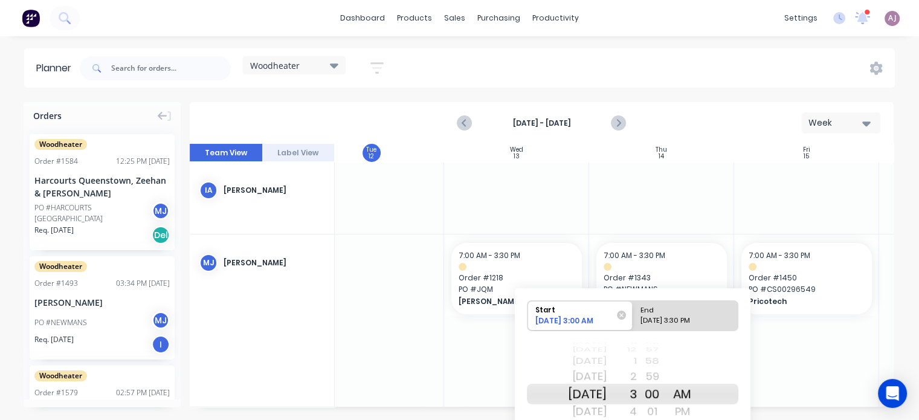
click at [667, 320] on div "08/13/2025 3:30 PM" at bounding box center [680, 322] width 88 height 15
click at [633, 320] on input "End 08/13/2025 3:30 PM" at bounding box center [633, 316] width 1 height 30
radio input "true"
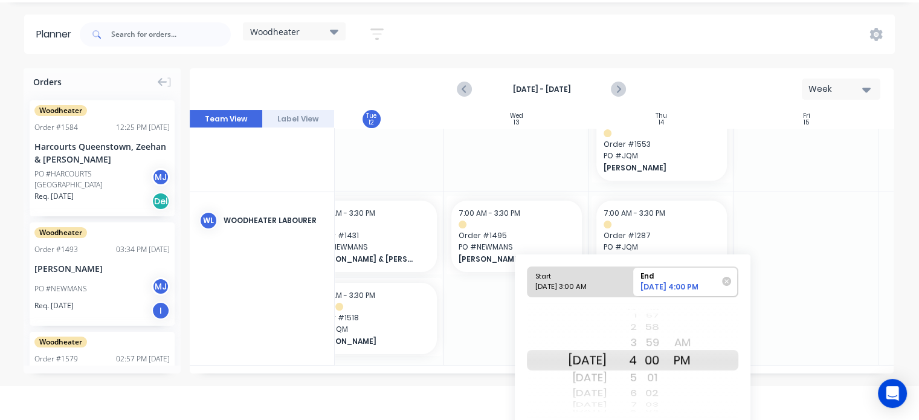
scroll to position [73, 0]
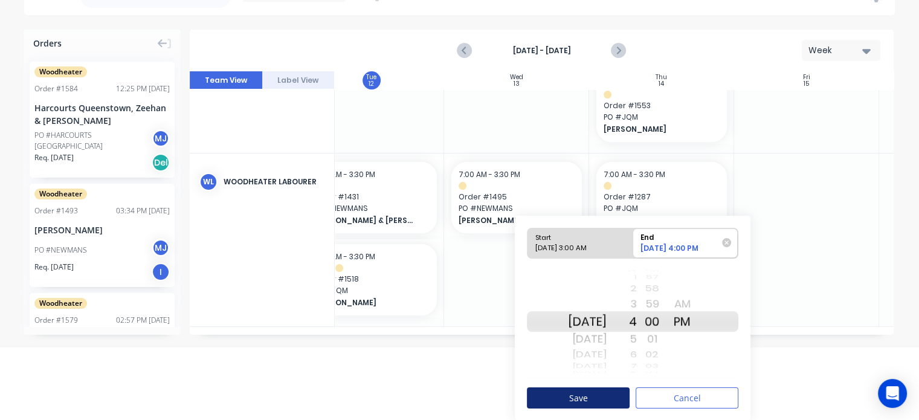
click at [570, 392] on button "Save" at bounding box center [578, 397] width 103 height 21
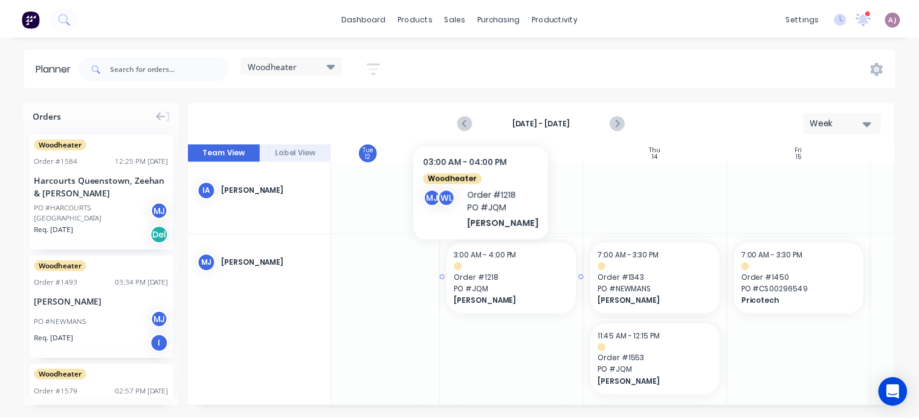
scroll to position [60, 326]
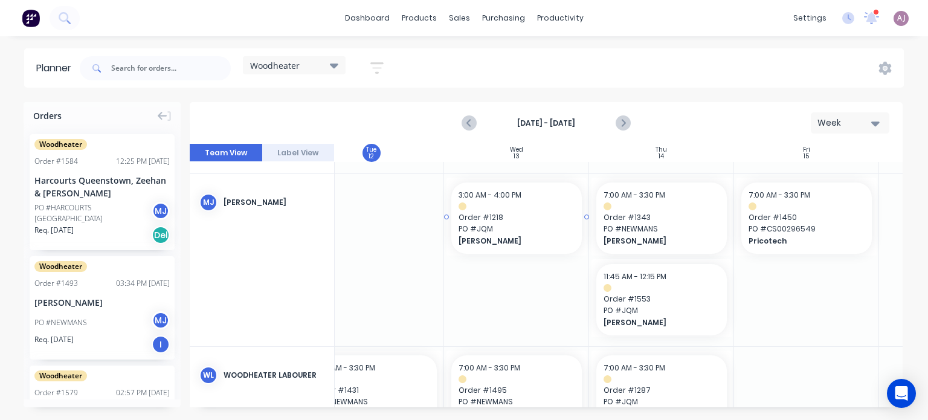
drag, startPoint x: 474, startPoint y: 258, endPoint x: 459, endPoint y: 225, distance: 35.7
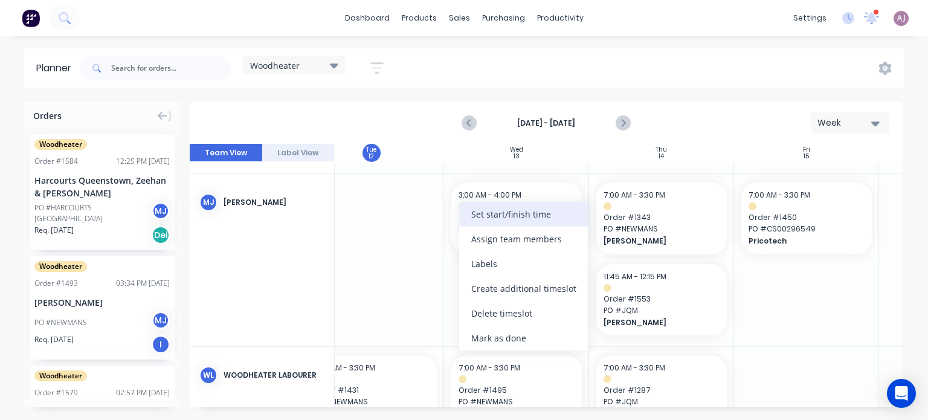
click at [496, 219] on div "Set start/finish time" at bounding box center [523, 214] width 129 height 25
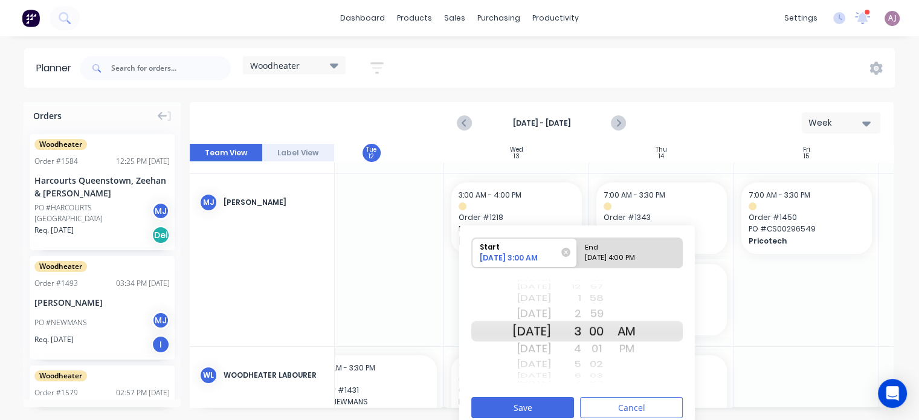
click at [642, 346] on div "PM" at bounding box center [626, 348] width 30 height 19
click at [522, 401] on button "Save" at bounding box center [522, 407] width 103 height 21
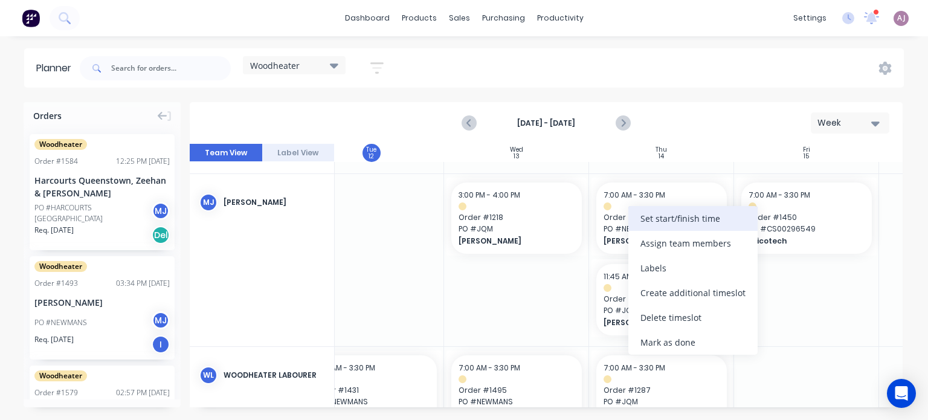
click at [652, 219] on div "Set start/finish time" at bounding box center [692, 218] width 129 height 25
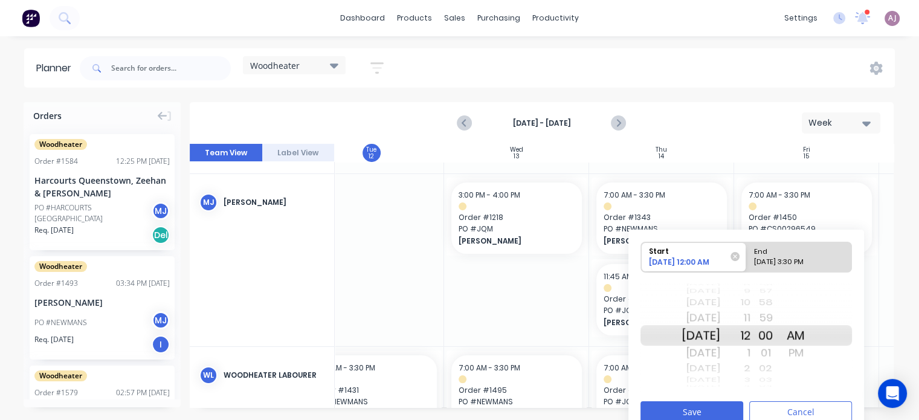
click at [811, 355] on div "PM" at bounding box center [796, 352] width 30 height 19
click at [798, 263] on div "08/14/2025 3:30 PM" at bounding box center [794, 264] width 88 height 15
click at [747, 263] on input "End 08/14/2025 3:30 PM" at bounding box center [746, 257] width 1 height 30
radio input "true"
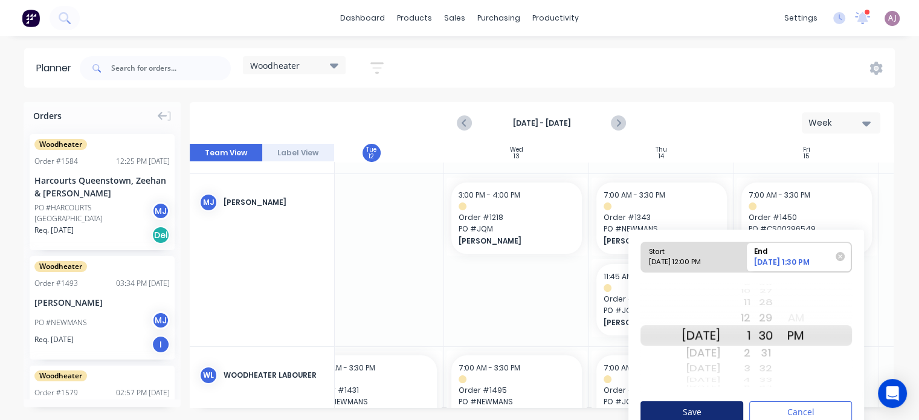
click at [698, 404] on button "Save" at bounding box center [691, 411] width 103 height 21
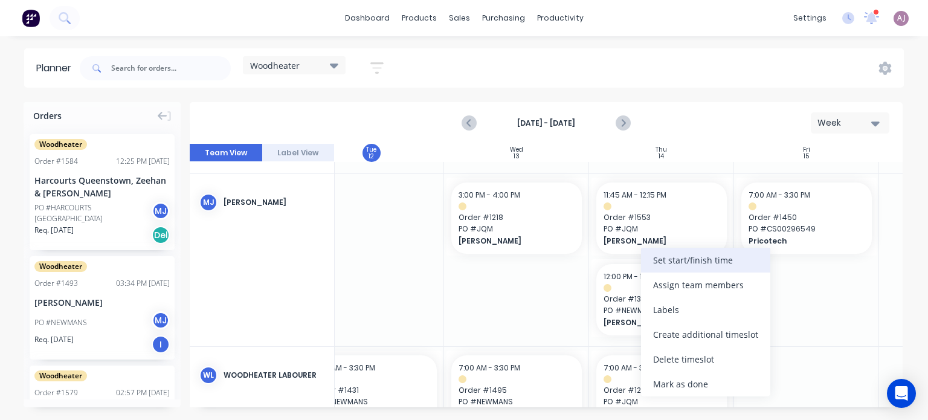
click at [681, 257] on div "Set start/finish time" at bounding box center [705, 260] width 129 height 25
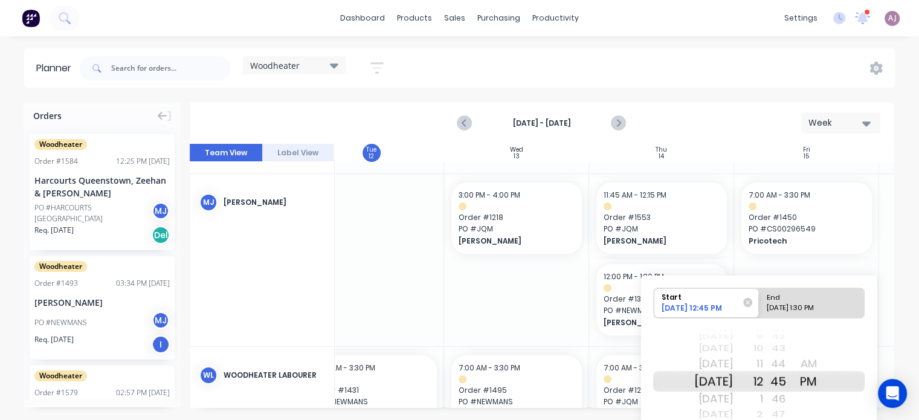
scroll to position [60, 0]
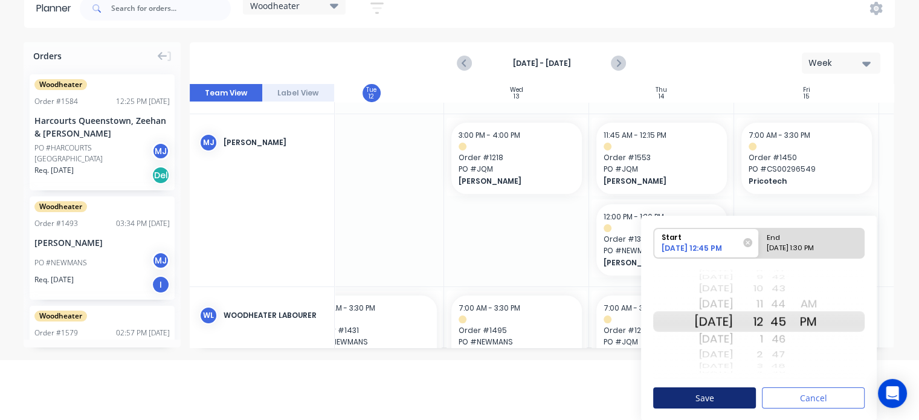
click at [706, 396] on button "Save" at bounding box center [704, 397] width 103 height 21
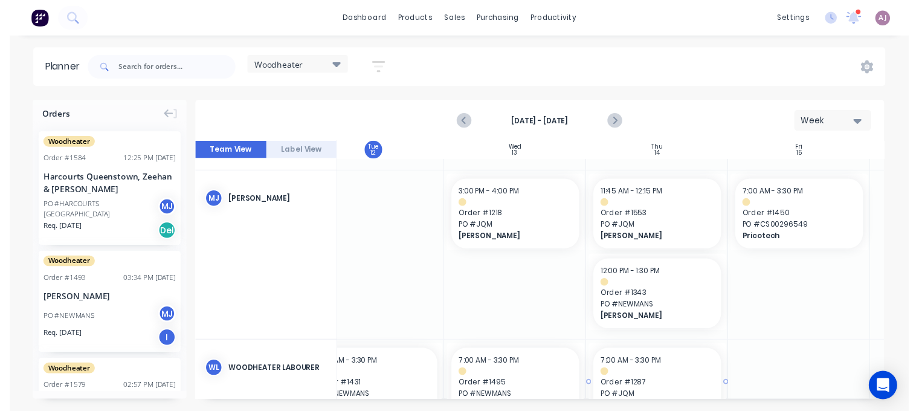
scroll to position [0, 0]
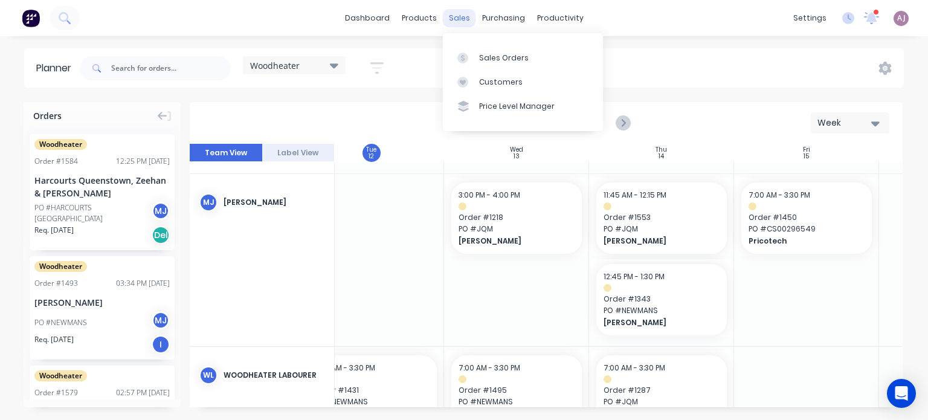
click at [462, 21] on div "sales" at bounding box center [459, 18] width 33 height 18
click at [484, 58] on div "Sales Orders" at bounding box center [504, 58] width 50 height 11
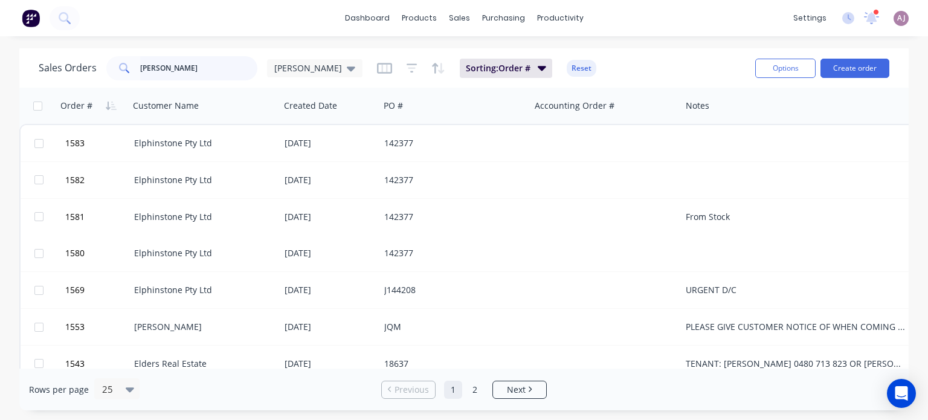
click at [162, 65] on input "WIL" at bounding box center [199, 68] width 118 height 24
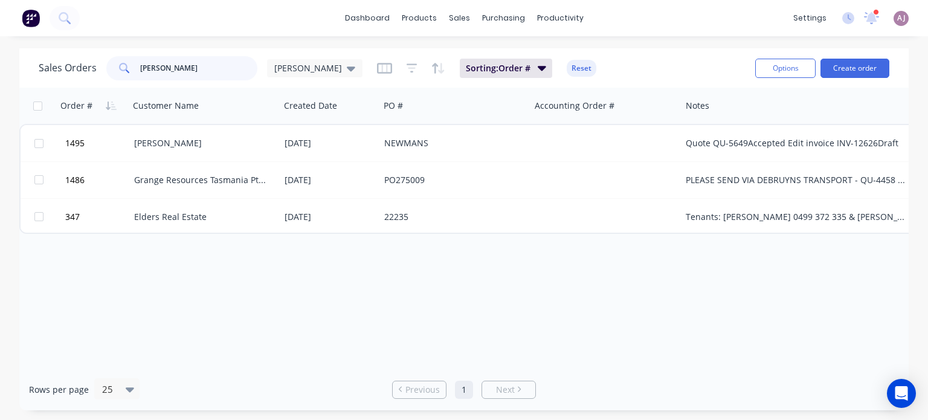
click at [149, 71] on input "BRETT" at bounding box center [199, 68] width 118 height 24
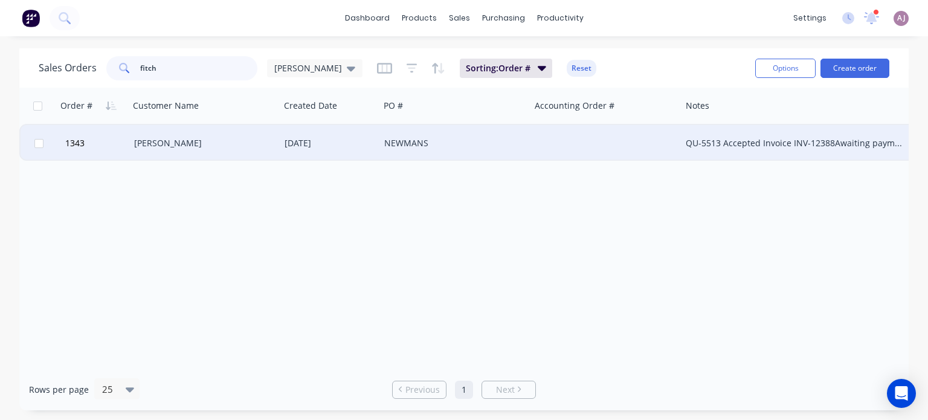
type input "fitch"
click at [193, 153] on div "[PERSON_NAME]" at bounding box center [204, 143] width 150 height 36
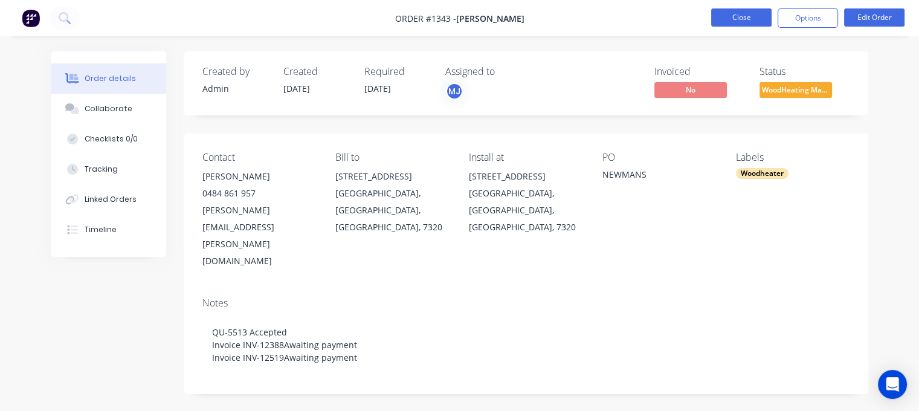
click at [752, 17] on button "Close" at bounding box center [741, 17] width 60 height 18
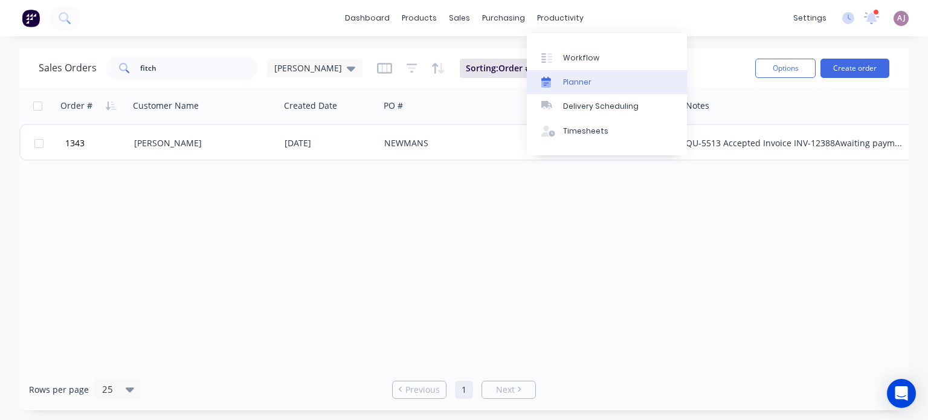
click at [581, 84] on div "Planner" at bounding box center [577, 82] width 28 height 11
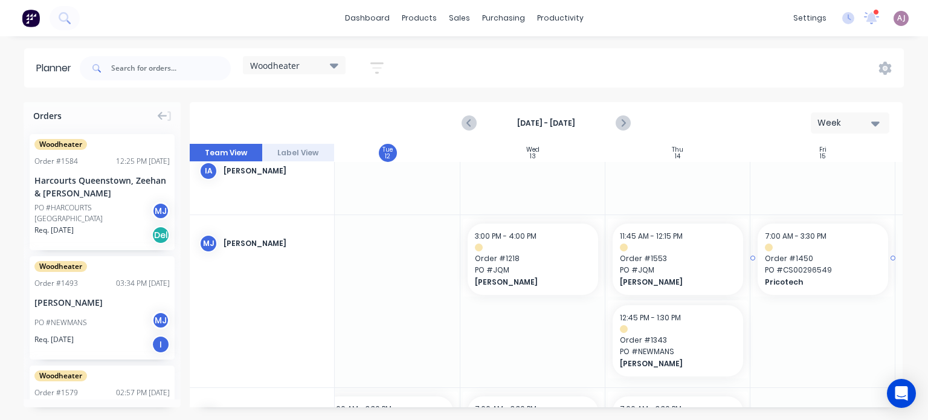
scroll to position [0, 309]
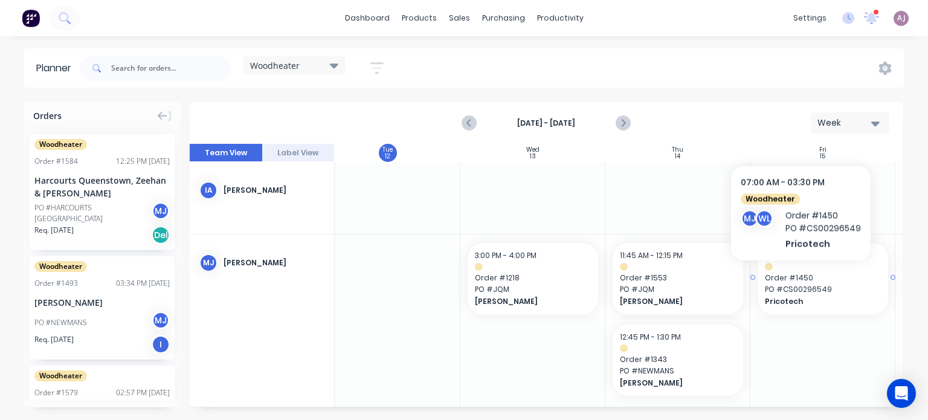
click at [800, 279] on span "Order # 1450" at bounding box center [823, 278] width 116 height 11
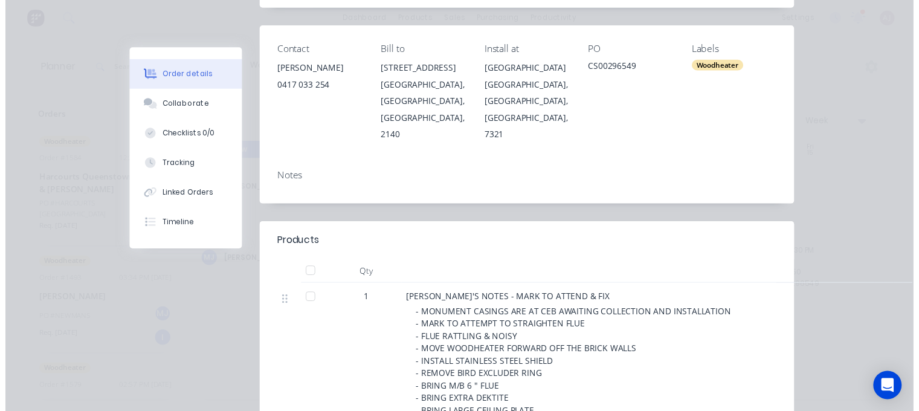
scroll to position [0, 0]
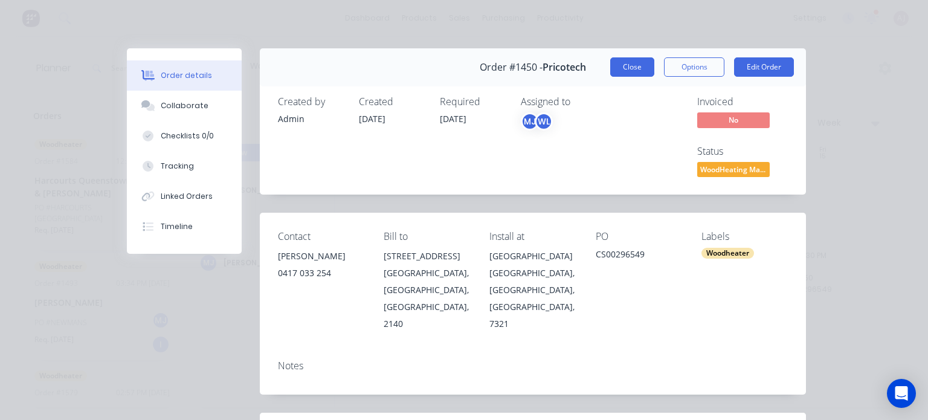
click at [631, 62] on button "Close" at bounding box center [632, 66] width 44 height 19
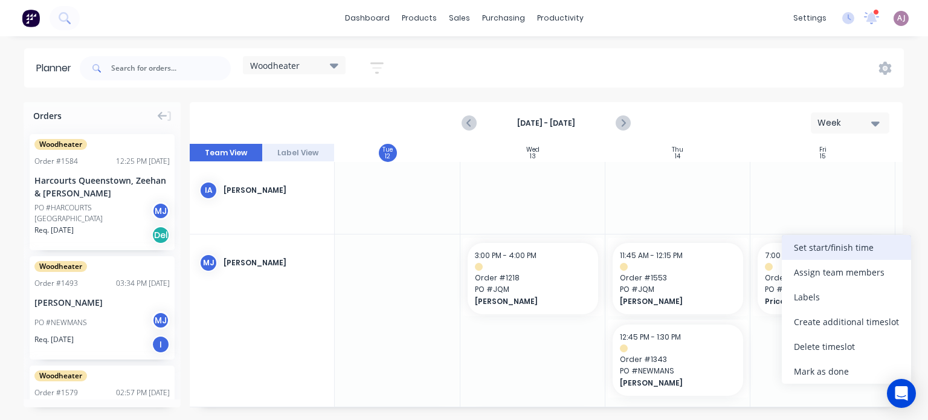
click at [836, 249] on div "Set start/finish time" at bounding box center [846, 247] width 129 height 25
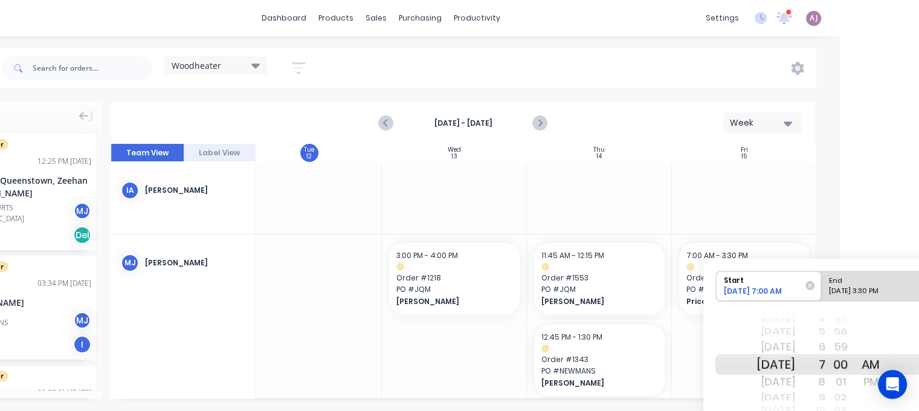
scroll to position [0, 98]
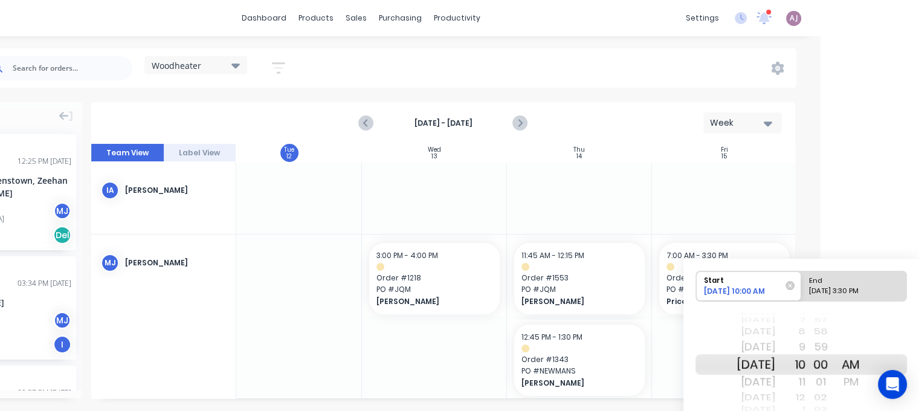
click at [839, 282] on div "End" at bounding box center [849, 278] width 88 height 15
click at [802, 282] on input "End 08/15/2025 3:30 PM" at bounding box center [801, 286] width 1 height 30
radio input "true"
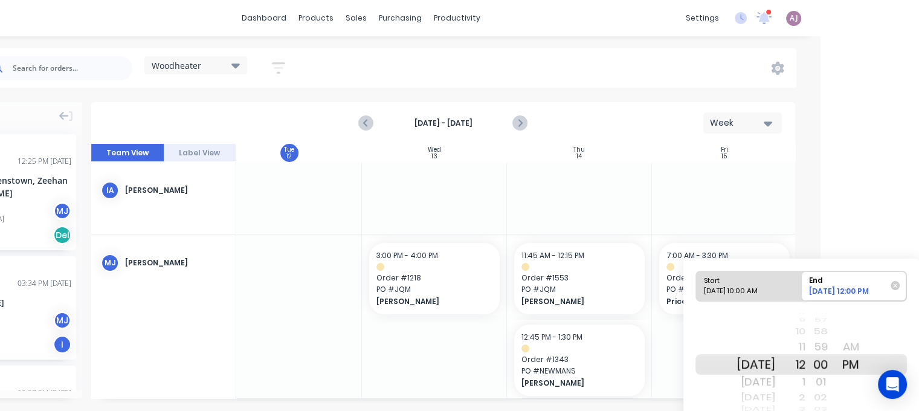
scroll to position [52, 98]
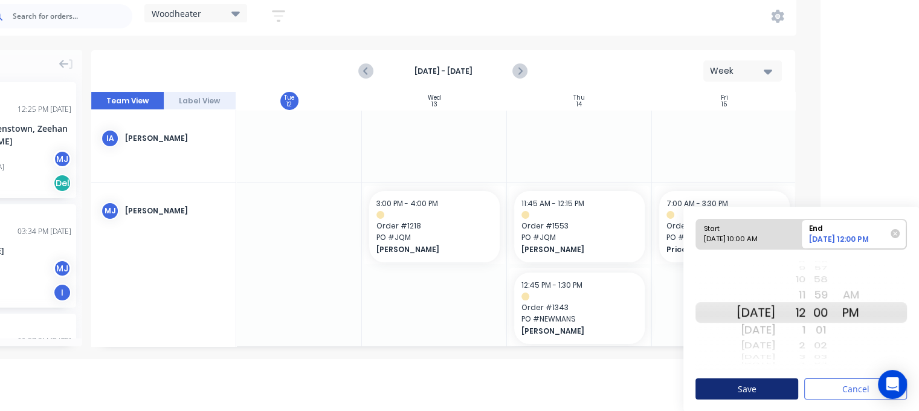
click at [752, 393] on button "Save" at bounding box center [746, 388] width 103 height 21
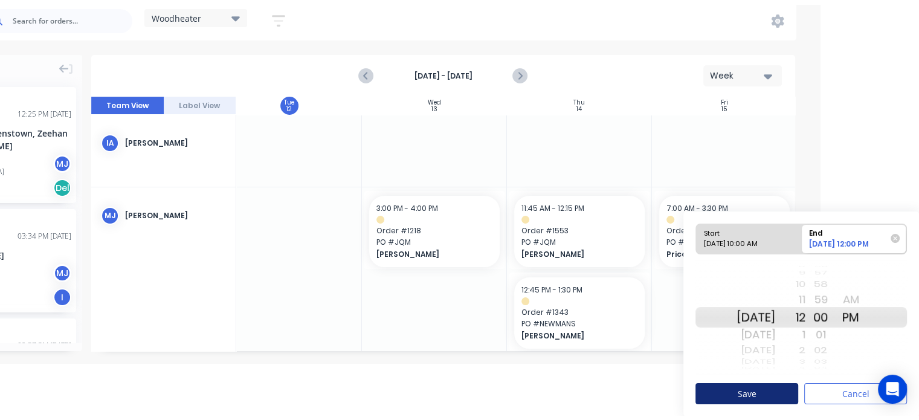
scroll to position [0, 0]
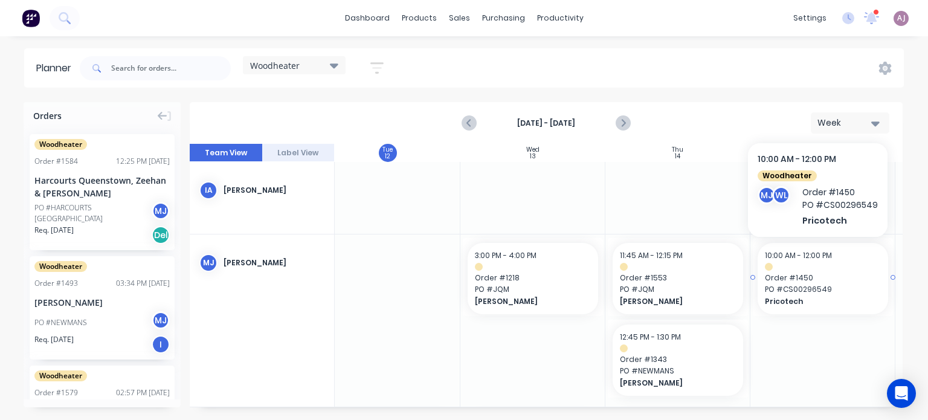
click at [789, 276] on span "Order # 1450" at bounding box center [823, 278] width 116 height 11
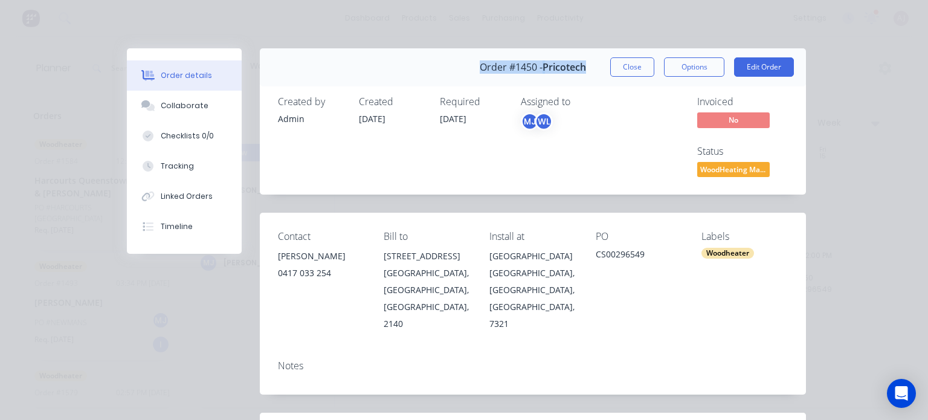
drag, startPoint x: 474, startPoint y: 67, endPoint x: 579, endPoint y: 72, distance: 105.2
click at [579, 72] on div "Order #1450 - Pricotech Close Options Edit Order" at bounding box center [533, 67] width 546 height 38
copy div "Order #1450 - Pricotech"
click at [624, 67] on button "Close" at bounding box center [632, 66] width 44 height 19
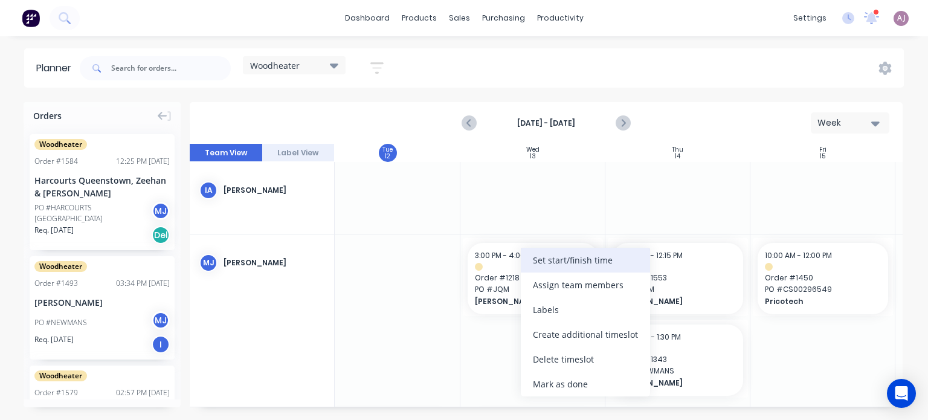
click at [544, 263] on div "Set start/finish time" at bounding box center [585, 260] width 129 height 25
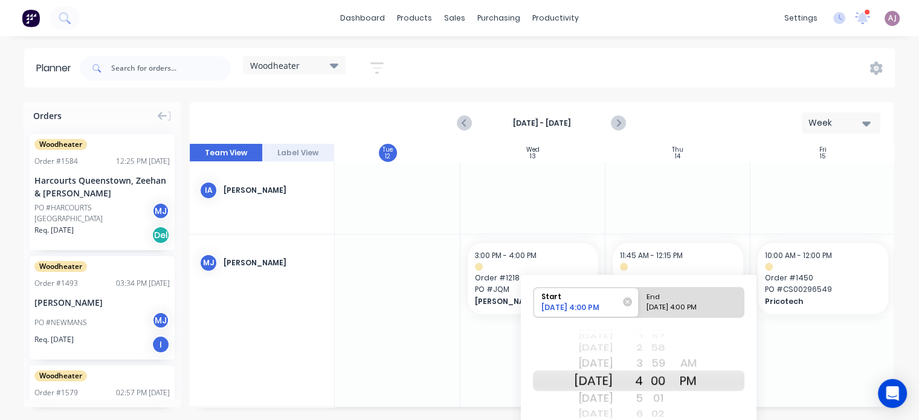
click at [691, 300] on div "End" at bounding box center [686, 295] width 88 height 15
click at [639, 300] on input "End 08/13/2025 4:00 PM" at bounding box center [639, 303] width 1 height 30
radio input "true"
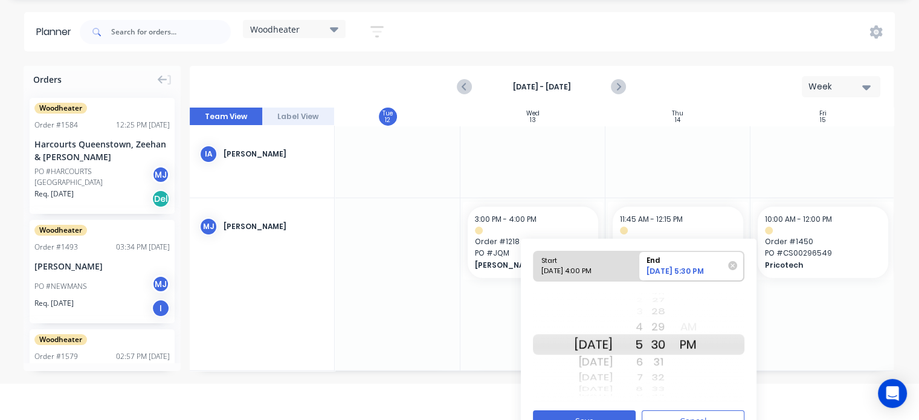
scroll to position [59, 0]
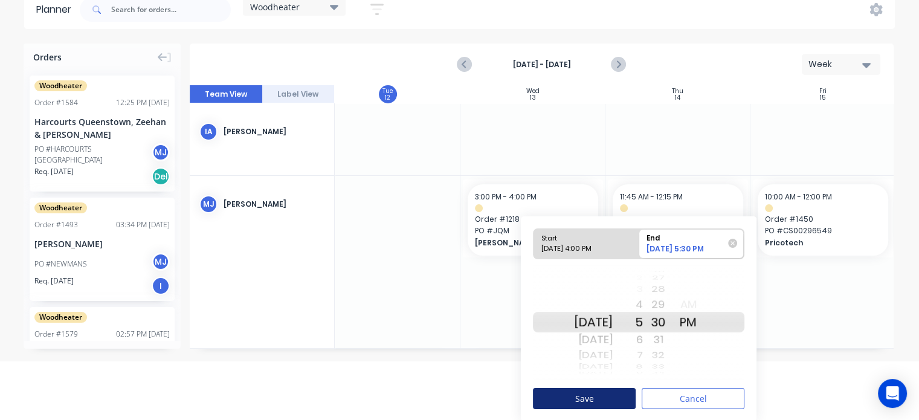
click at [570, 393] on button "Save" at bounding box center [584, 398] width 103 height 21
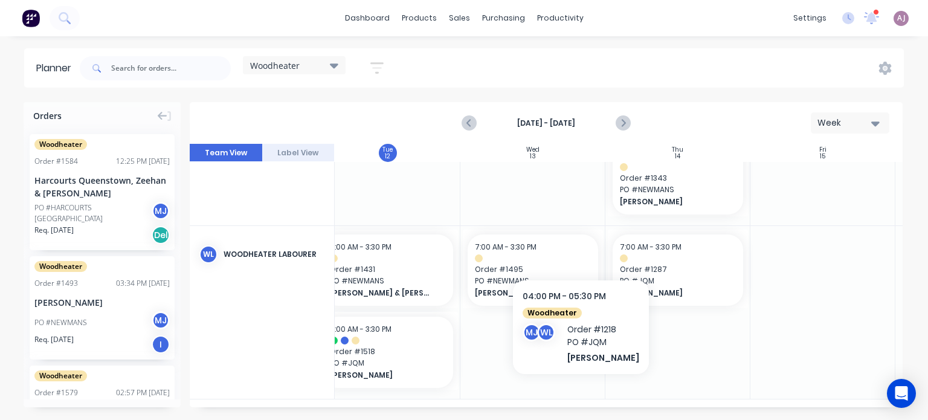
scroll to position [60, 309]
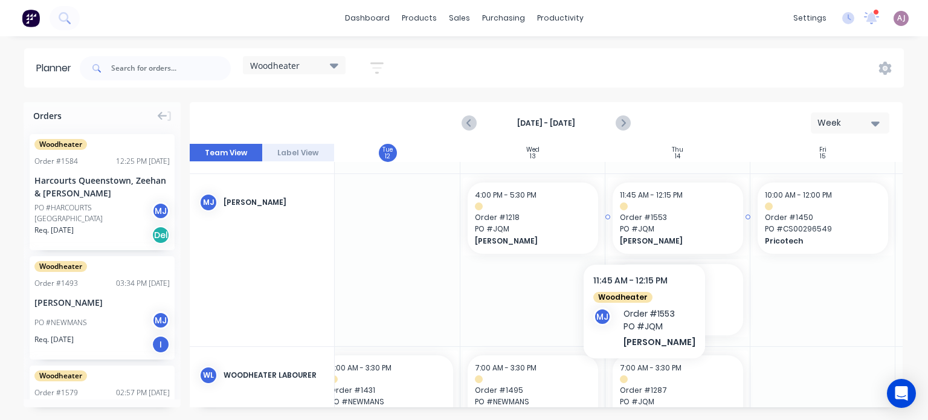
click at [642, 227] on span "PO # JQM" at bounding box center [678, 229] width 116 height 11
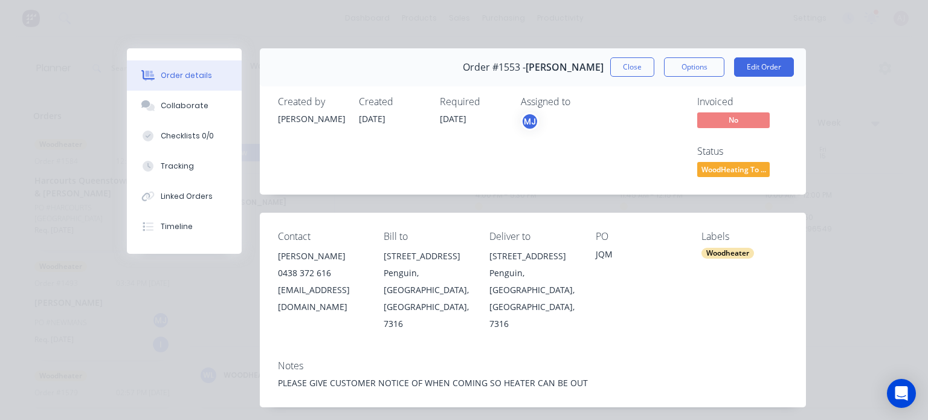
drag, startPoint x: 460, startPoint y: 71, endPoint x: 599, endPoint y: 66, distance: 139.7
click at [599, 66] on div "Order #1553 - Lorraine Willcox Close Options Edit Order" at bounding box center [533, 67] width 546 height 38
copy div "Order #1553 - Lorraine Willcox"
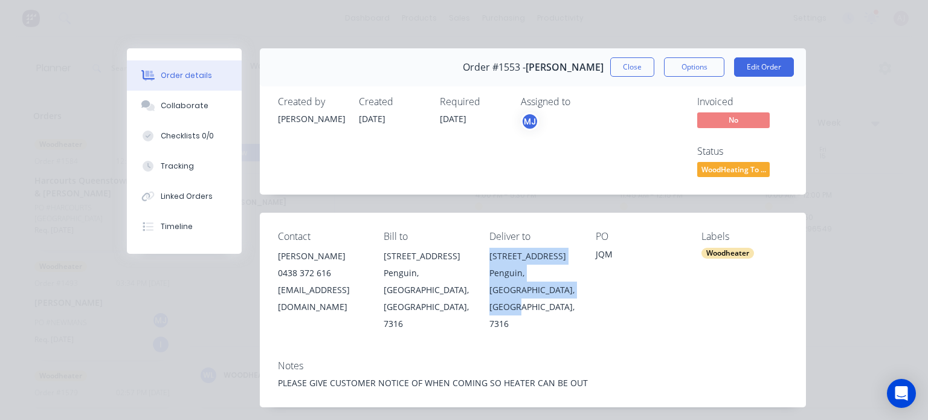
drag, startPoint x: 492, startPoint y: 256, endPoint x: 553, endPoint y: 289, distance: 69.8
click at [553, 289] on div "Contact Lorraine Willcox 0438 372 616 loraway50@hotmail.com Bill to 21 Pineleig…" at bounding box center [533, 281] width 546 height 137
copy div "21 Pineleigh Street Penguin, Tasmania, Australia, 7316"
click at [637, 62] on button "Close" at bounding box center [632, 66] width 44 height 19
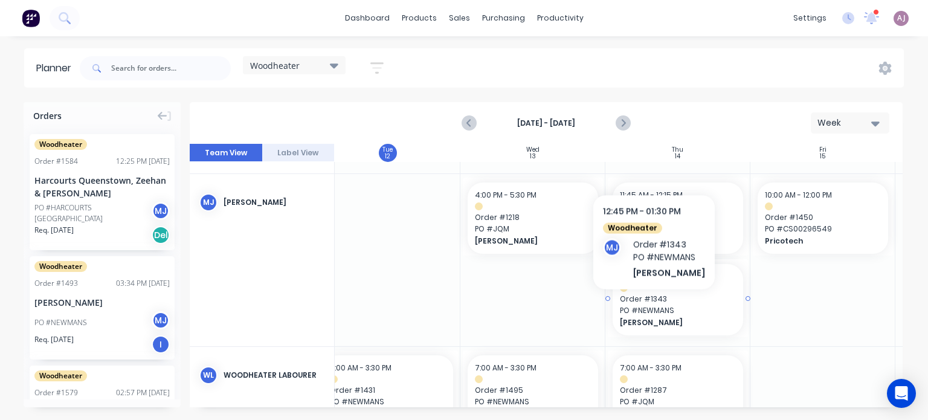
click at [650, 308] on span "PO # NEWMANS" at bounding box center [678, 310] width 116 height 11
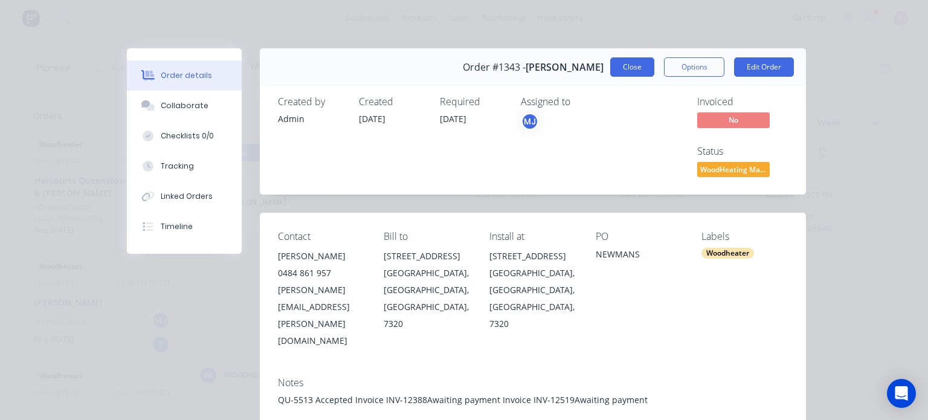
click at [630, 67] on button "Close" at bounding box center [632, 66] width 44 height 19
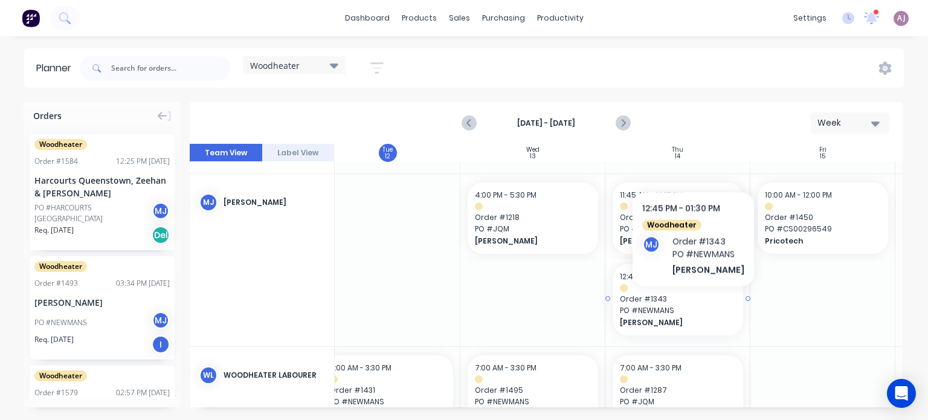
click at [689, 305] on span "PO # NEWMANS" at bounding box center [678, 310] width 116 height 11
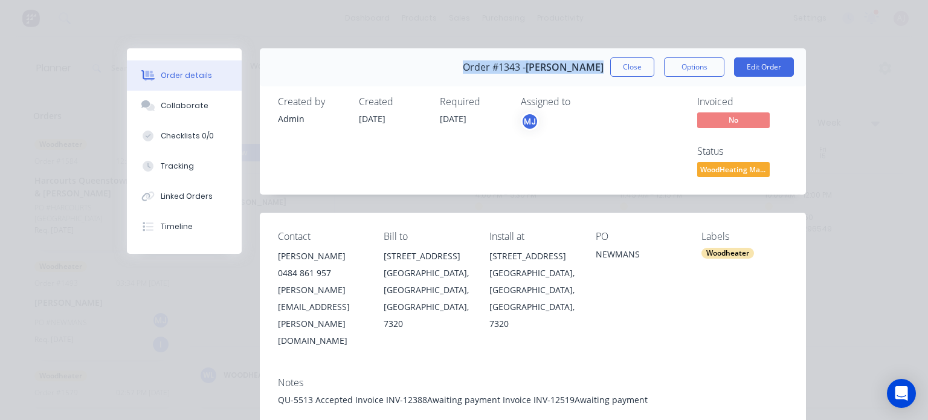
drag, startPoint x: 465, startPoint y: 66, endPoint x: 592, endPoint y: 72, distance: 127.6
click at [592, 72] on div "Order #1343 - Lindsey Fitch Close Options Edit Order" at bounding box center [533, 67] width 546 height 38
copy div "Order #1343 - Lindsey Fitch"
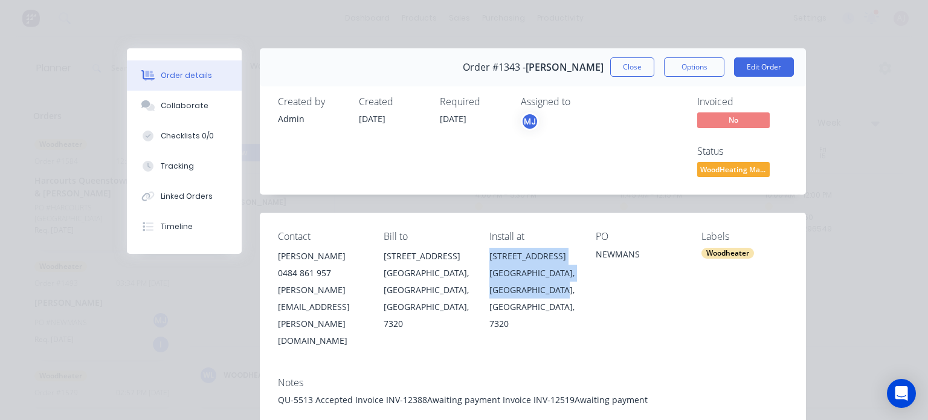
drag, startPoint x: 500, startPoint y: 258, endPoint x: 566, endPoint y: 294, distance: 75.7
click at [566, 294] on div "16 Tattersall Street Montello, Tasmania, Australia, 7320" at bounding box center [532, 290] width 86 height 85
copy div "16 Tattersall Street Montello, Tasmania, Australia, 7320"
click at [636, 64] on button "Close" at bounding box center [632, 66] width 44 height 19
